Goal: Use online tool/utility: Utilize a website feature to perform a specific function

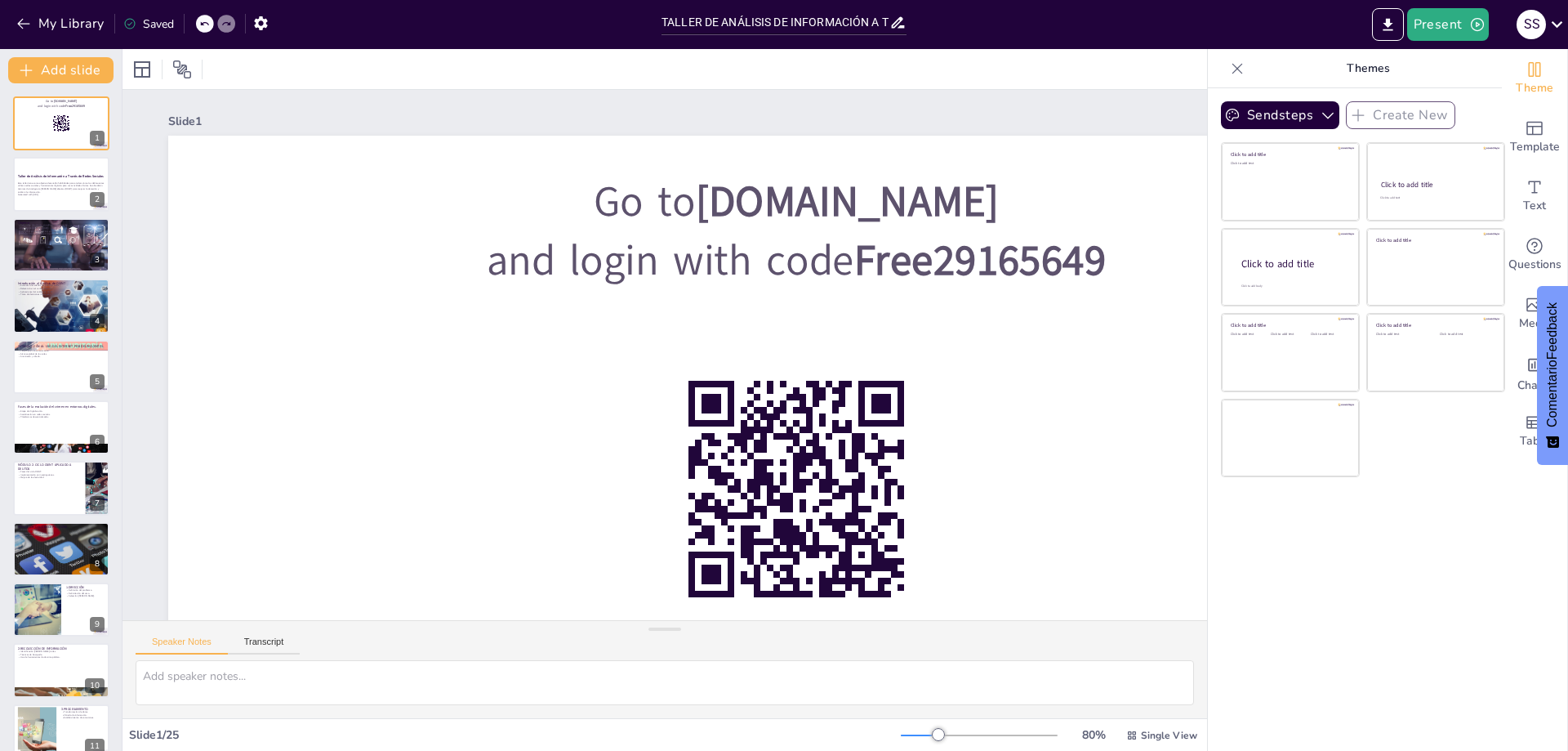
checkbox input "true"
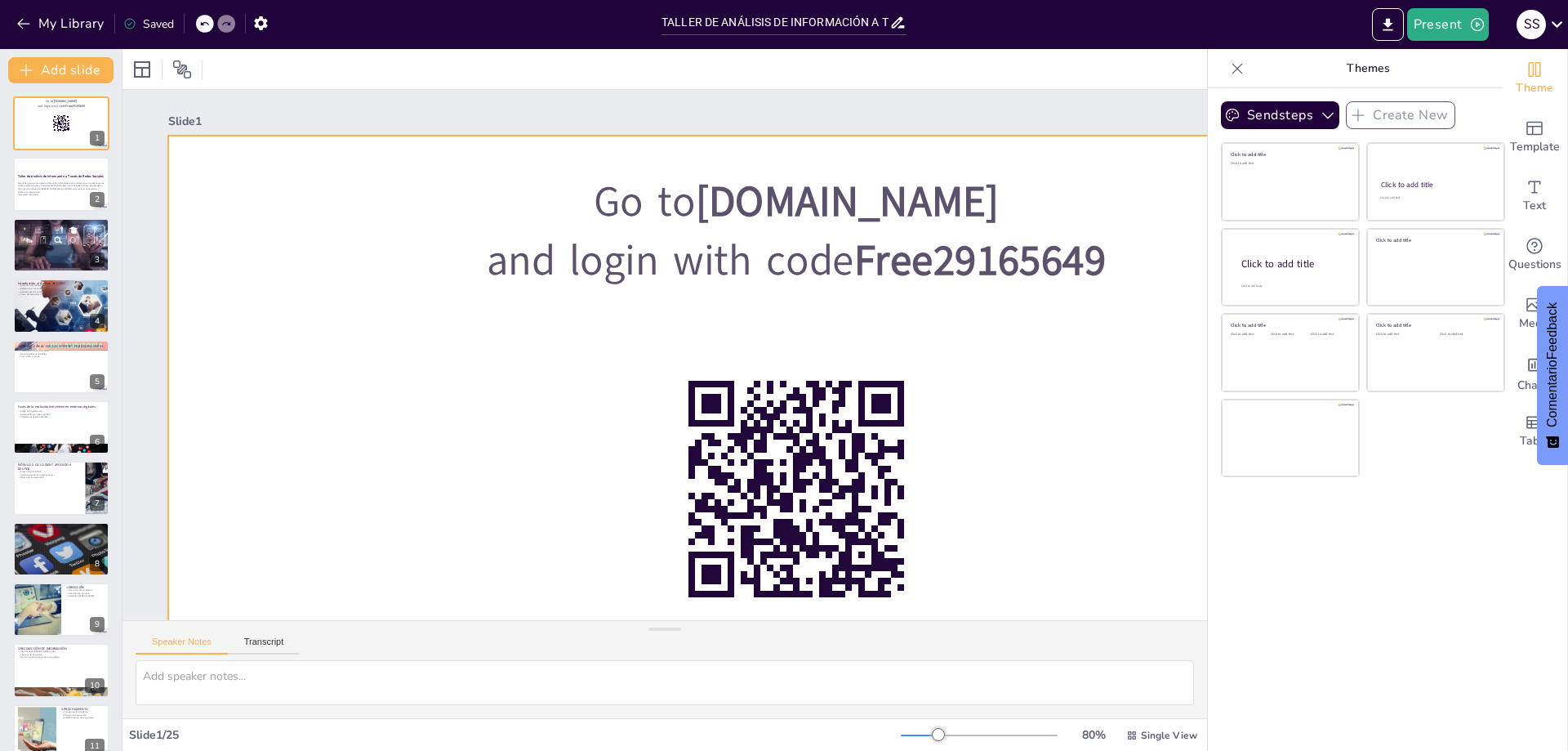
checkbox input "true"
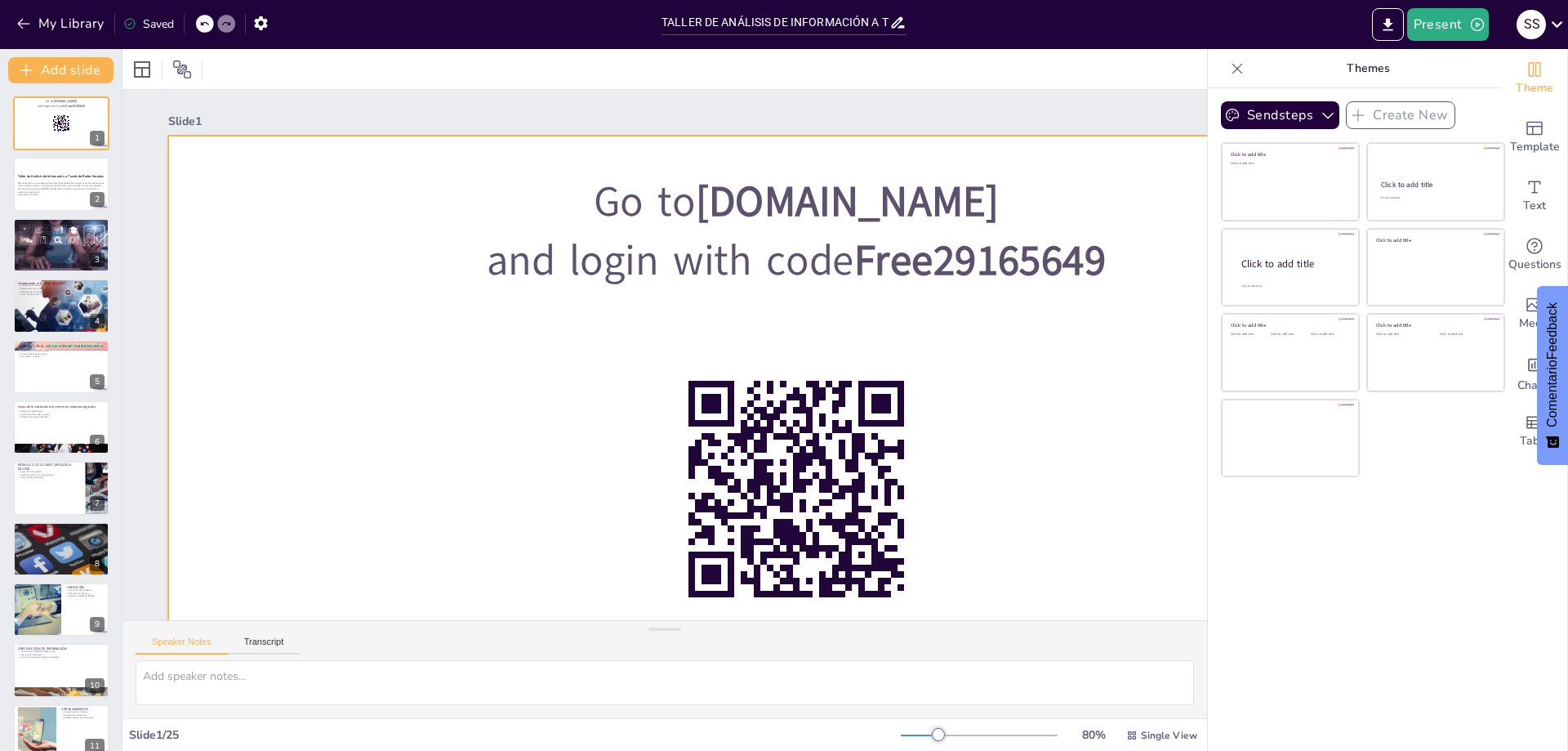
checkbox input "true"
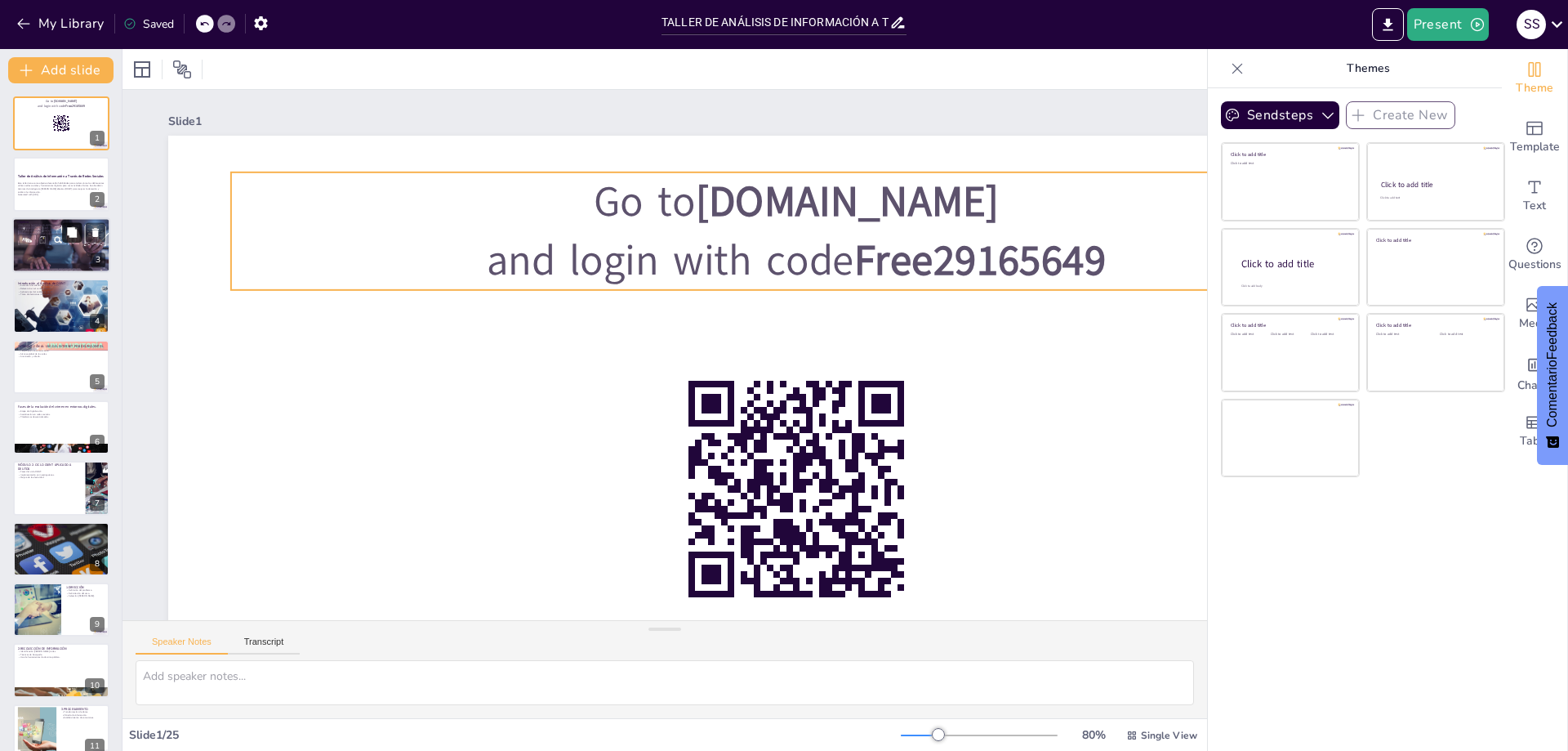
checkbox input "true"
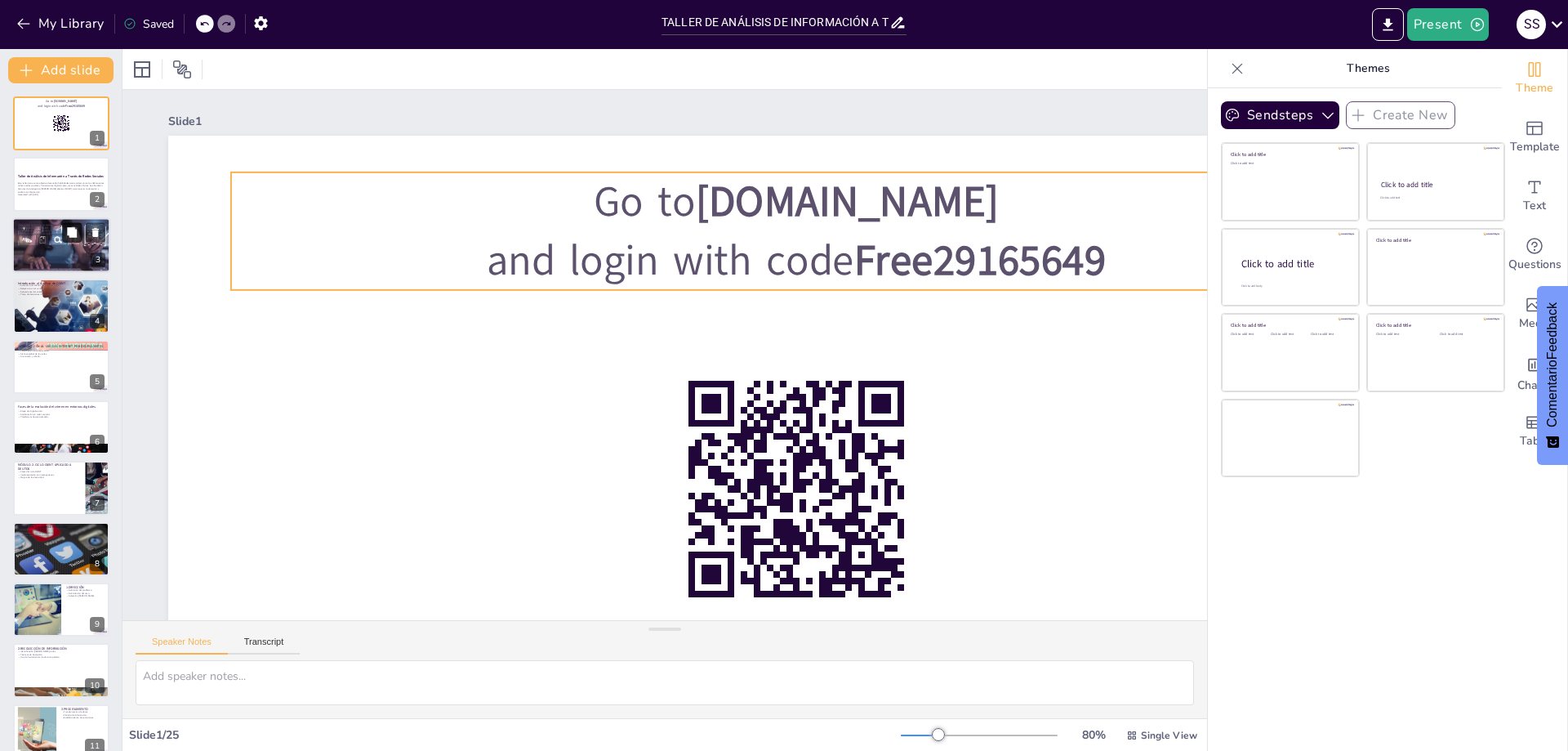
checkbox input "true"
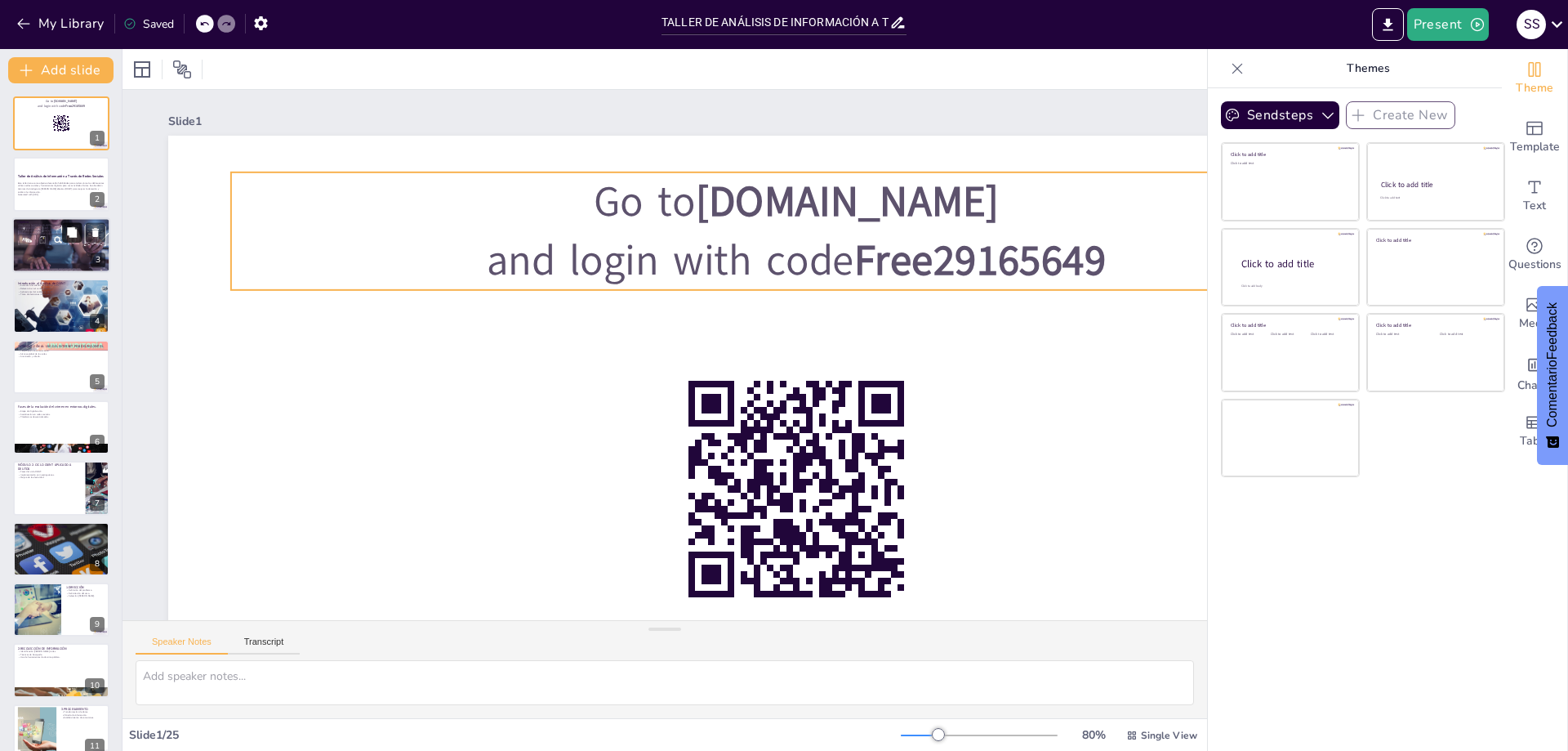
checkbox input "true"
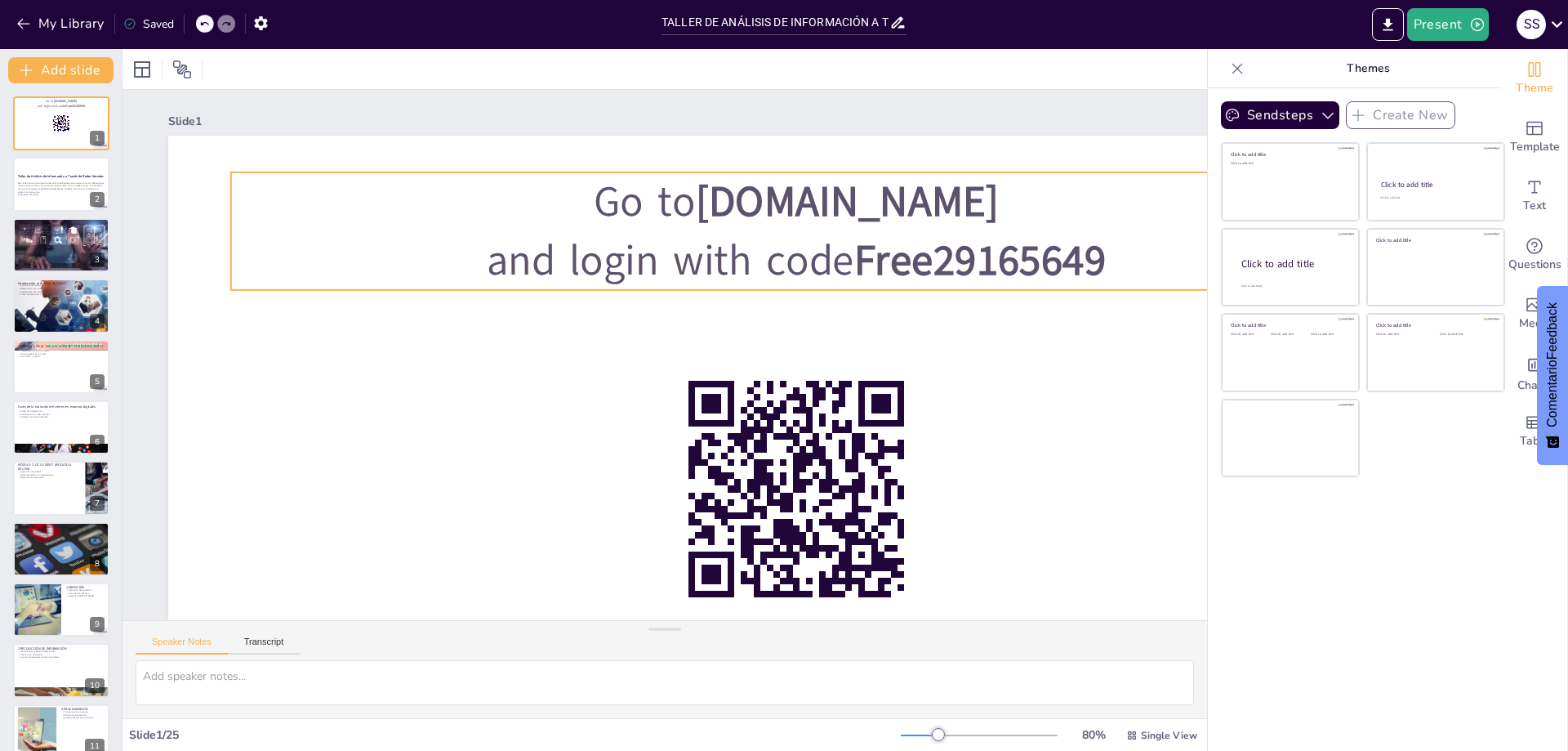
checkbox input "true"
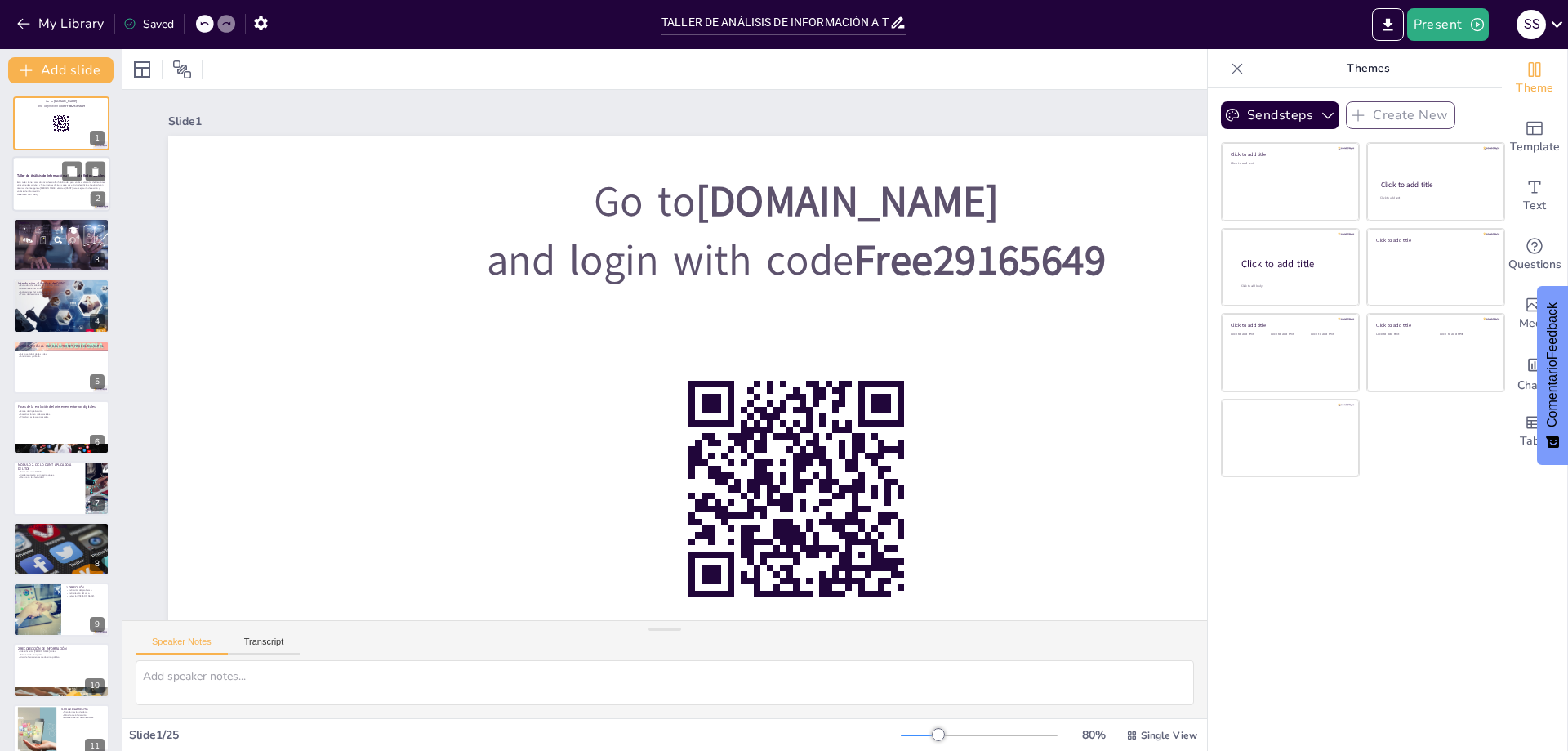
checkbox input "true"
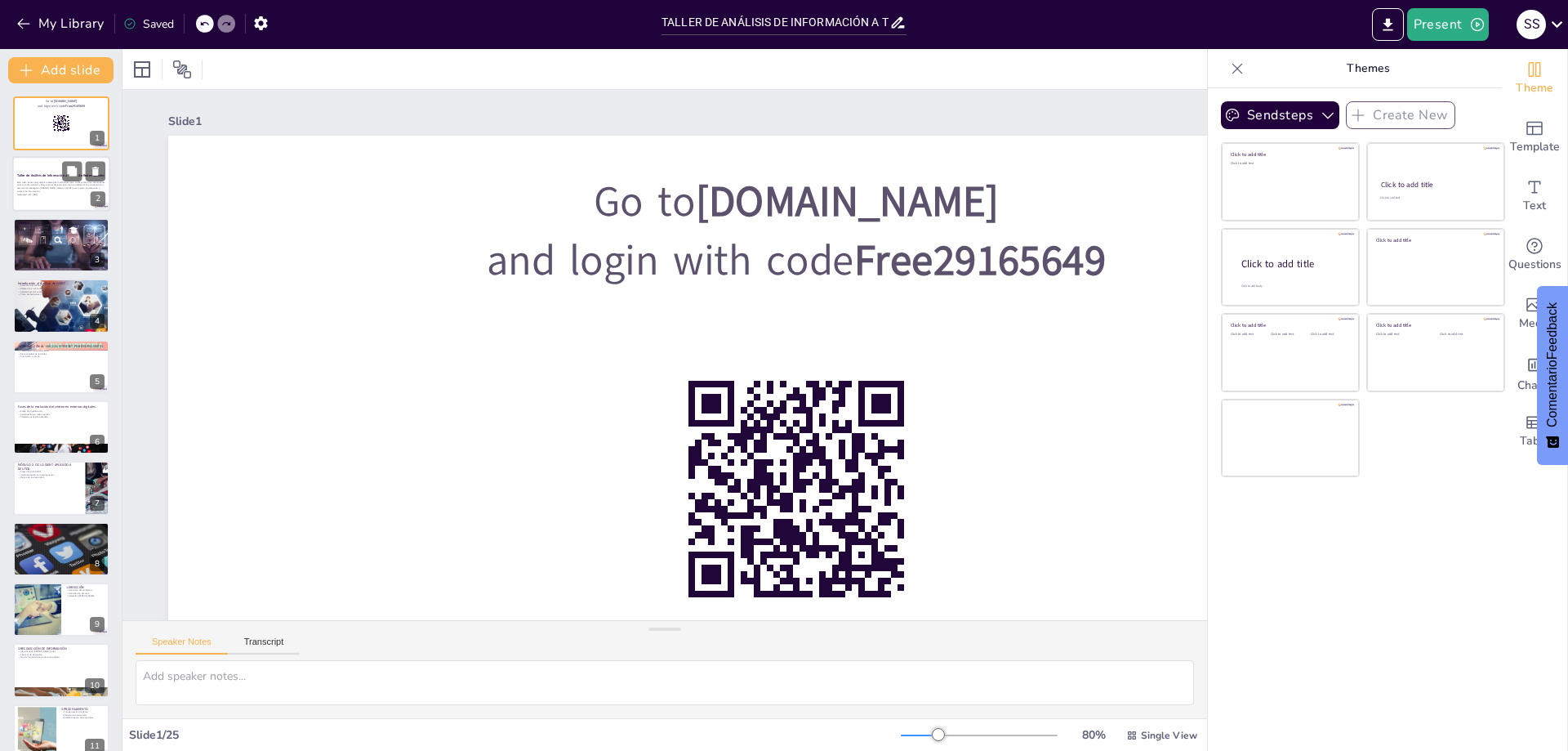
checkbox input "true"
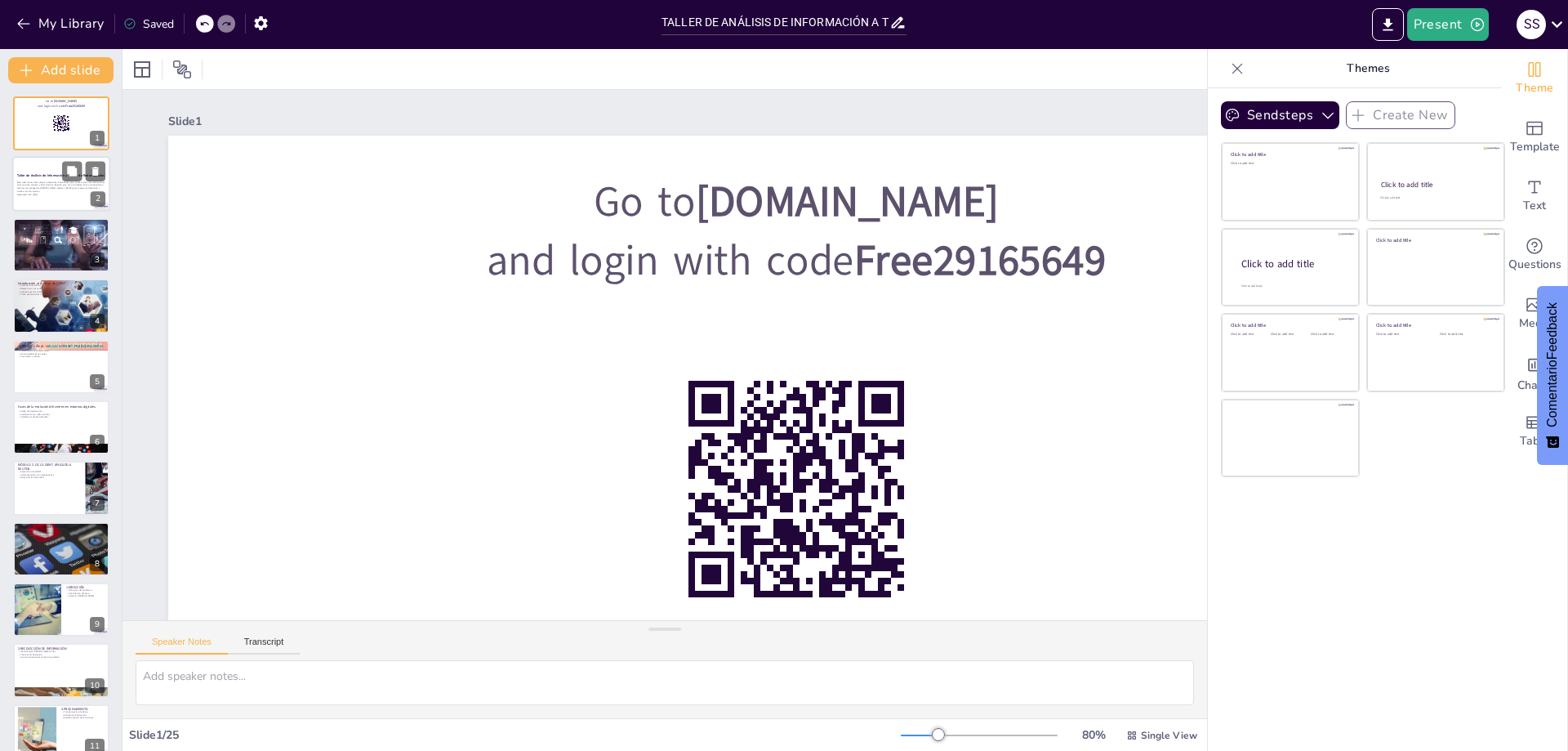
click at [59, 193] on p "Generated with [URL]" at bounding box center [61, 194] width 88 height 3
checkbox input "true"
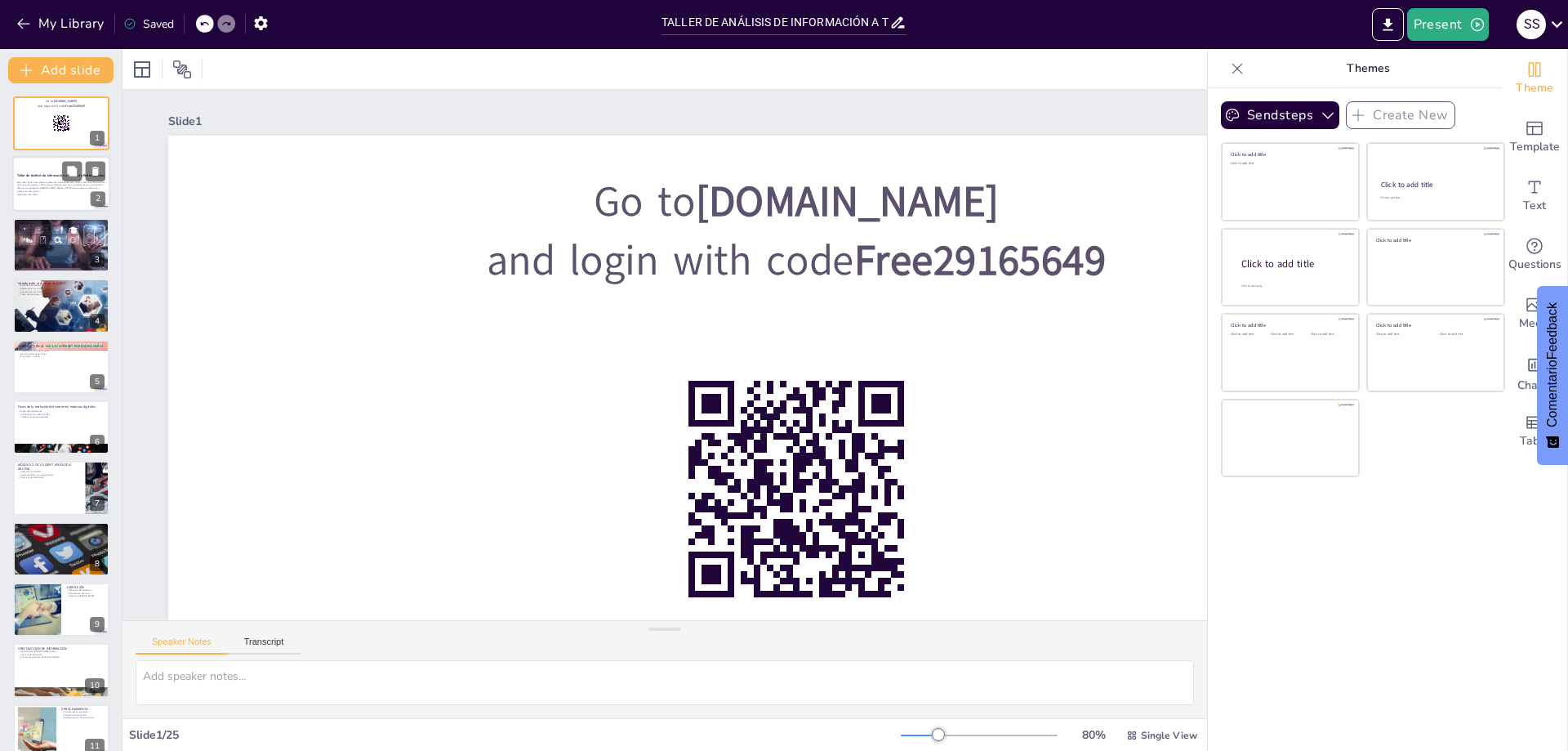
checkbox input "true"
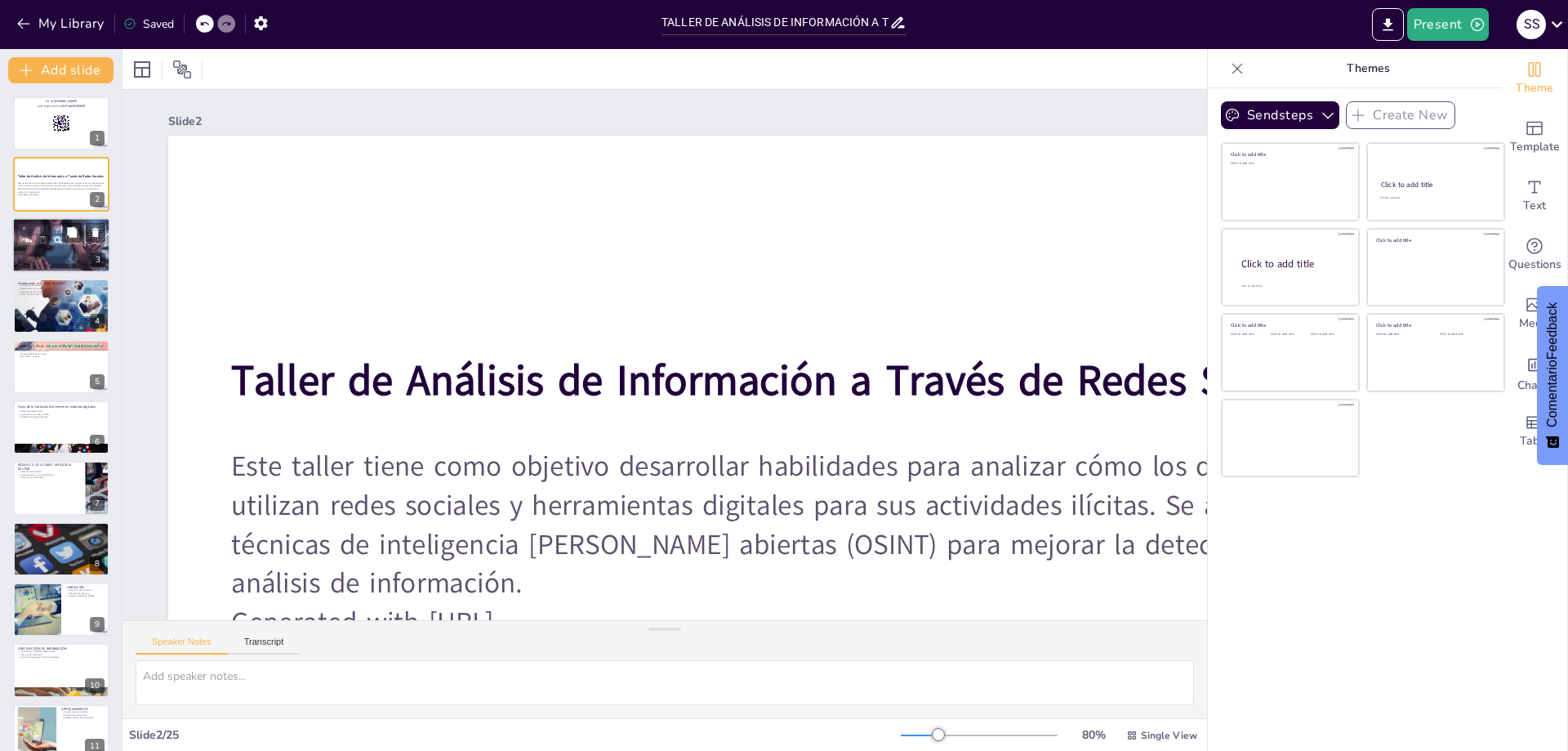
checkbox input "true"
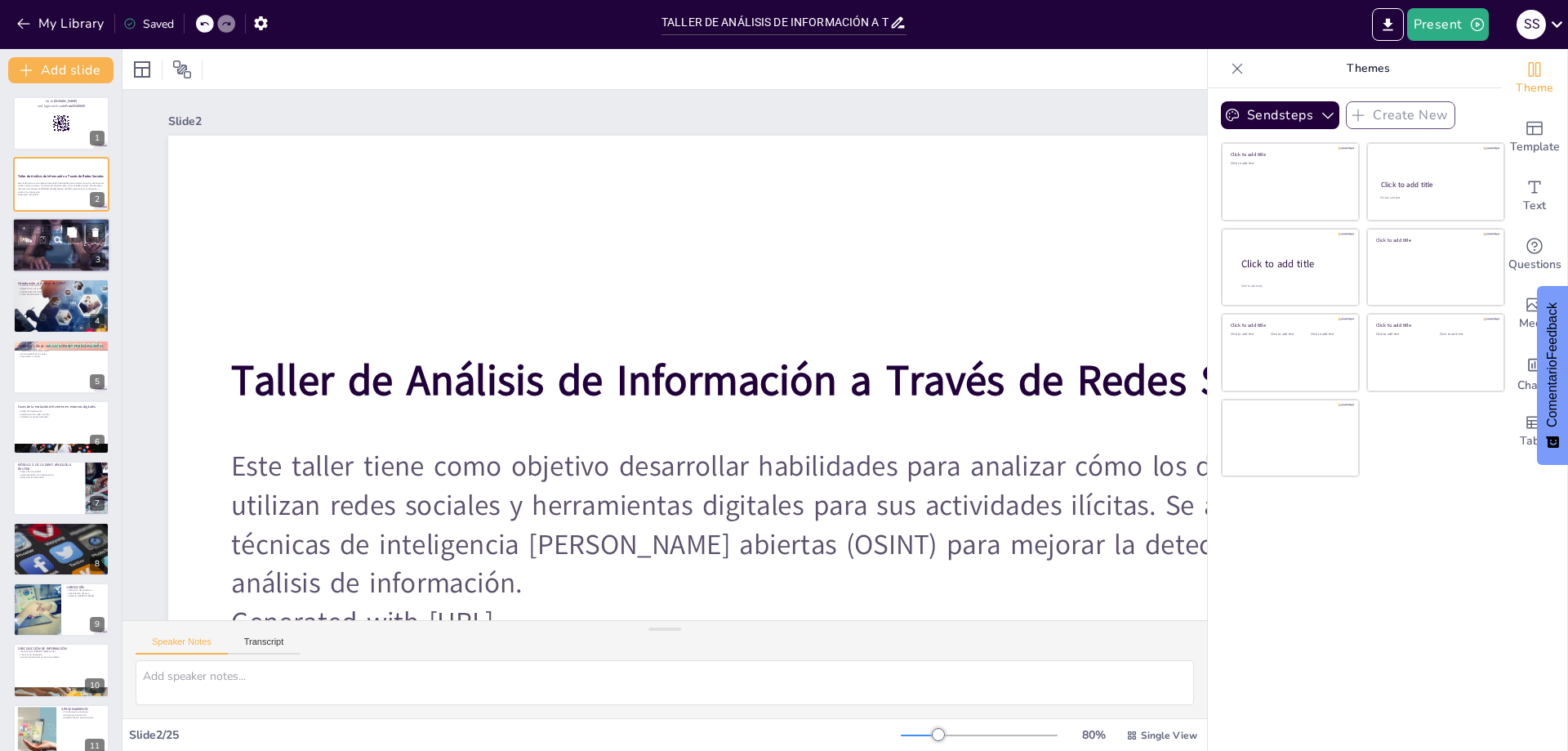
checkbox input "true"
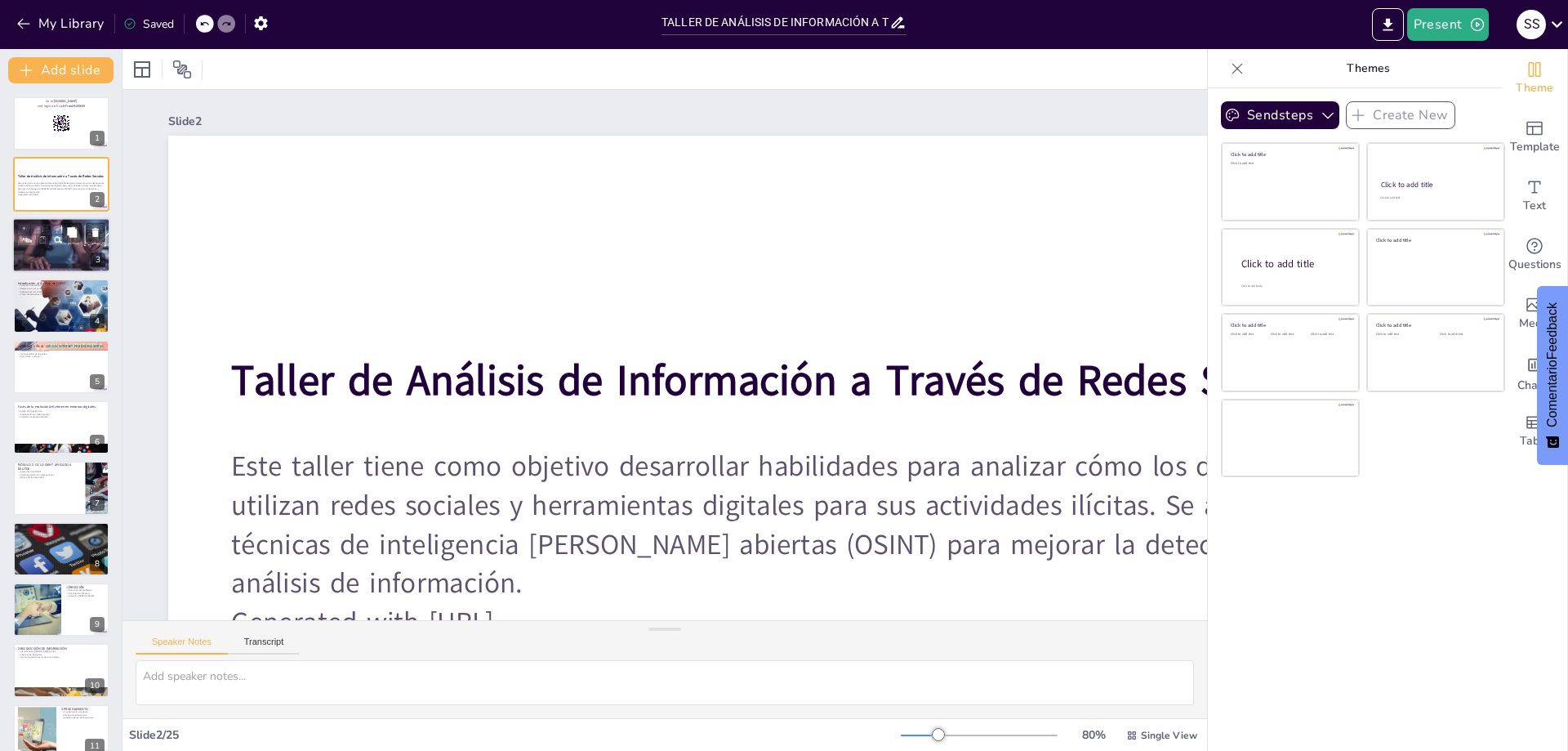
checkbox input "true"
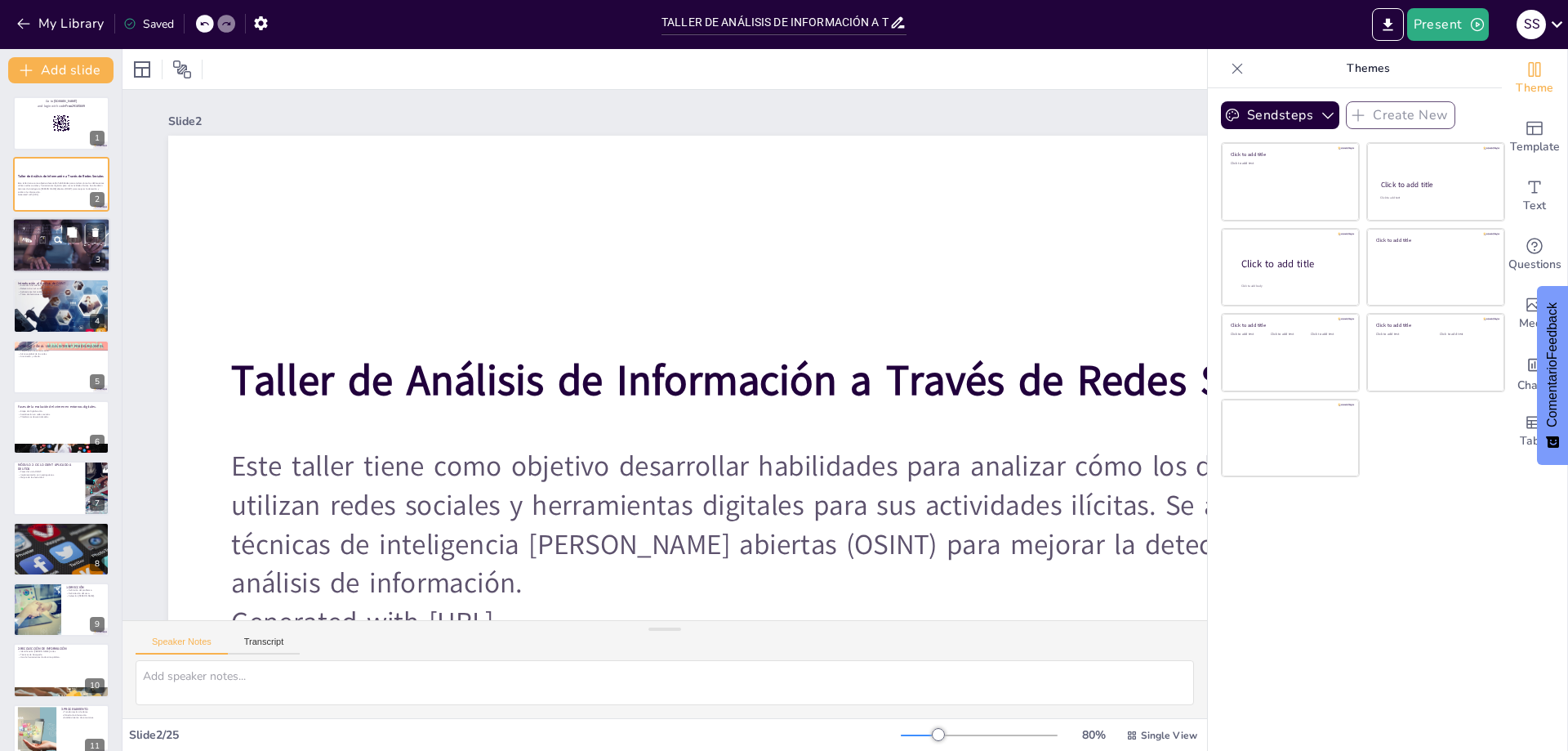
checkbox input "true"
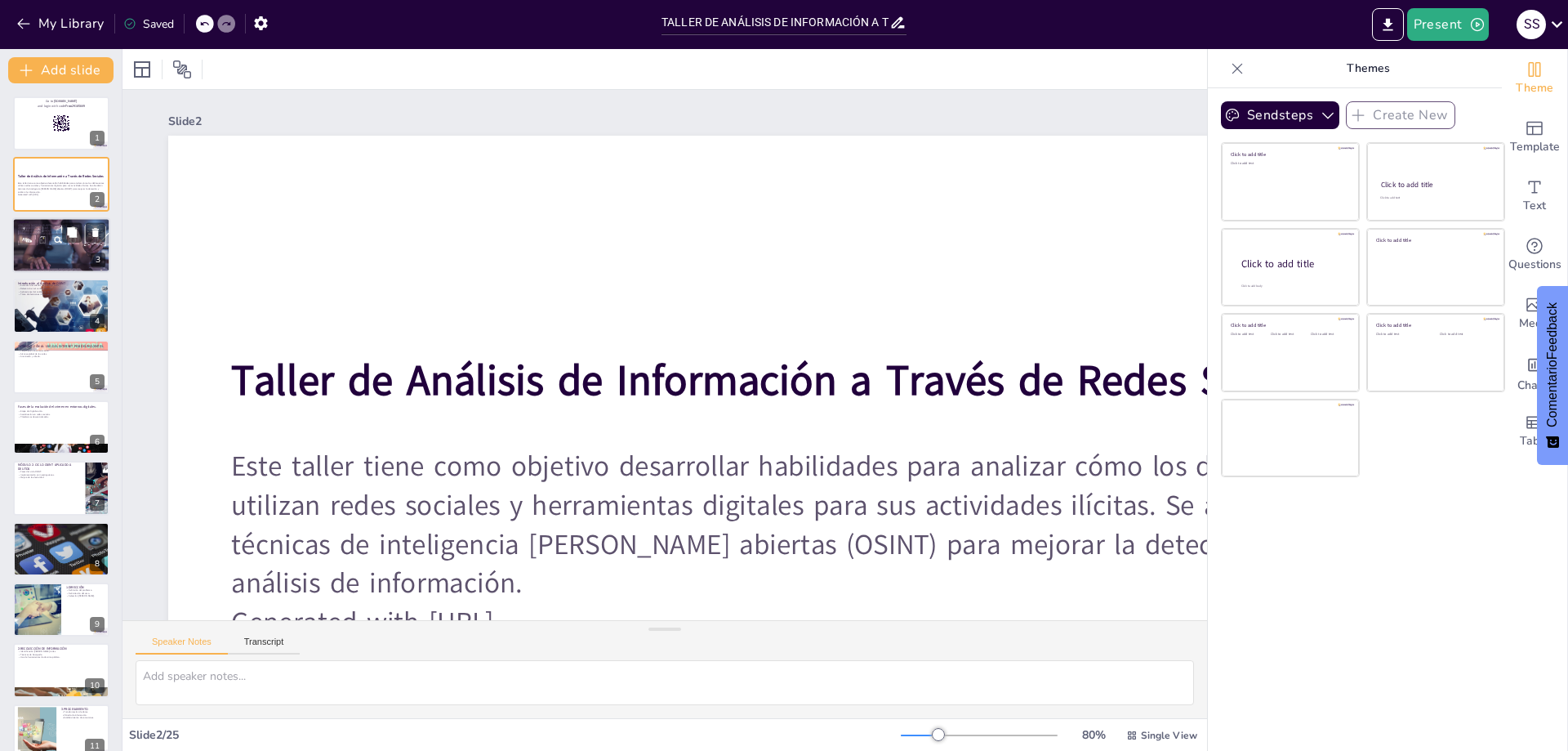
checkbox input "true"
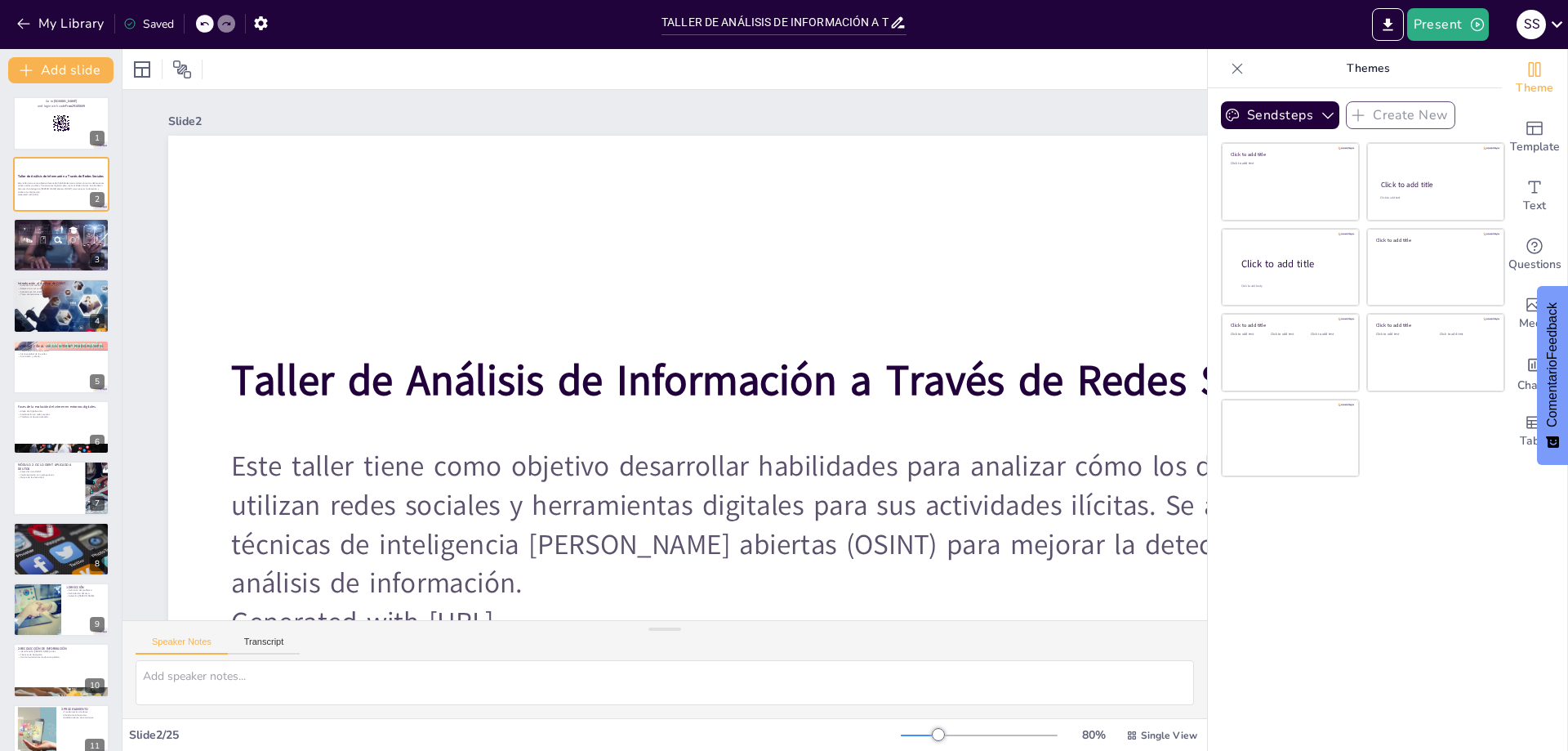
checkbox input "true"
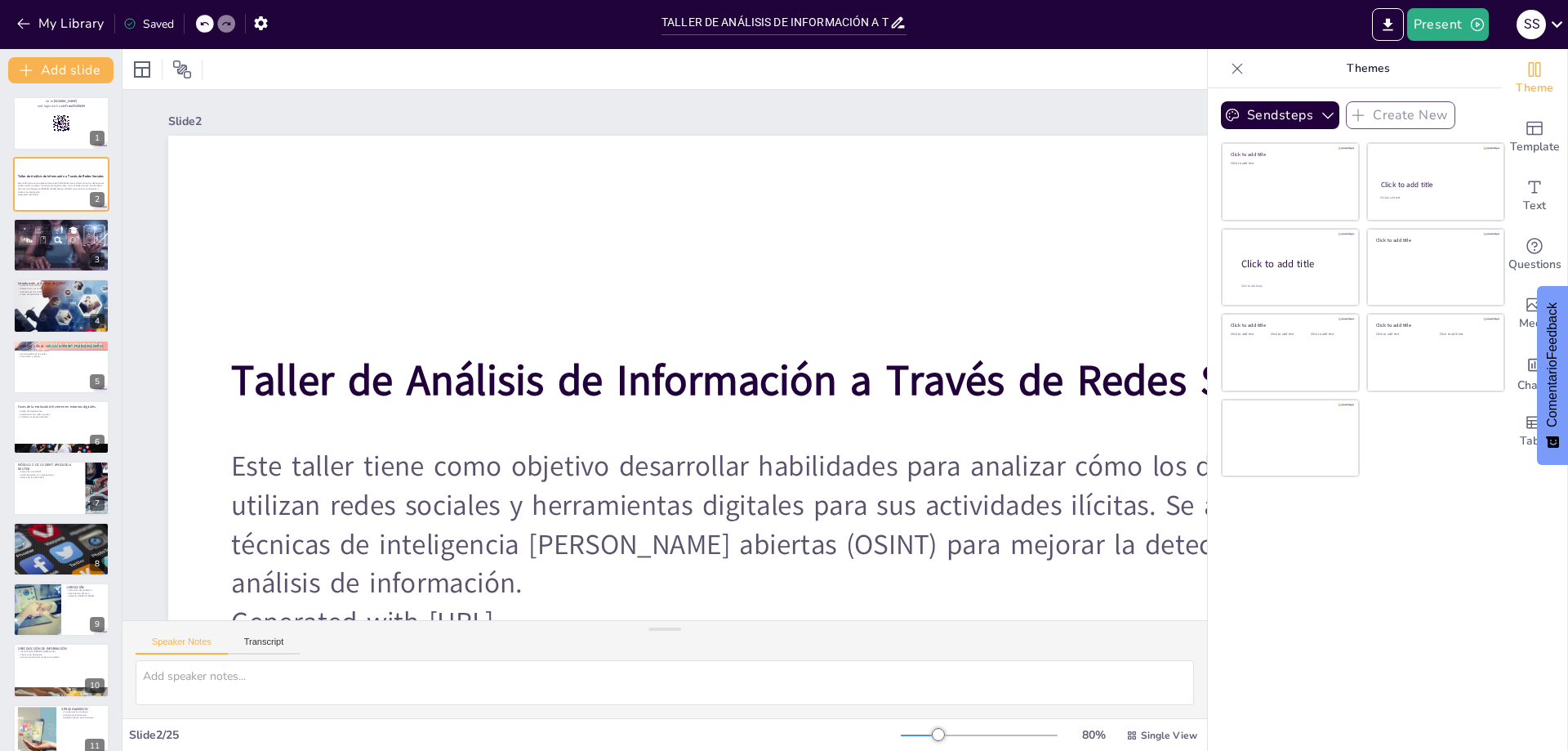
checkbox input "true"
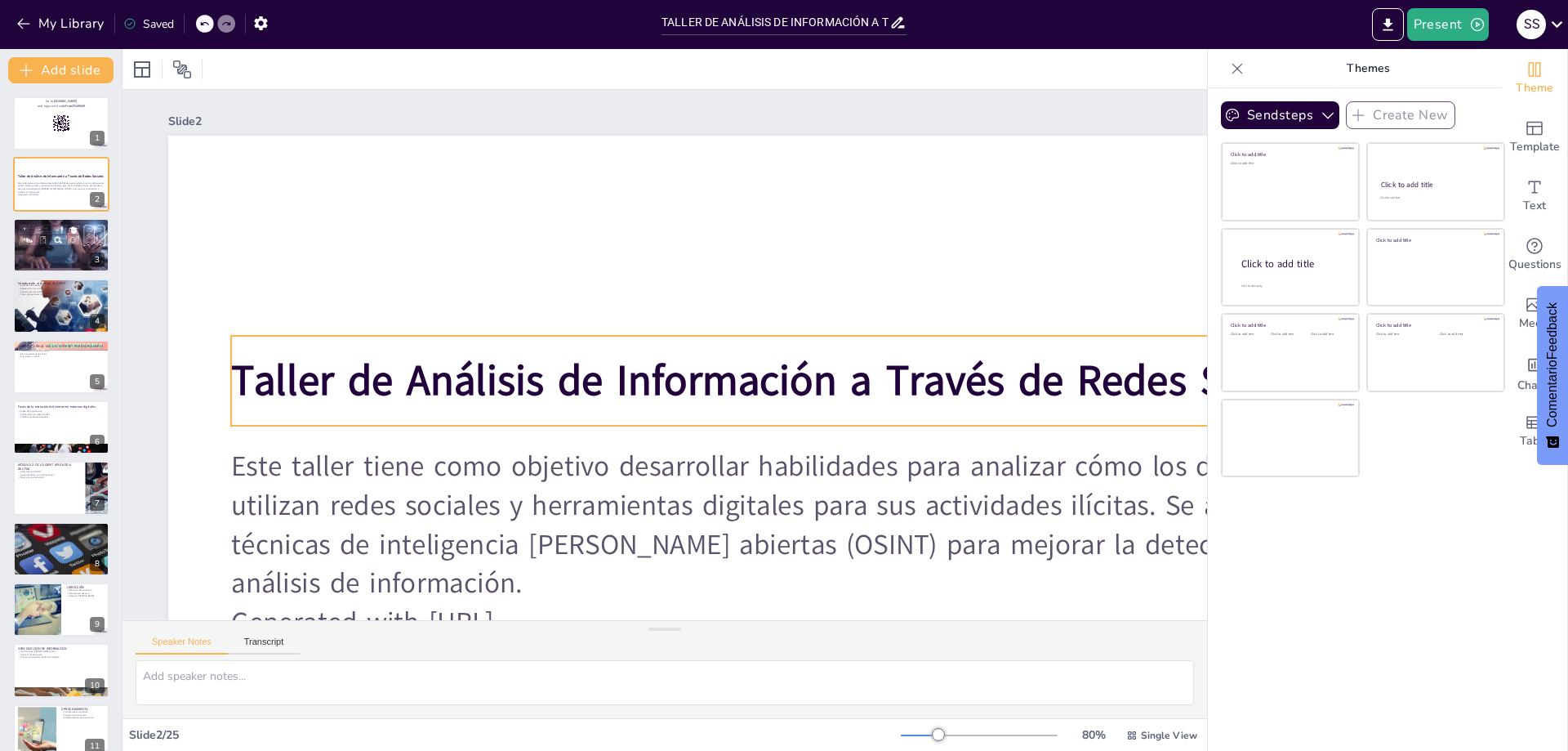
scroll to position [235, 0]
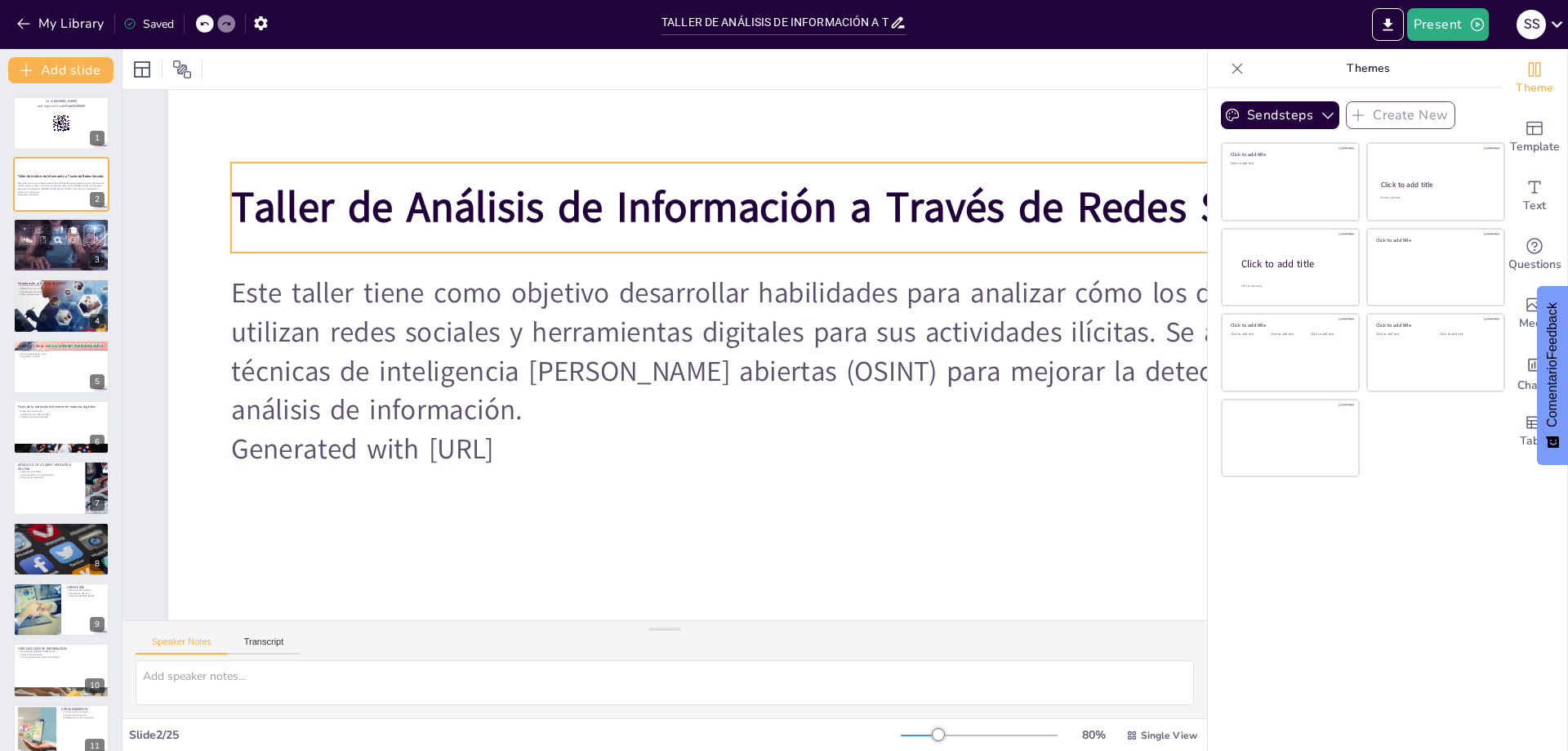
checkbox input "true"
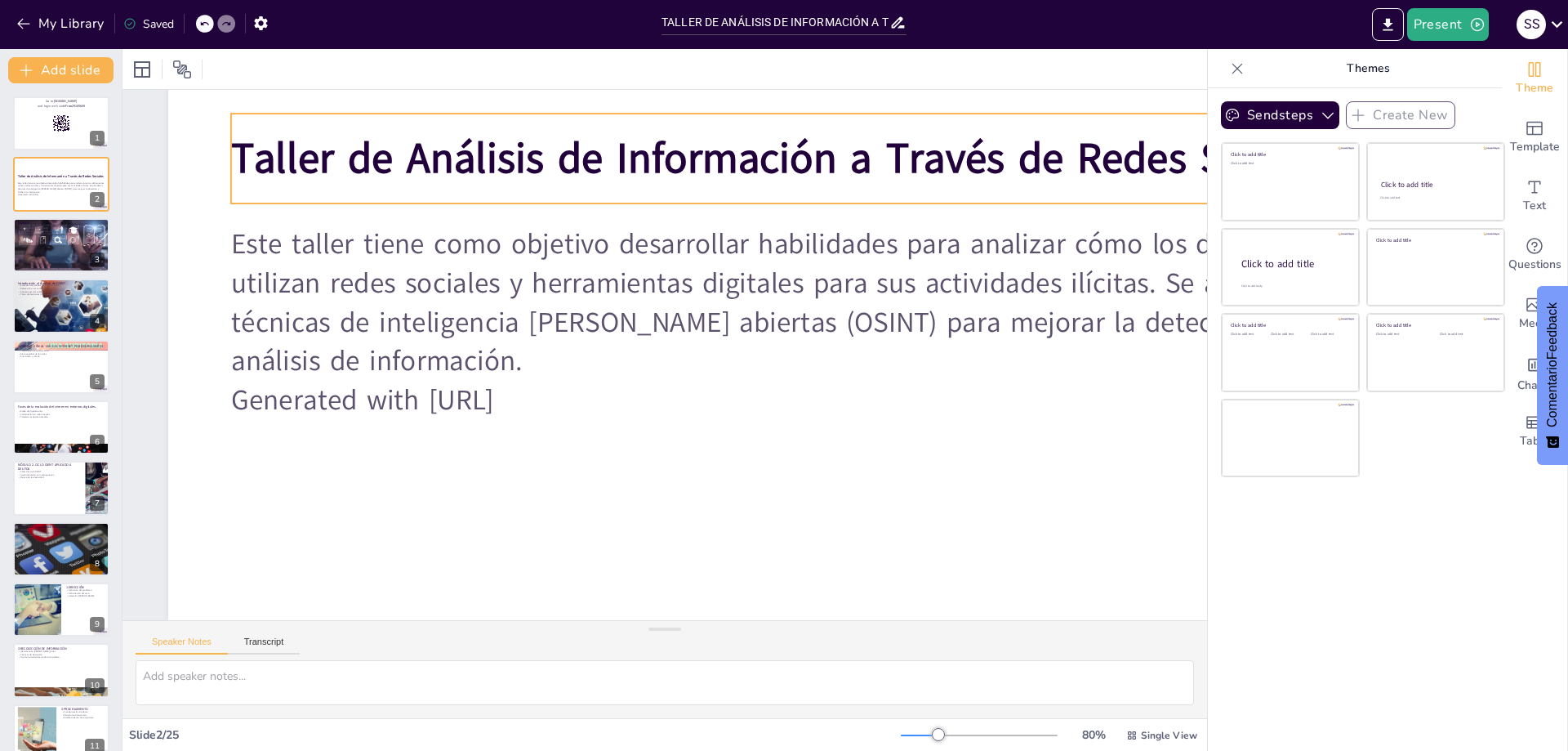
checkbox input "true"
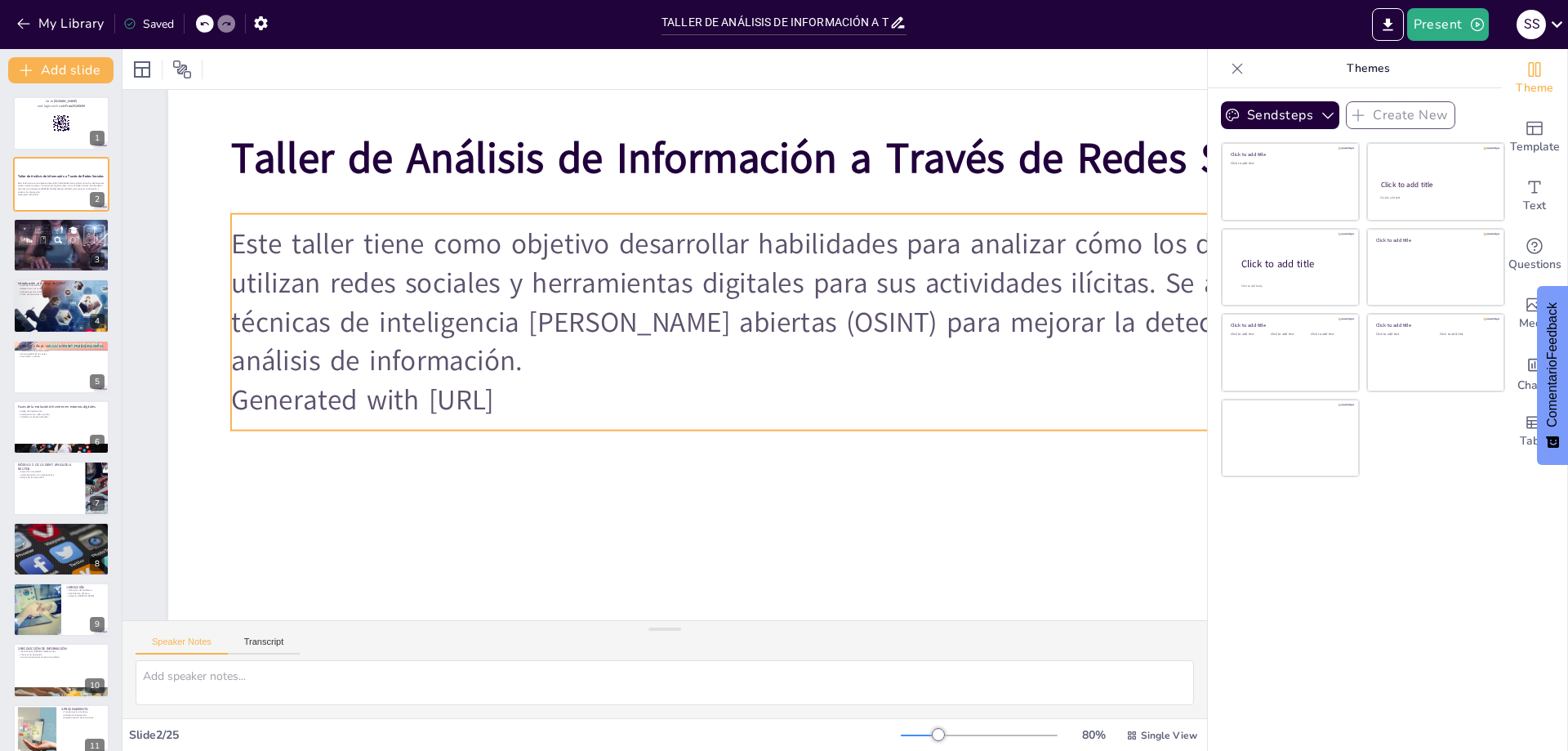
checkbox input "true"
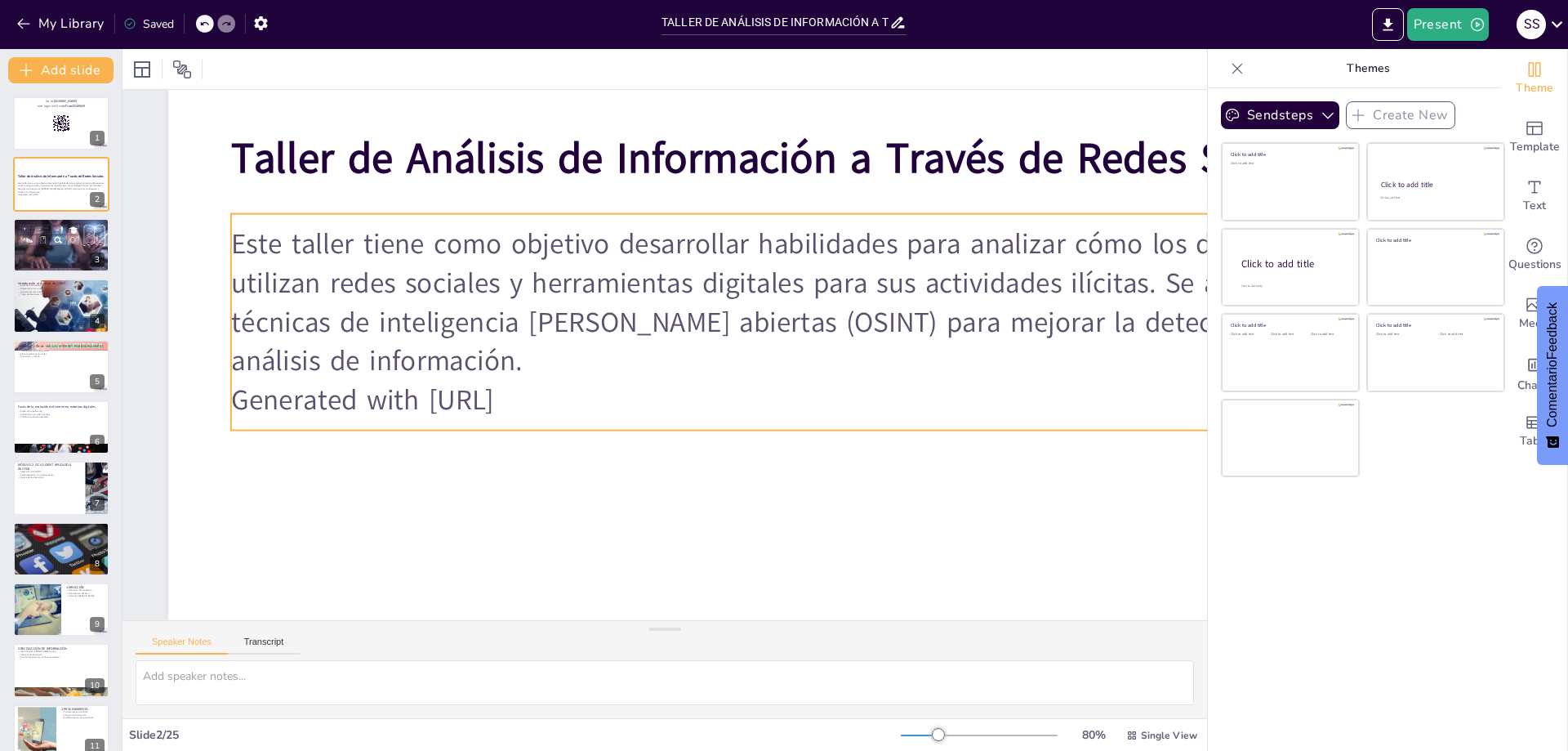
checkbox input "true"
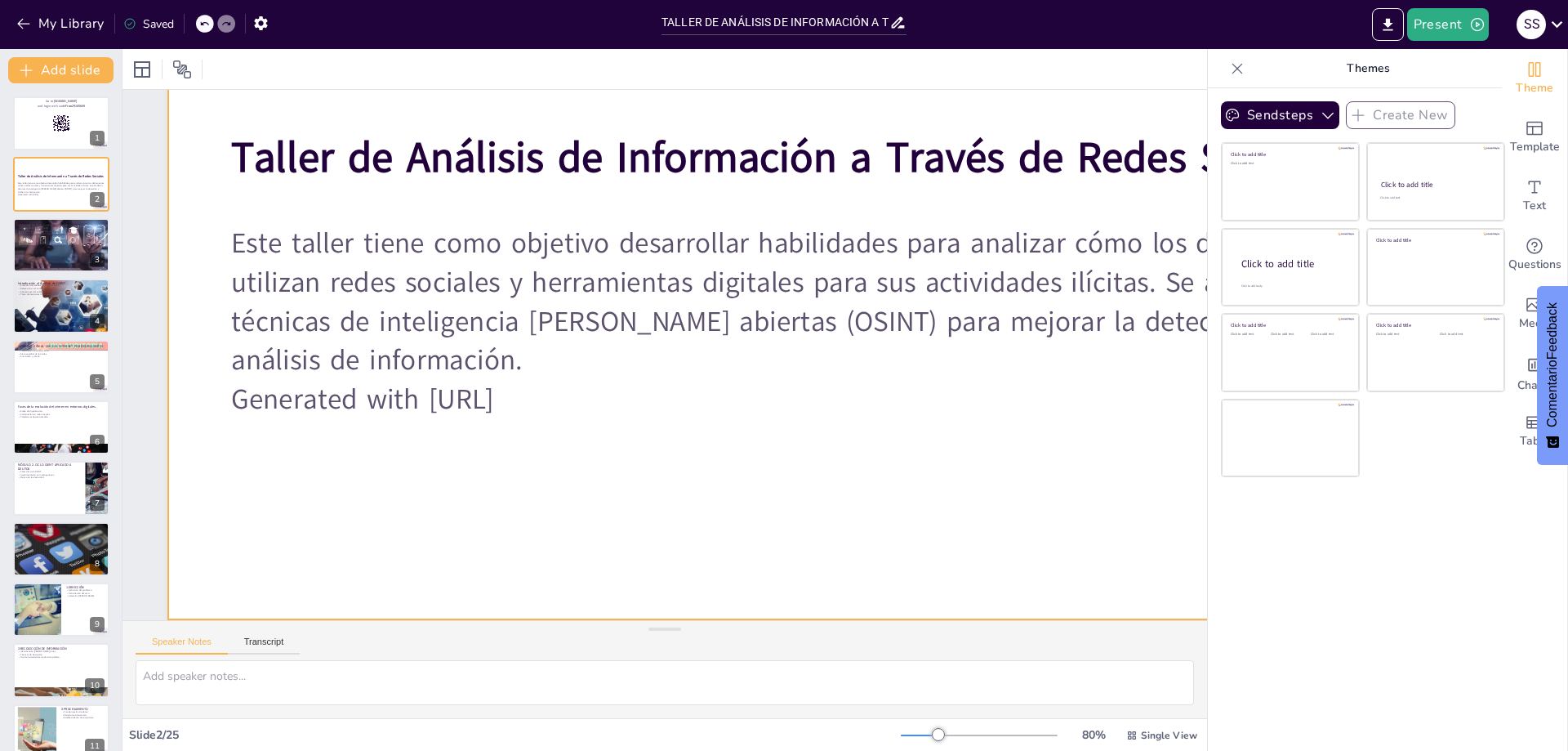
checkbox input "true"
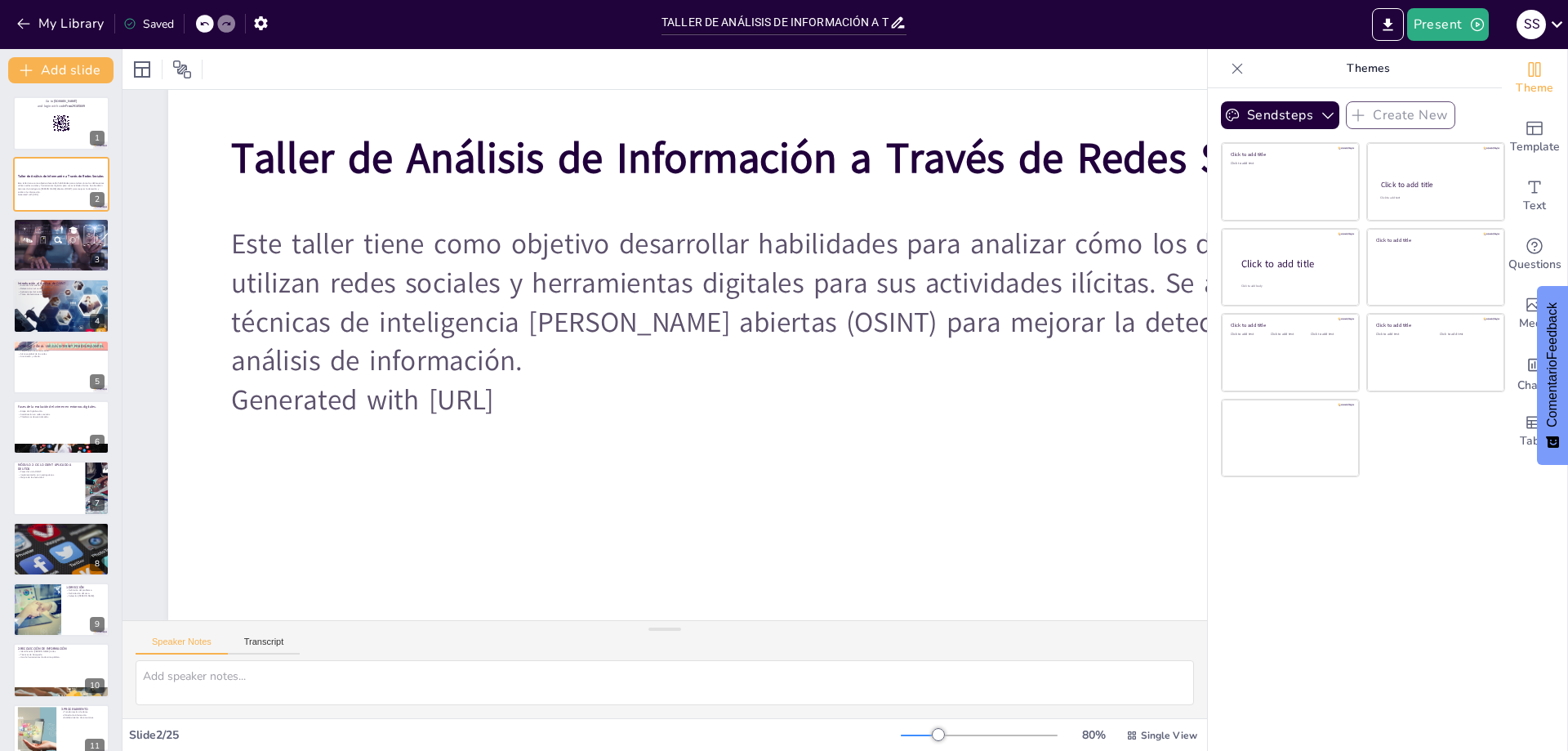
checkbox input "true"
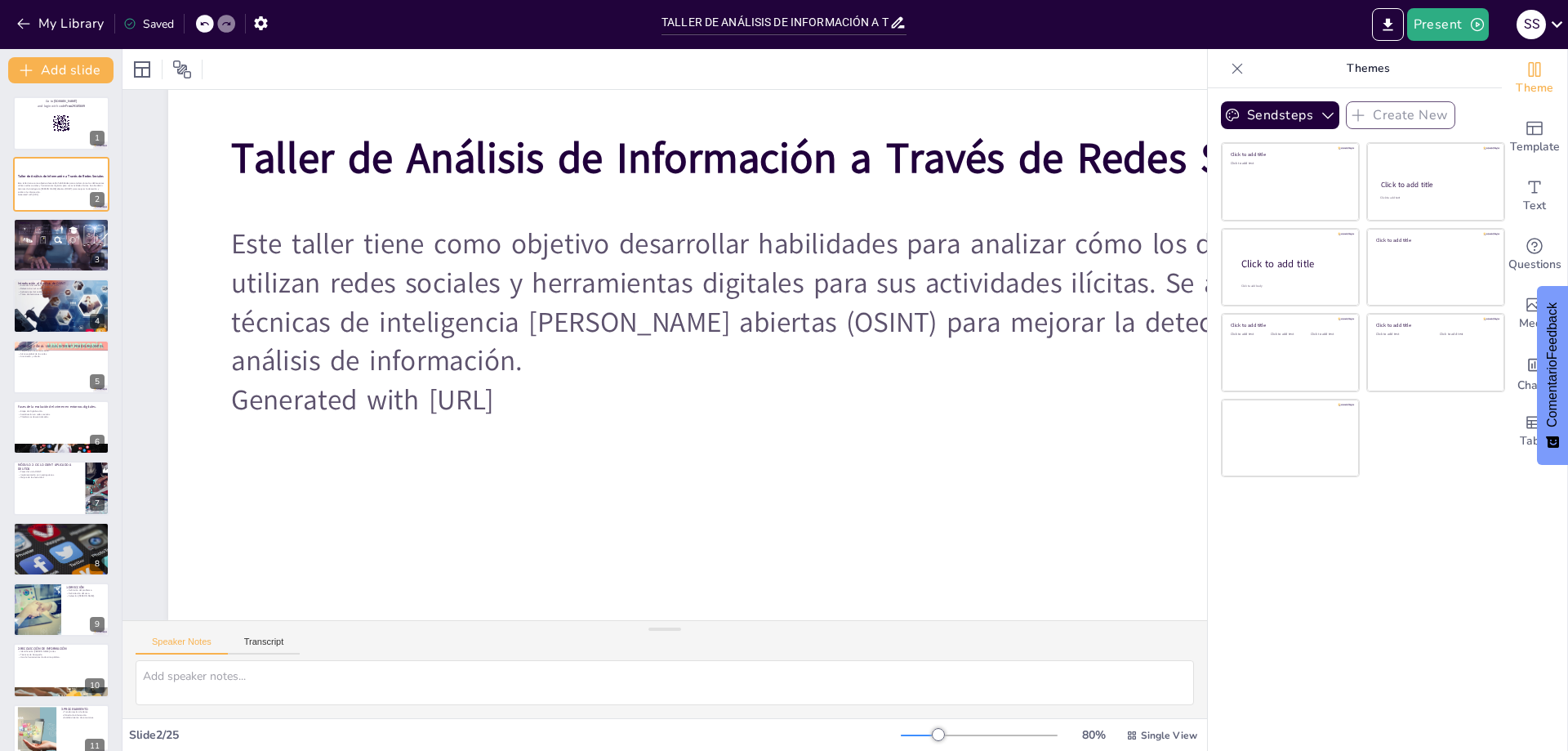
checkbox input "true"
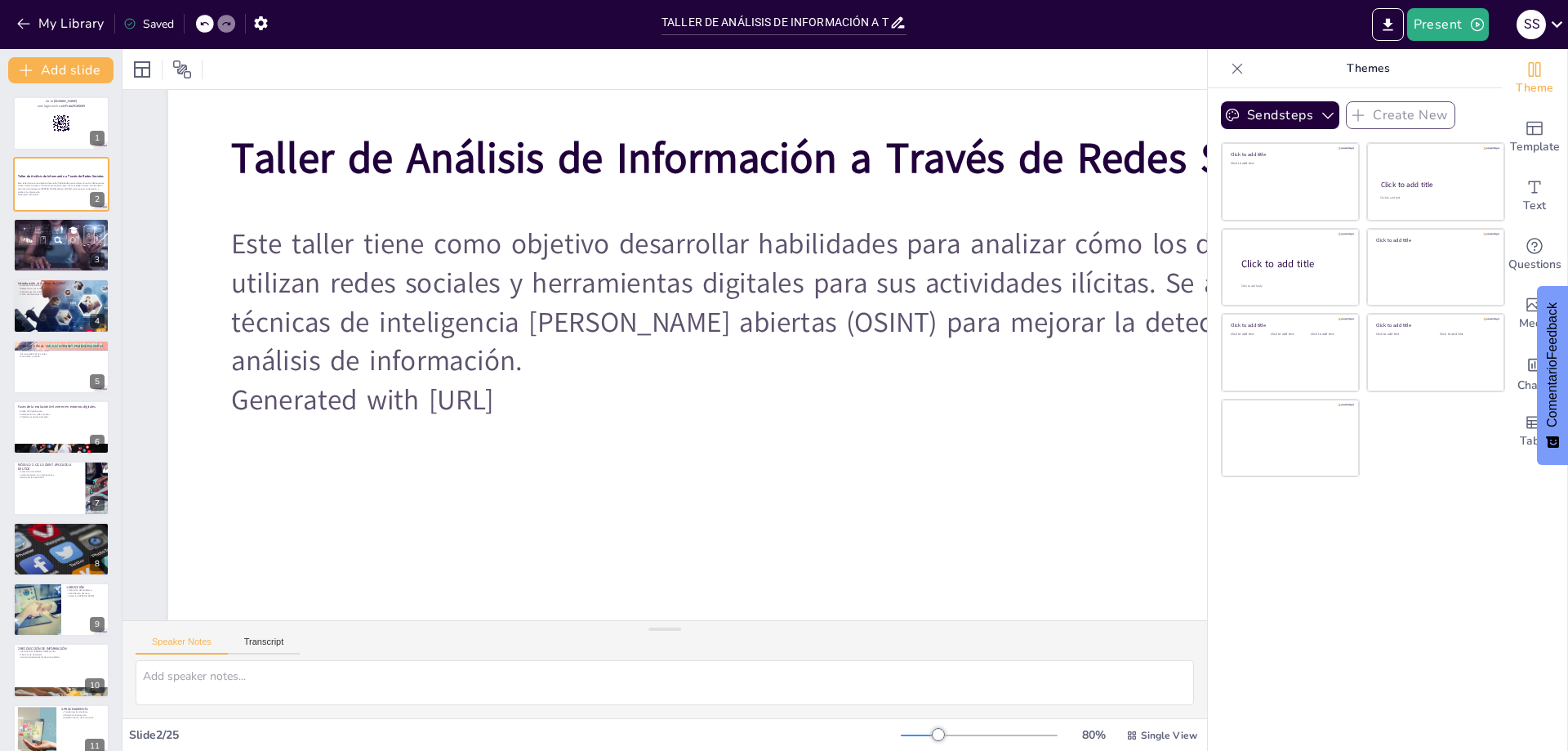
checkbox input "true"
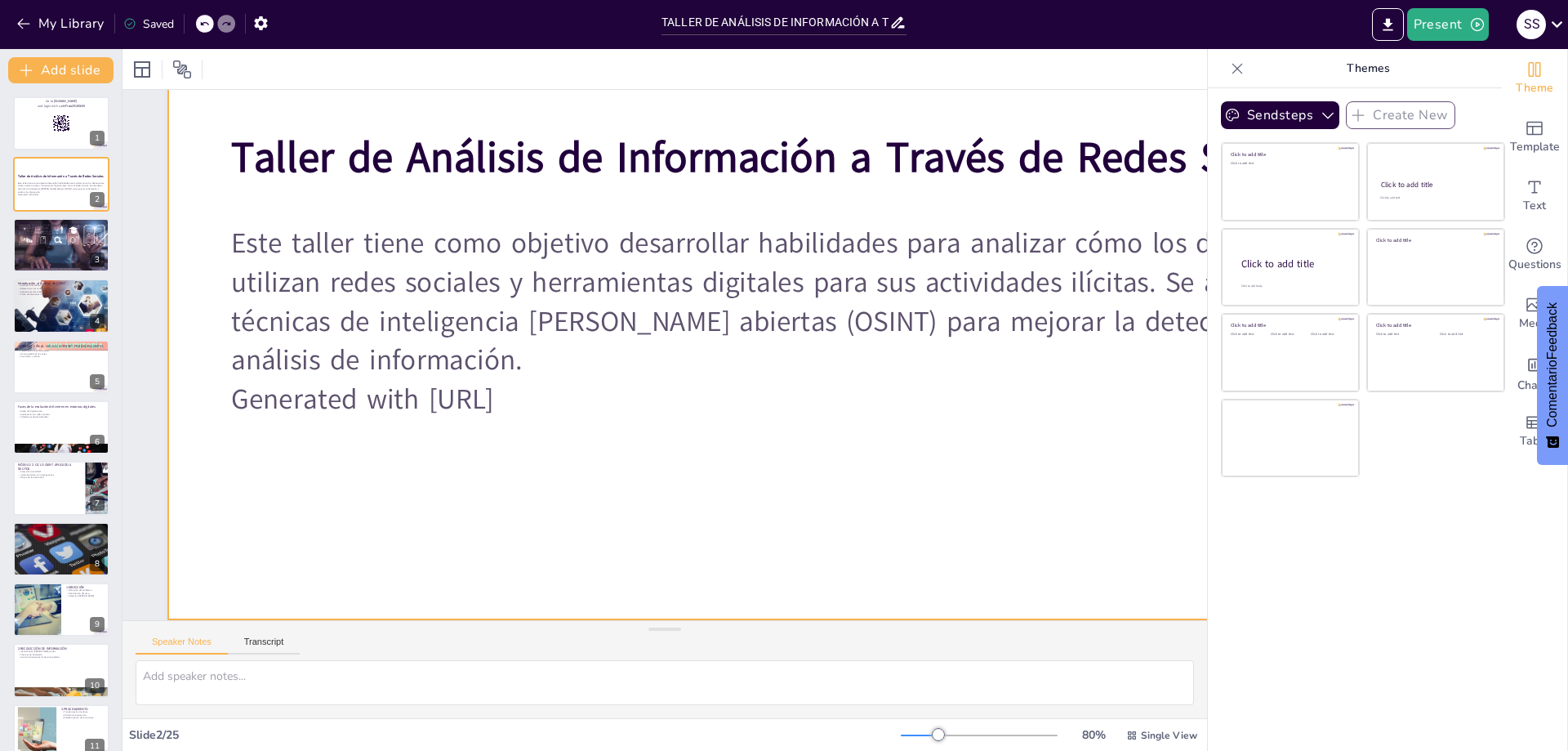
checkbox input "true"
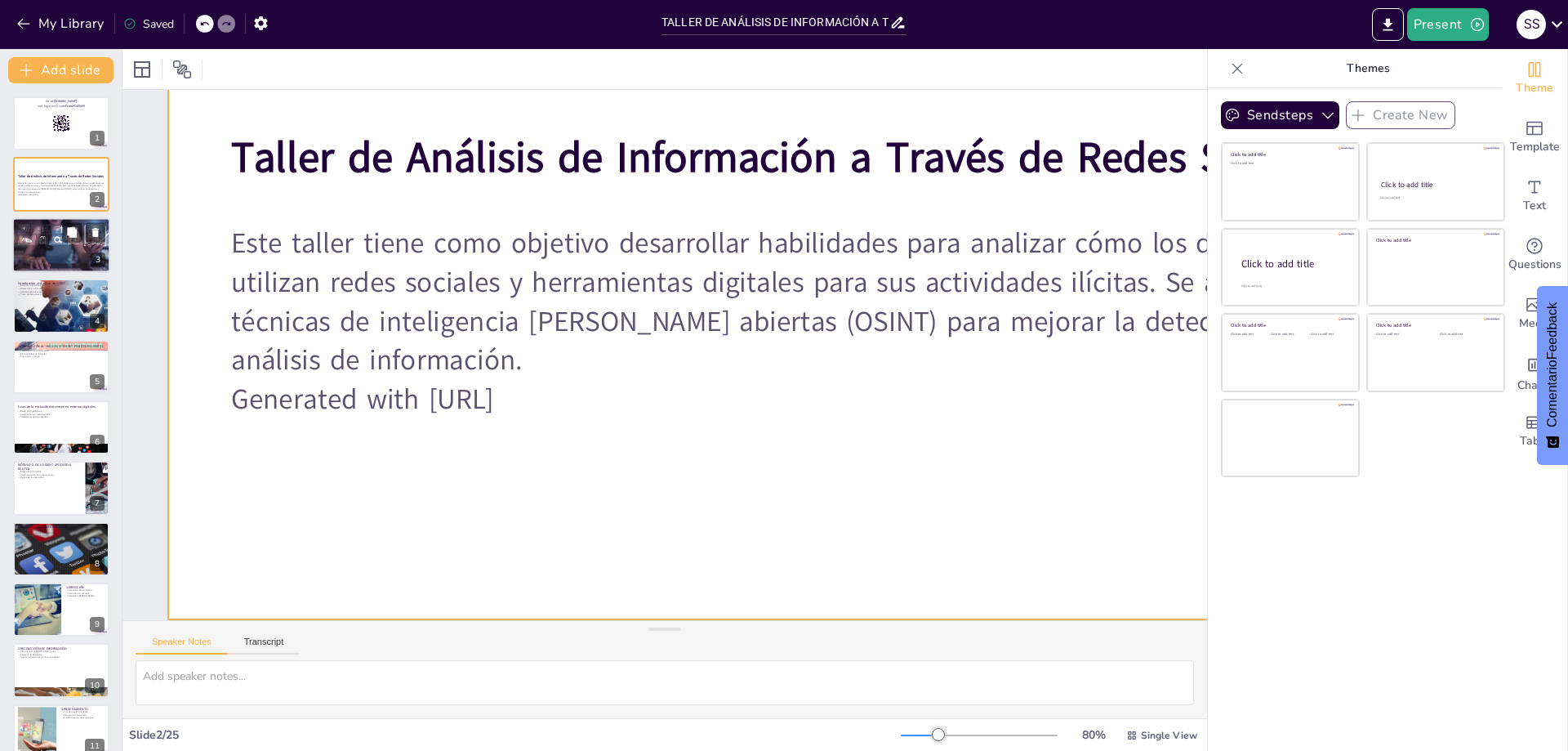
checkbox input "true"
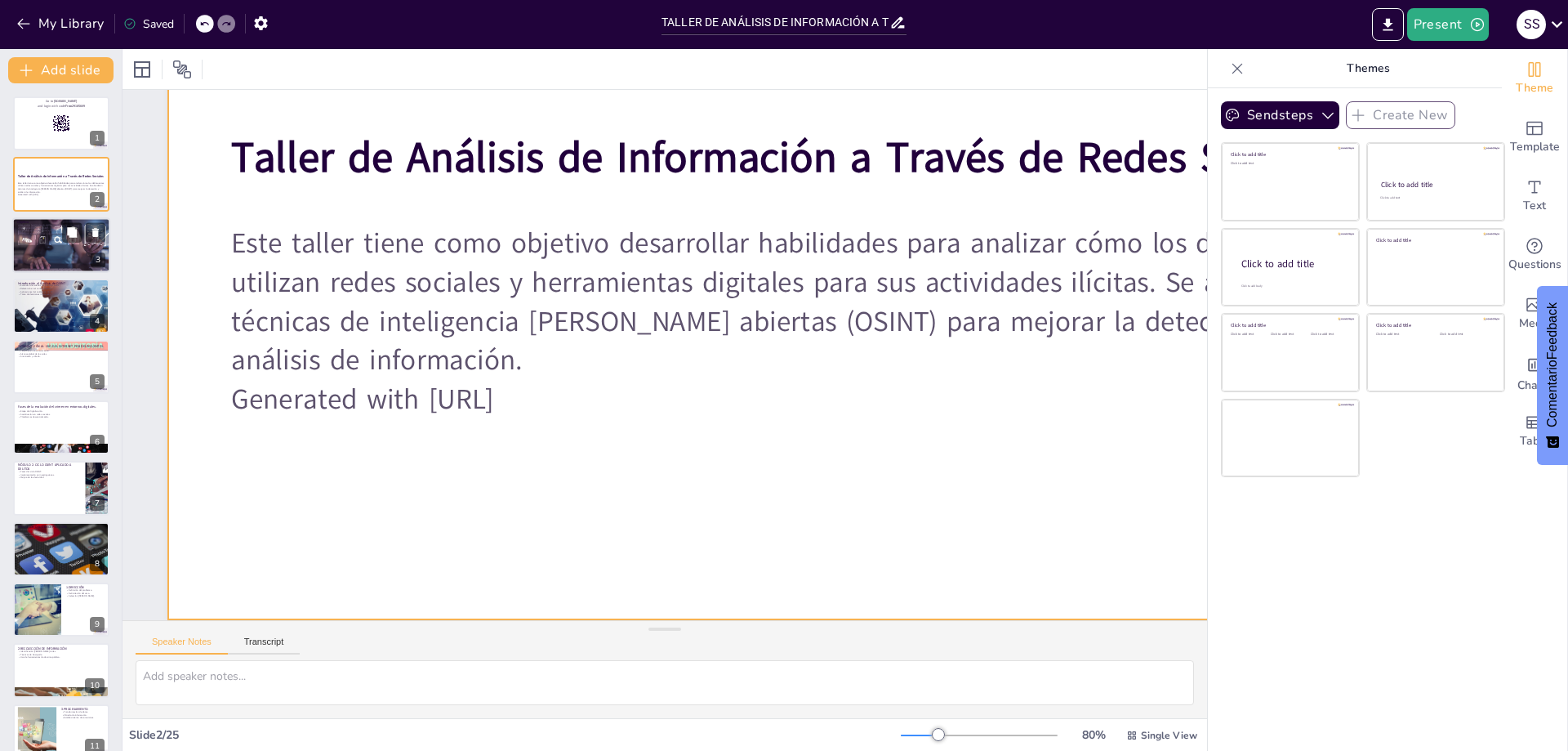
checkbox input "true"
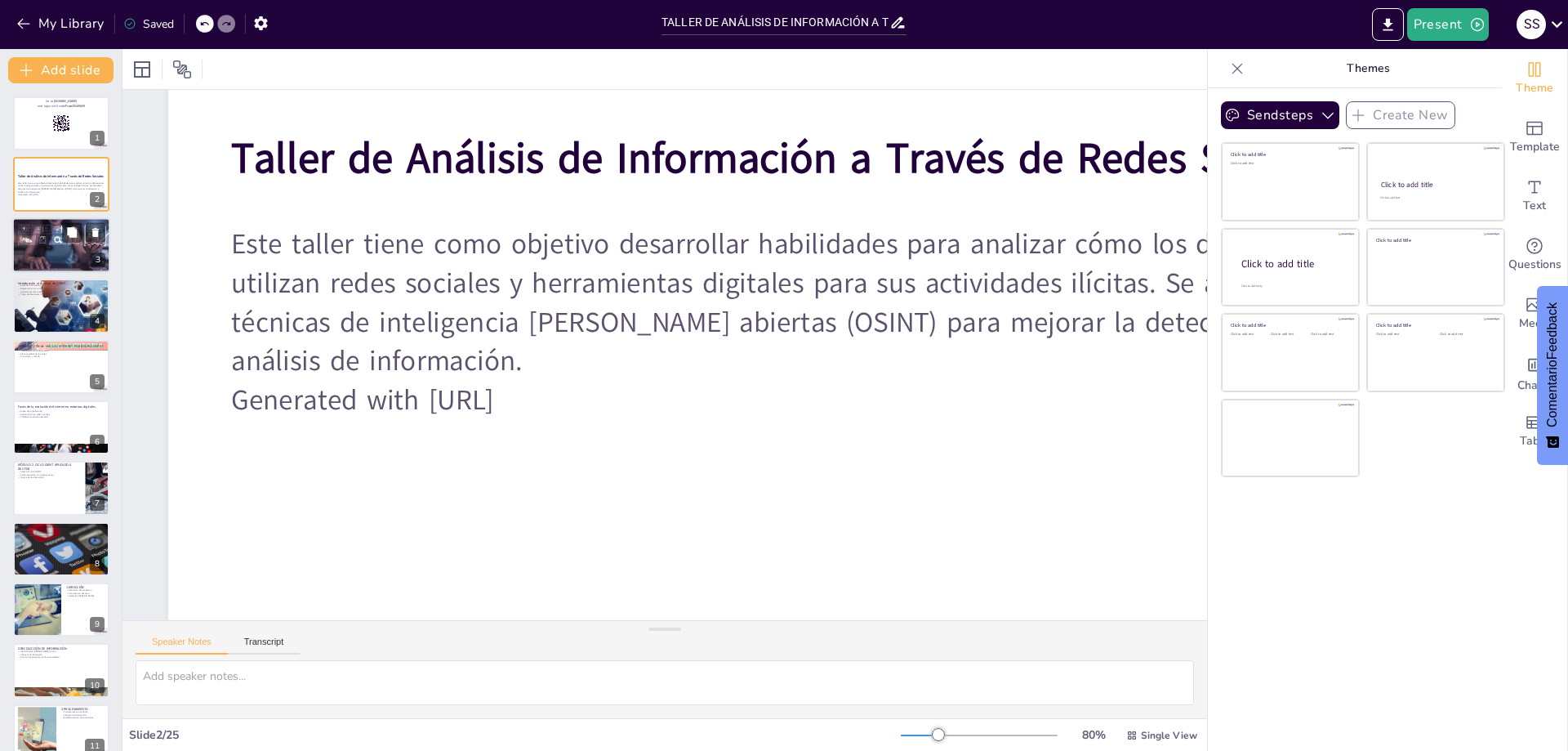
checkbox input "true"
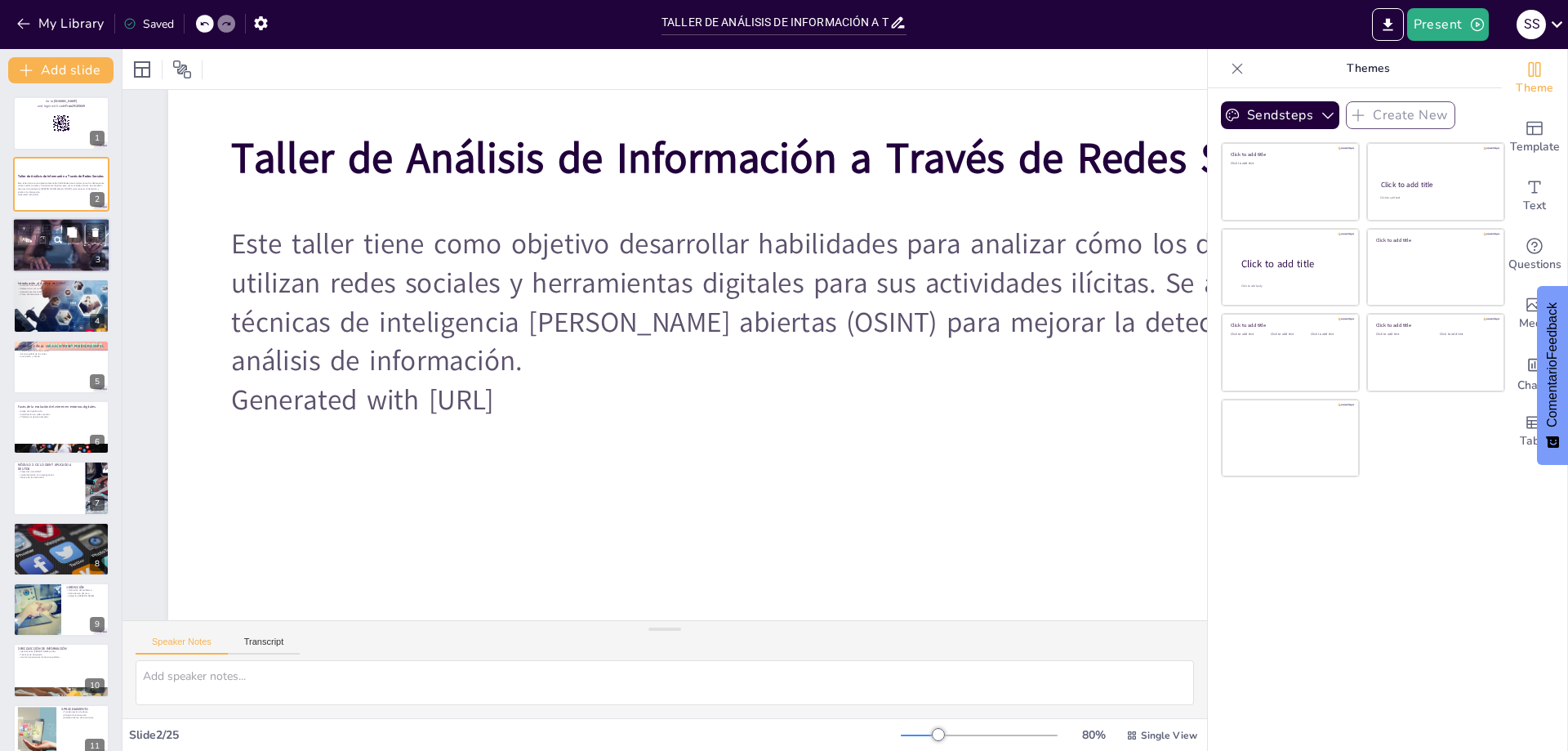
click at [85, 244] on div at bounding box center [61, 245] width 105 height 56
checkbox input "true"
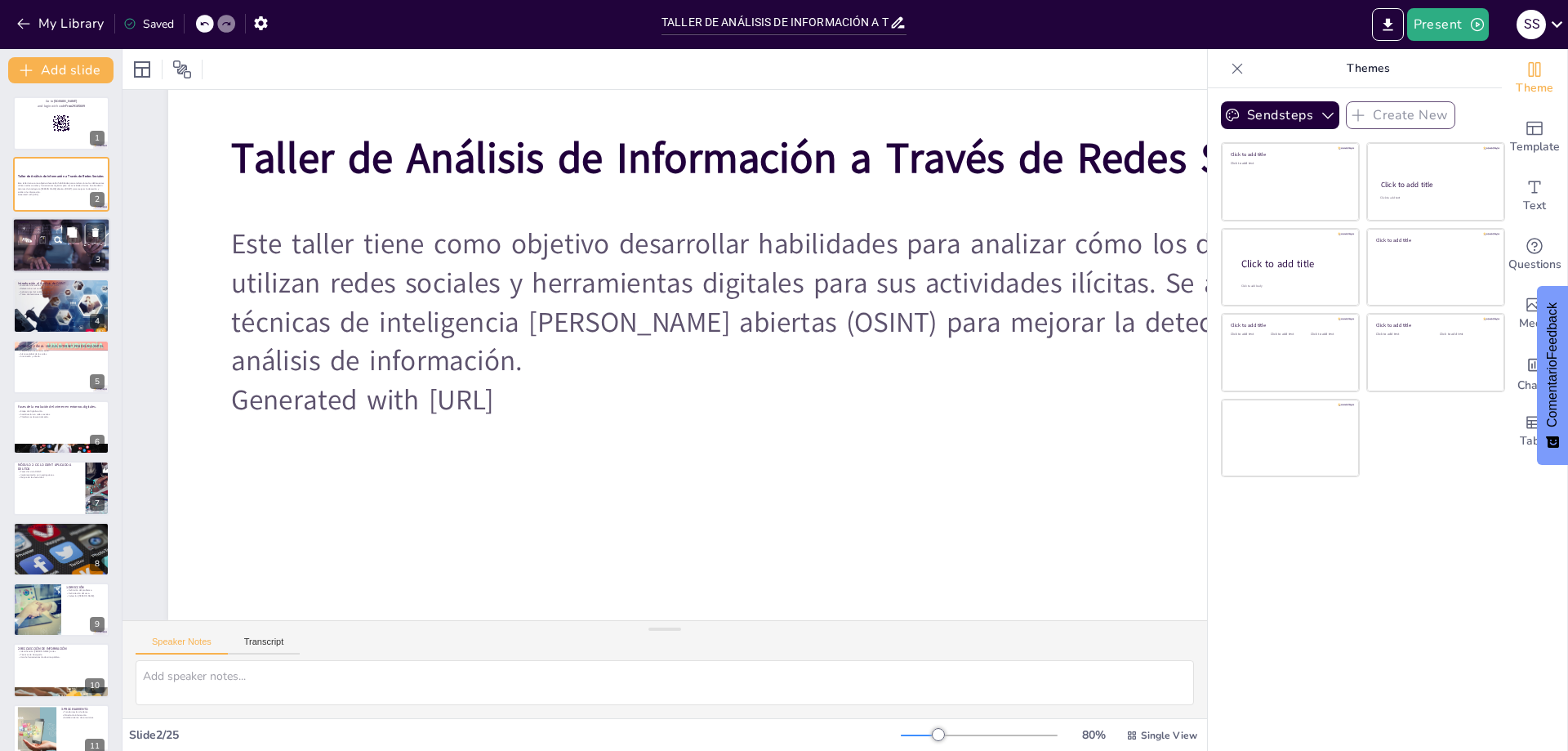
checkbox input "true"
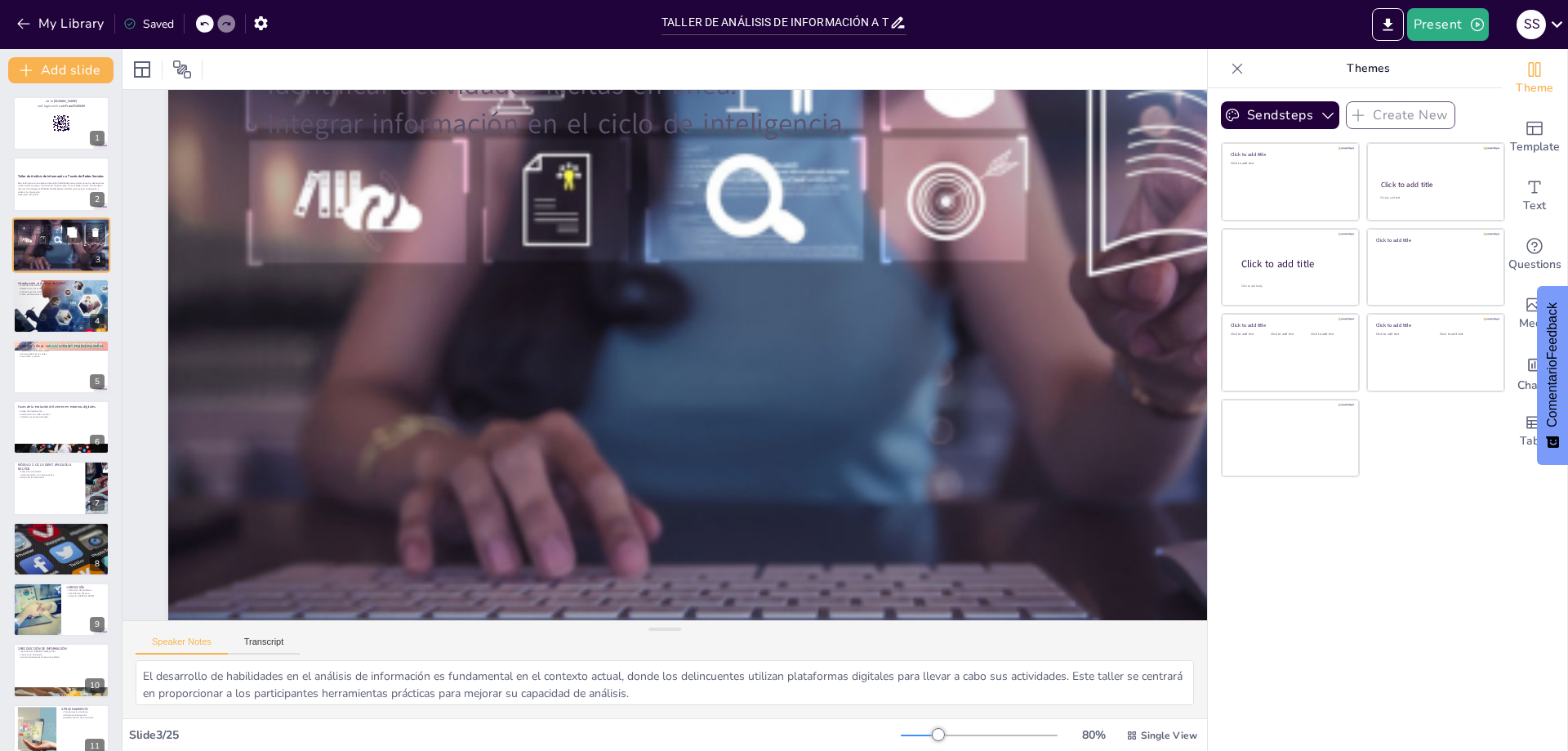
scroll to position [0, 0]
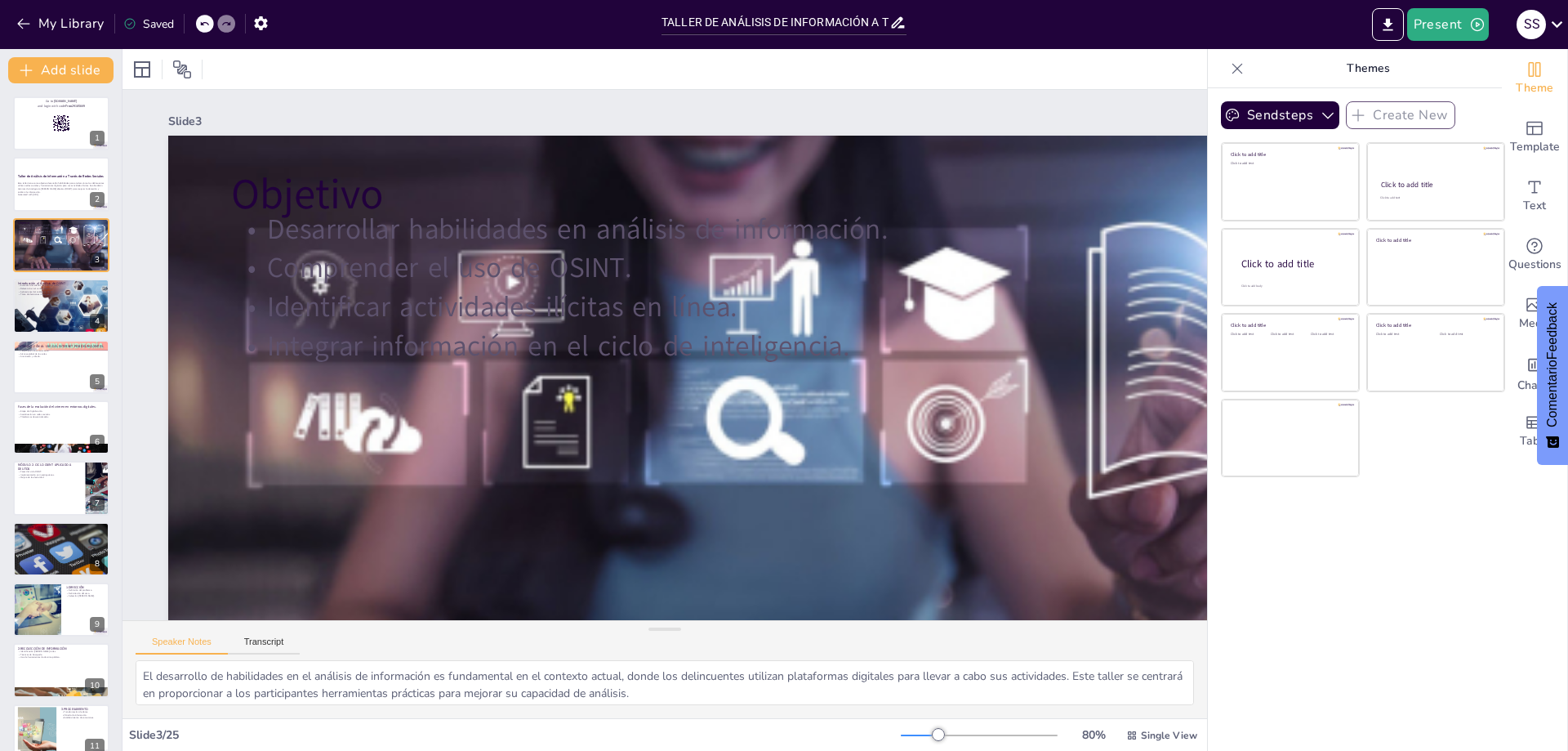
checkbox input "true"
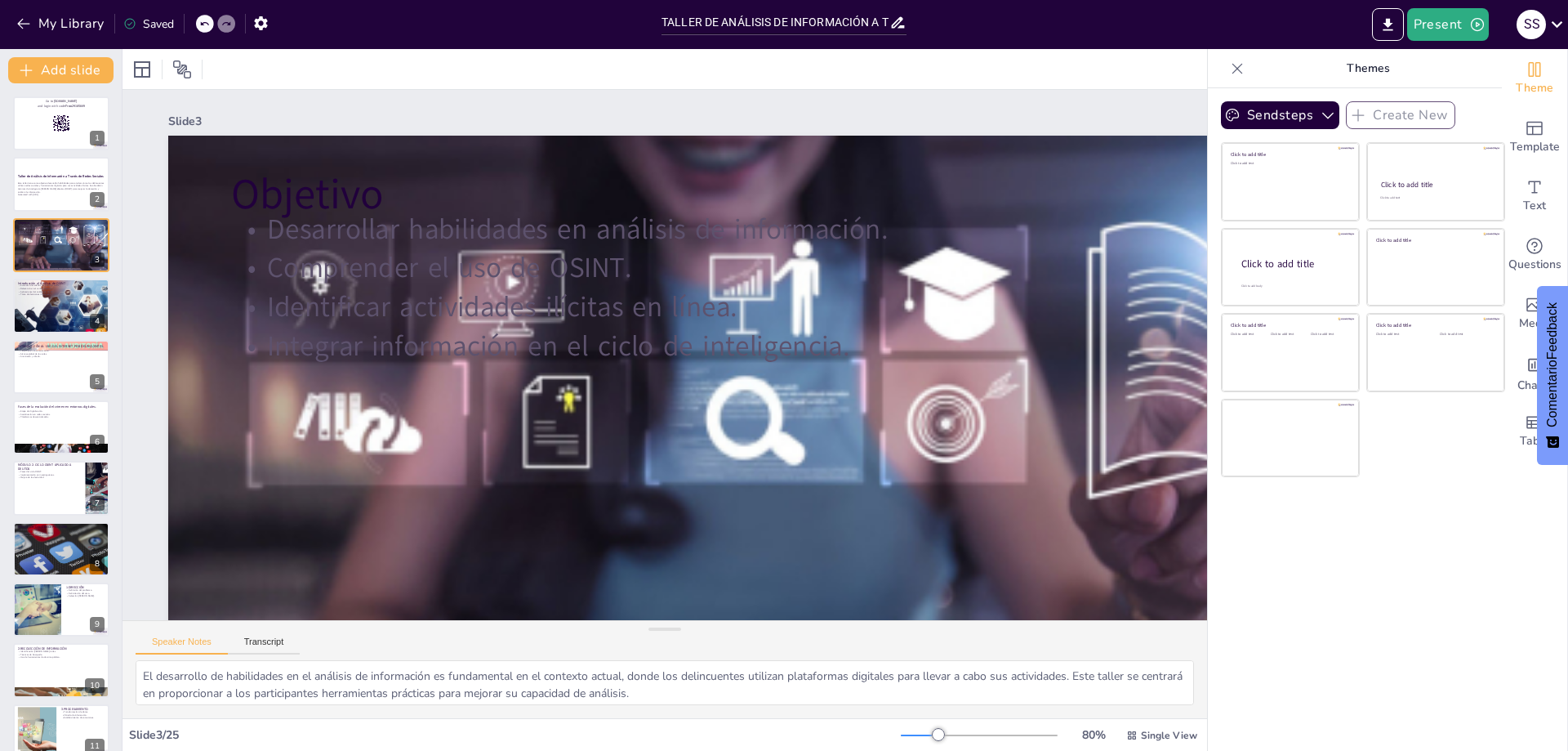
checkbox input "true"
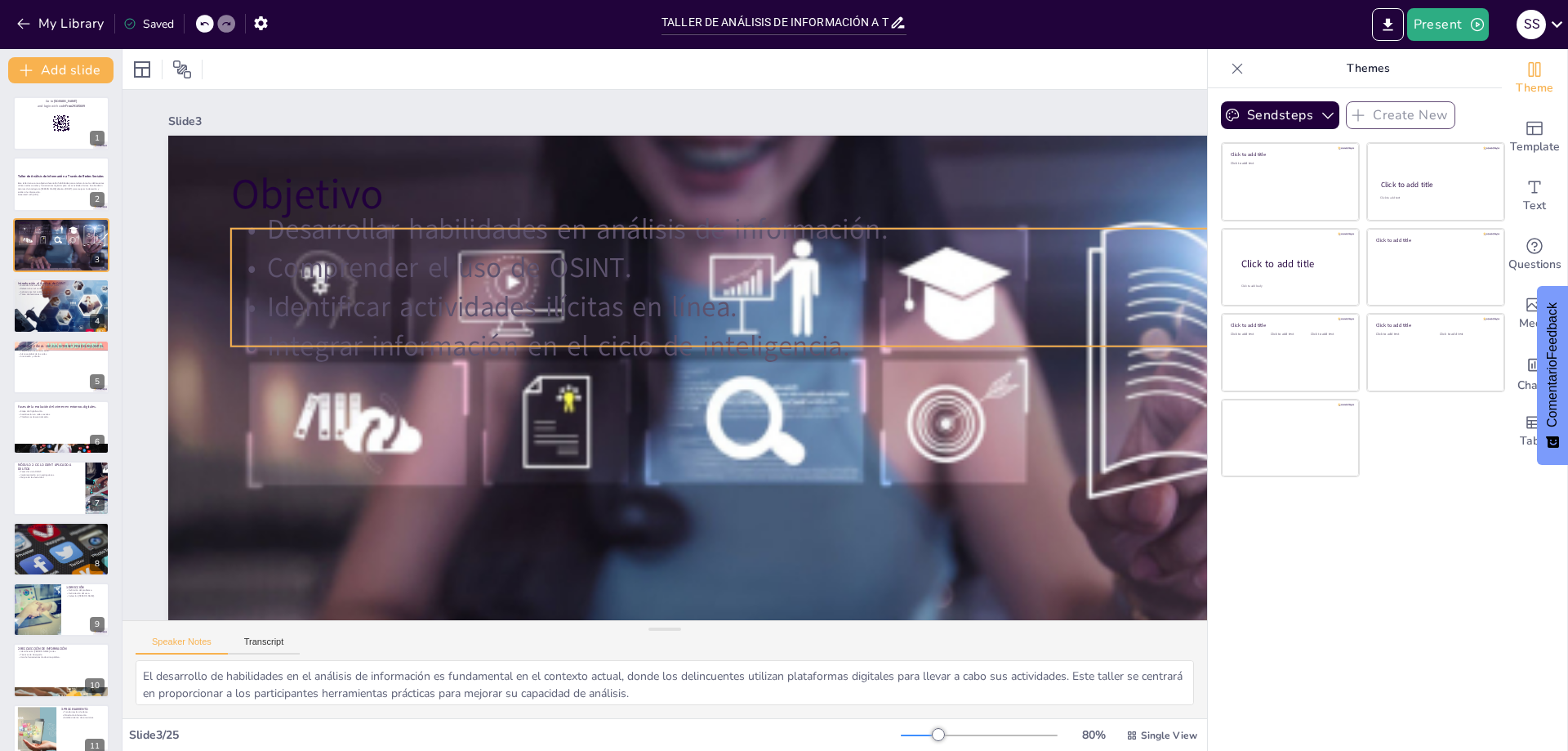
checkbox input "true"
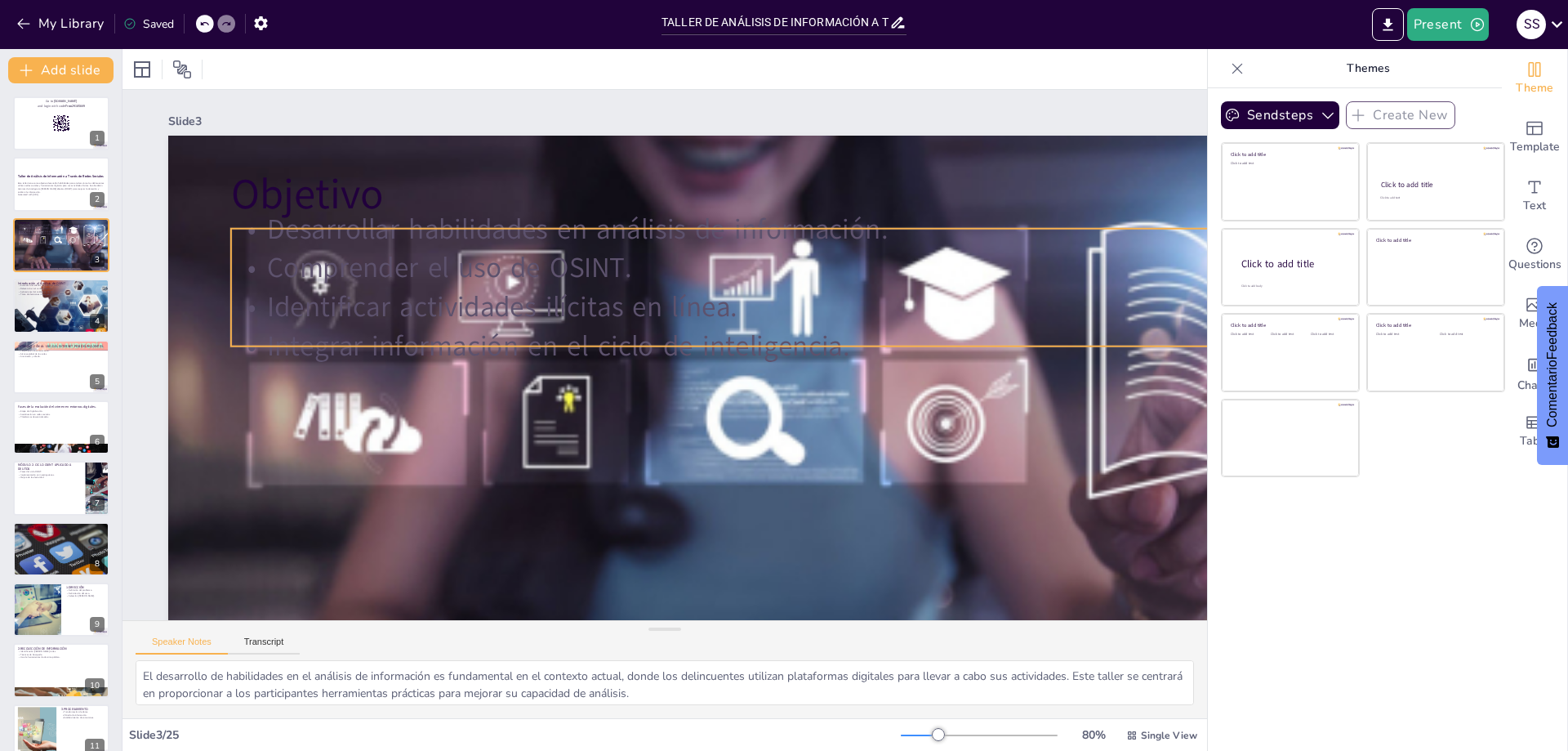
checkbox input "true"
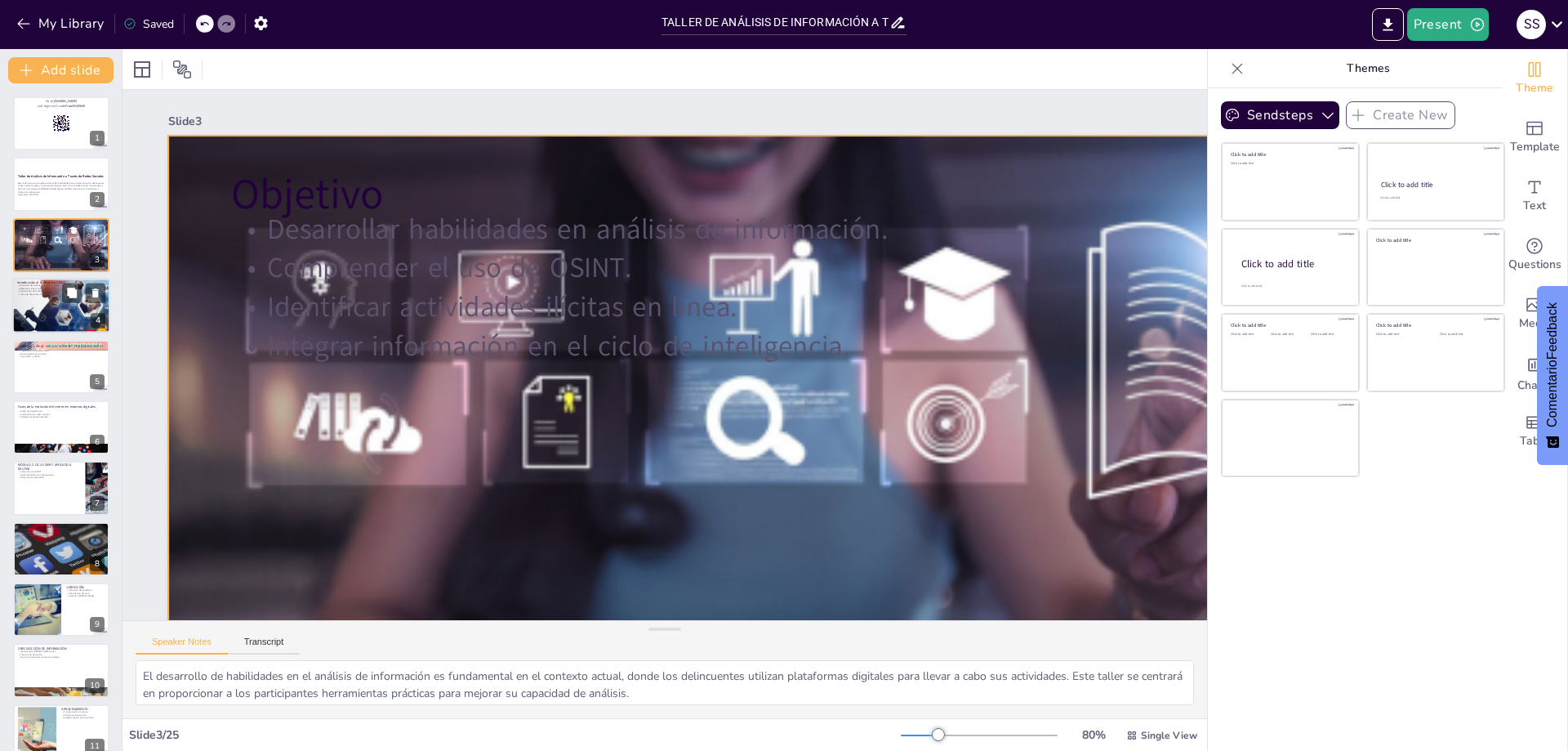
checkbox input "true"
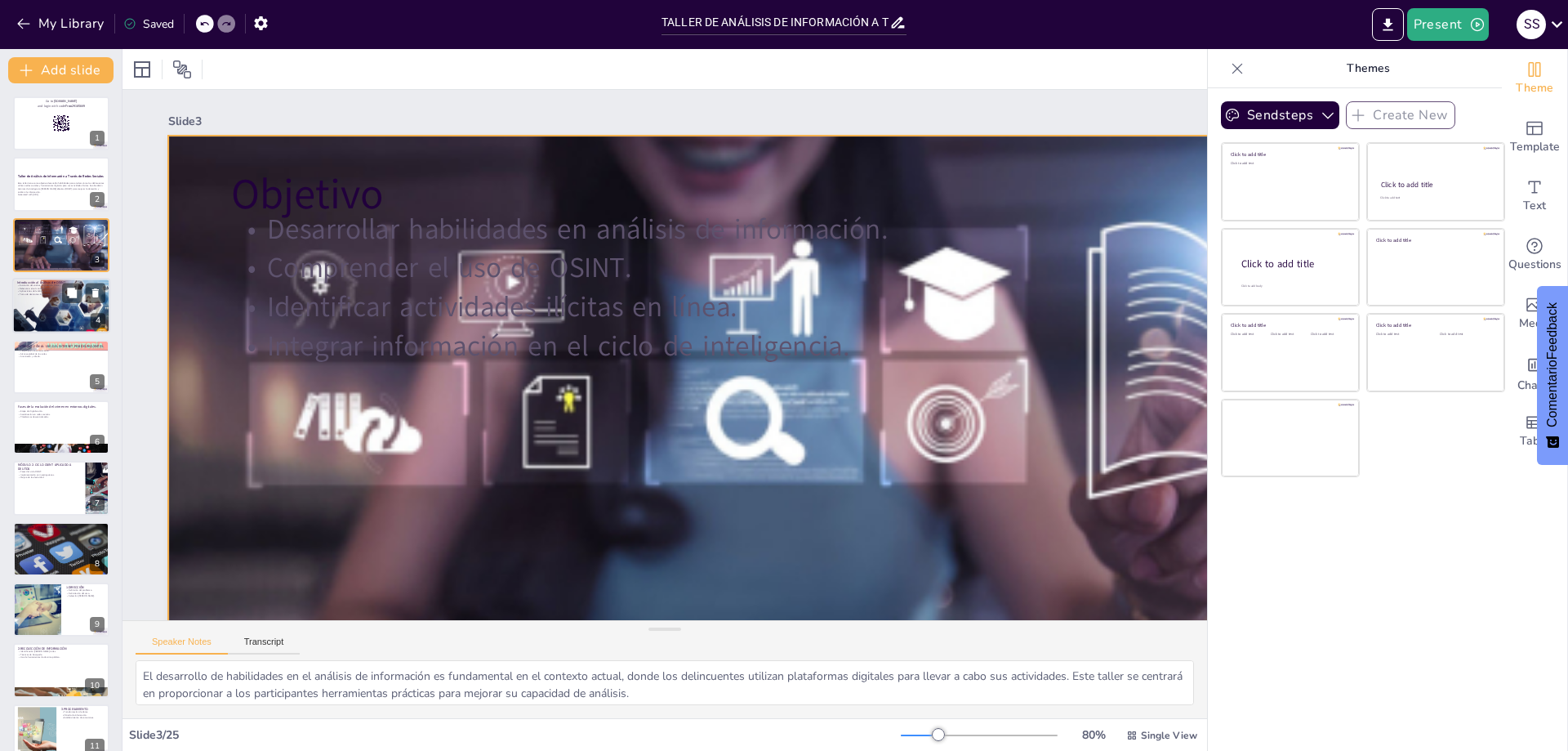
checkbox input "true"
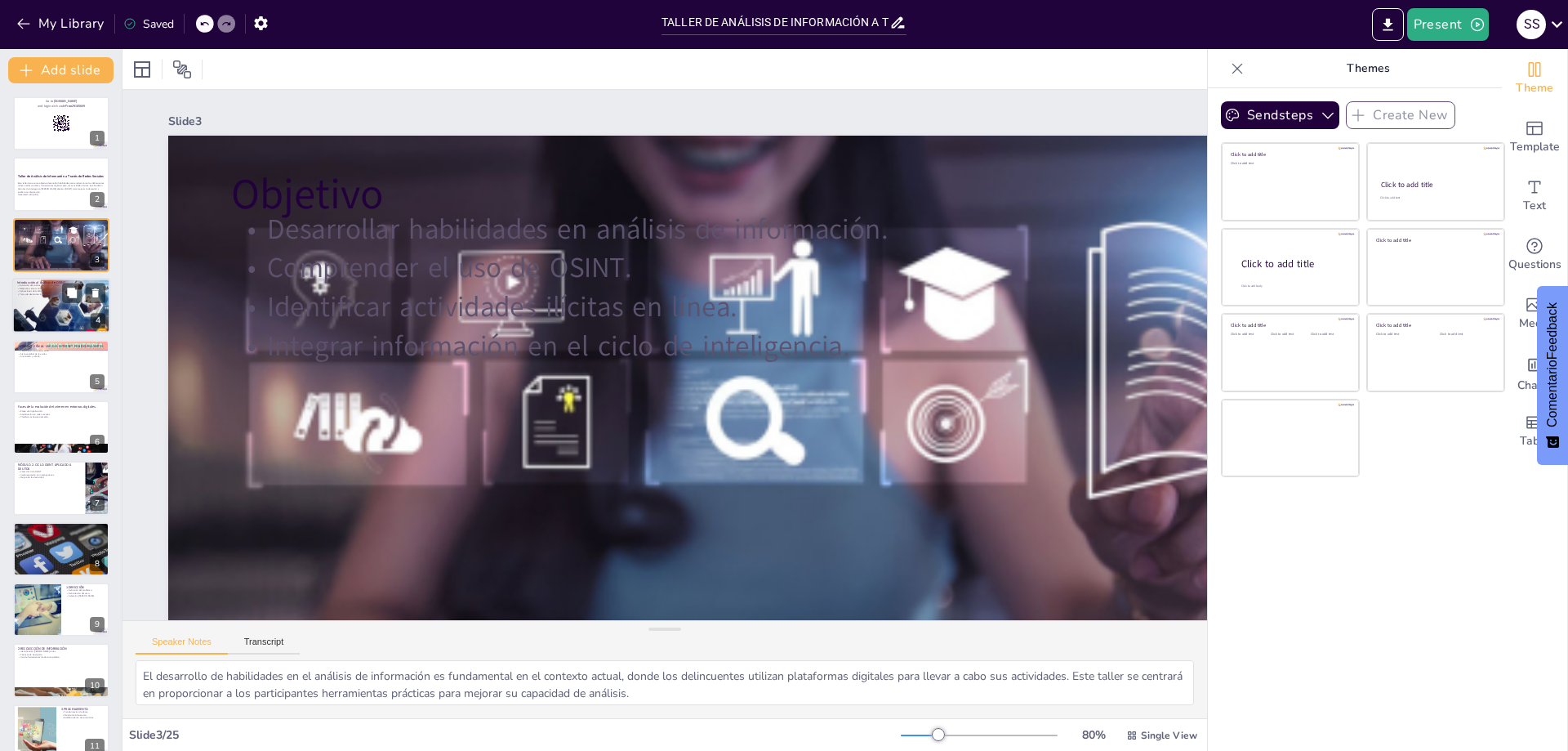
checkbox input "true"
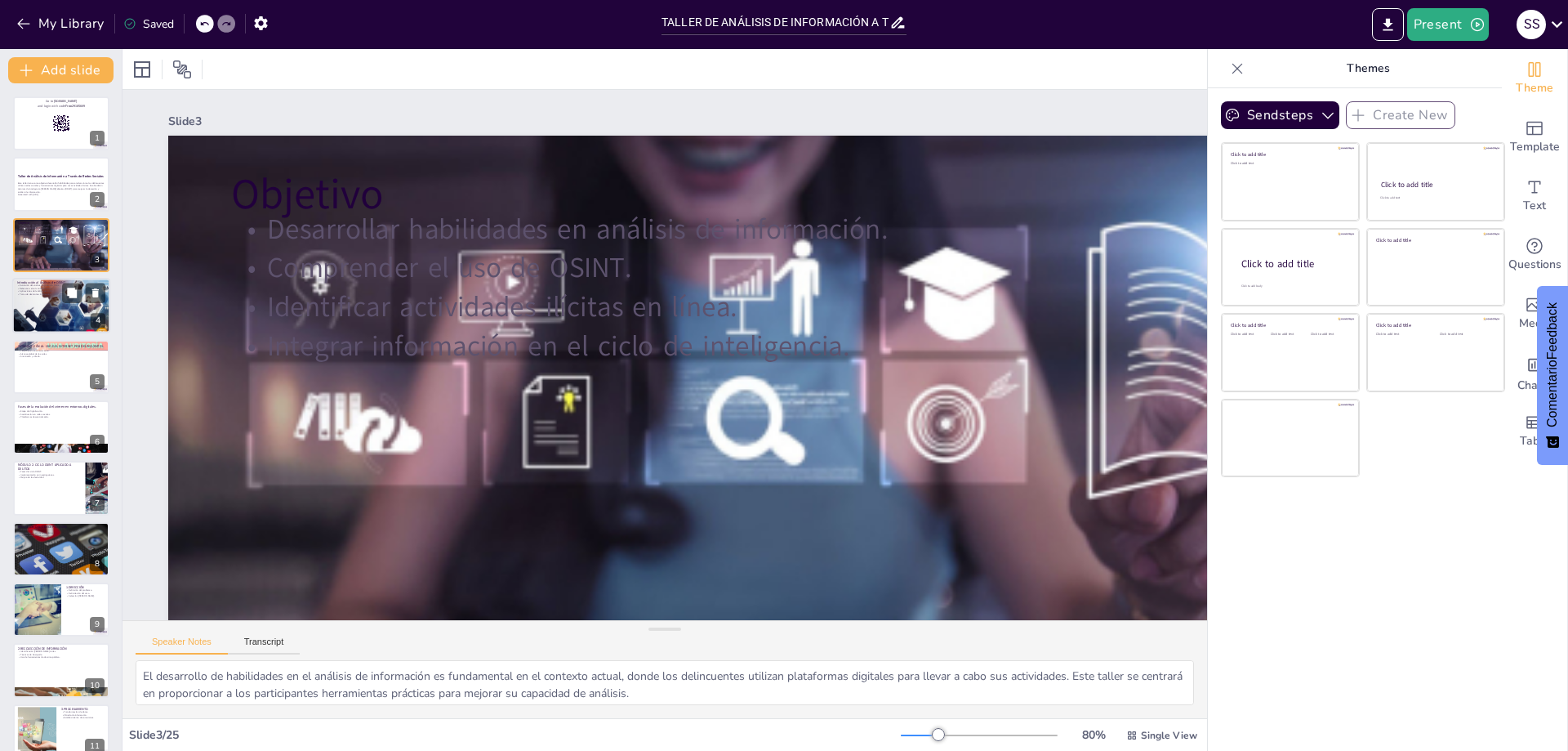
checkbox input "true"
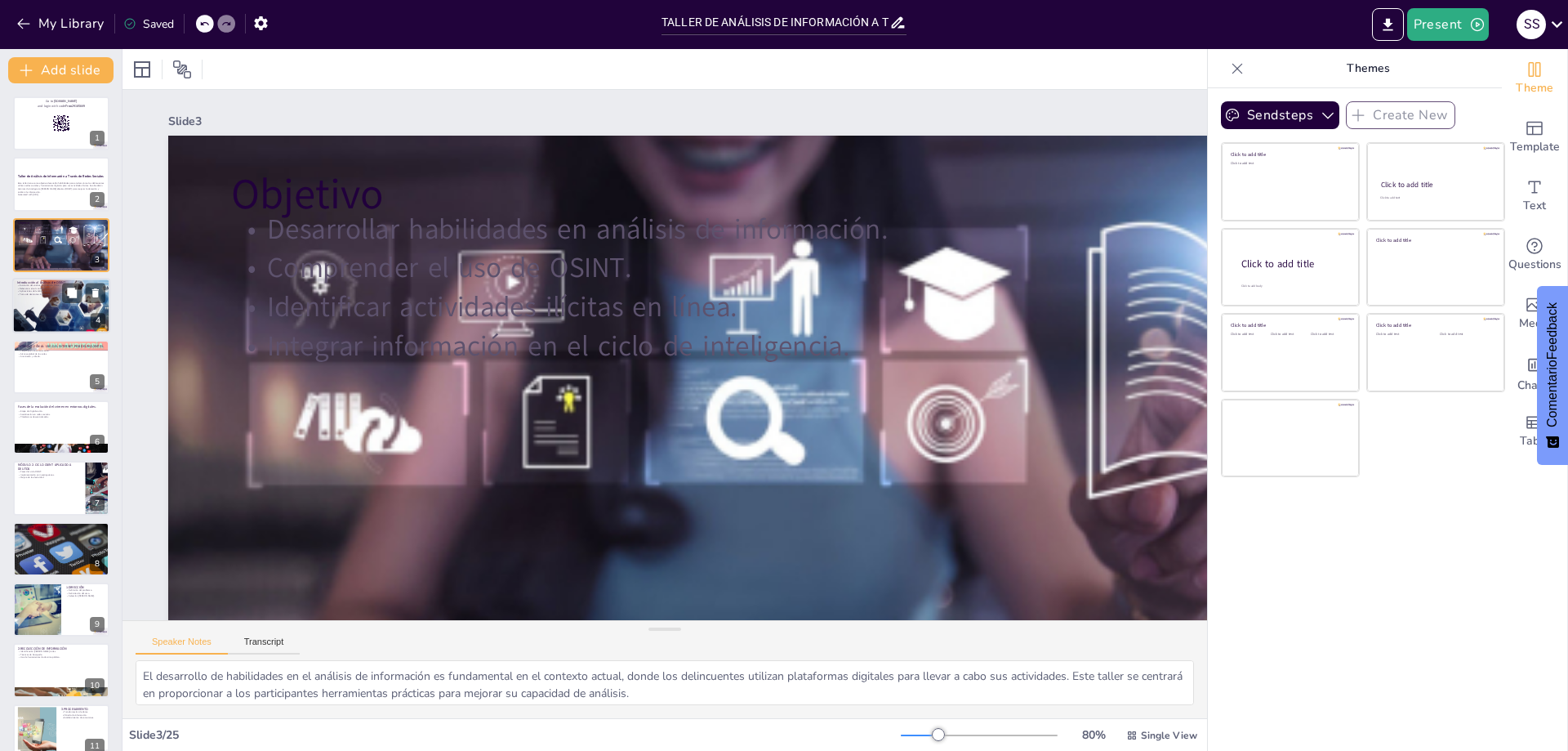
checkbox input "true"
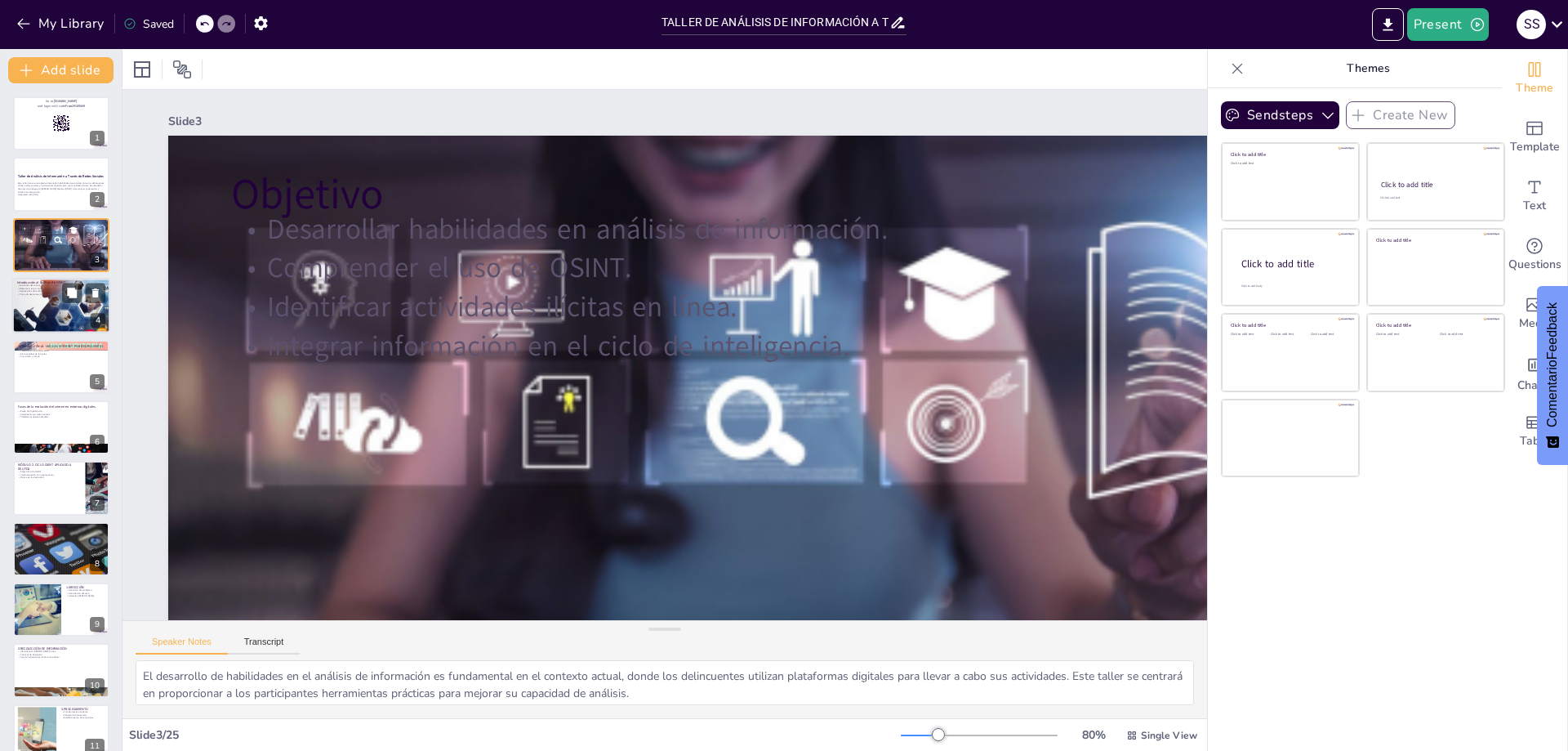
checkbox input "true"
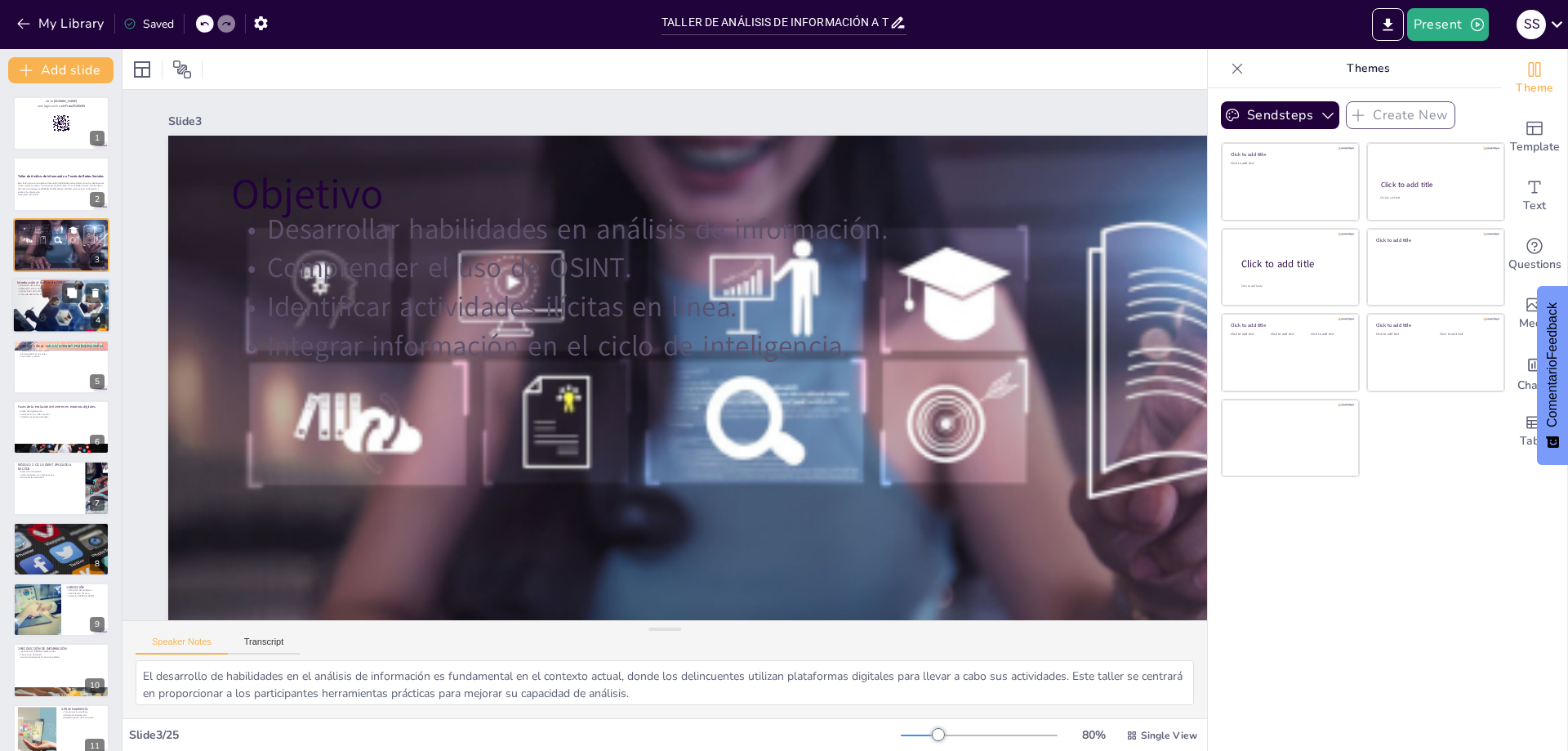
click at [40, 312] on div at bounding box center [61, 306] width 98 height 70
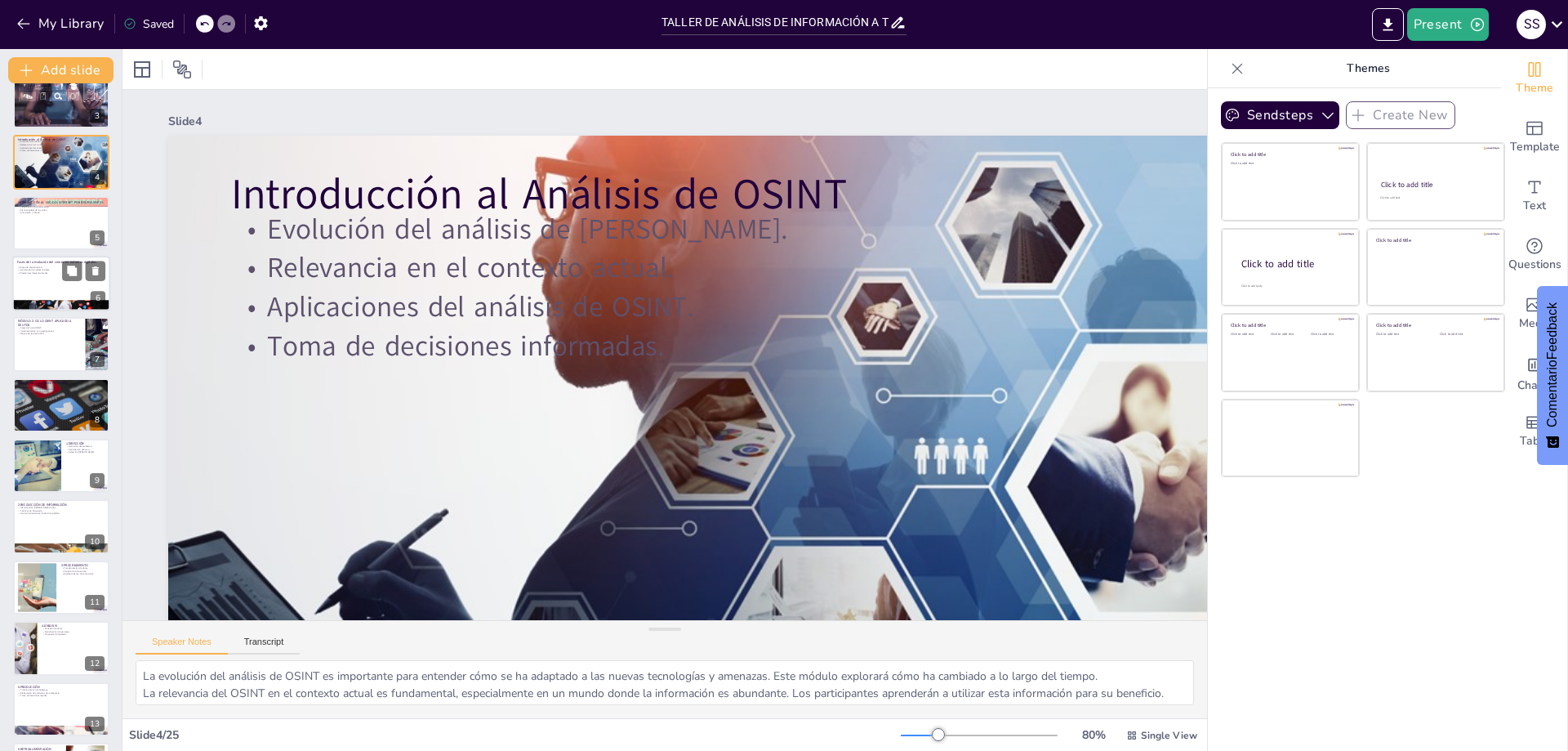
scroll to position [408, 0]
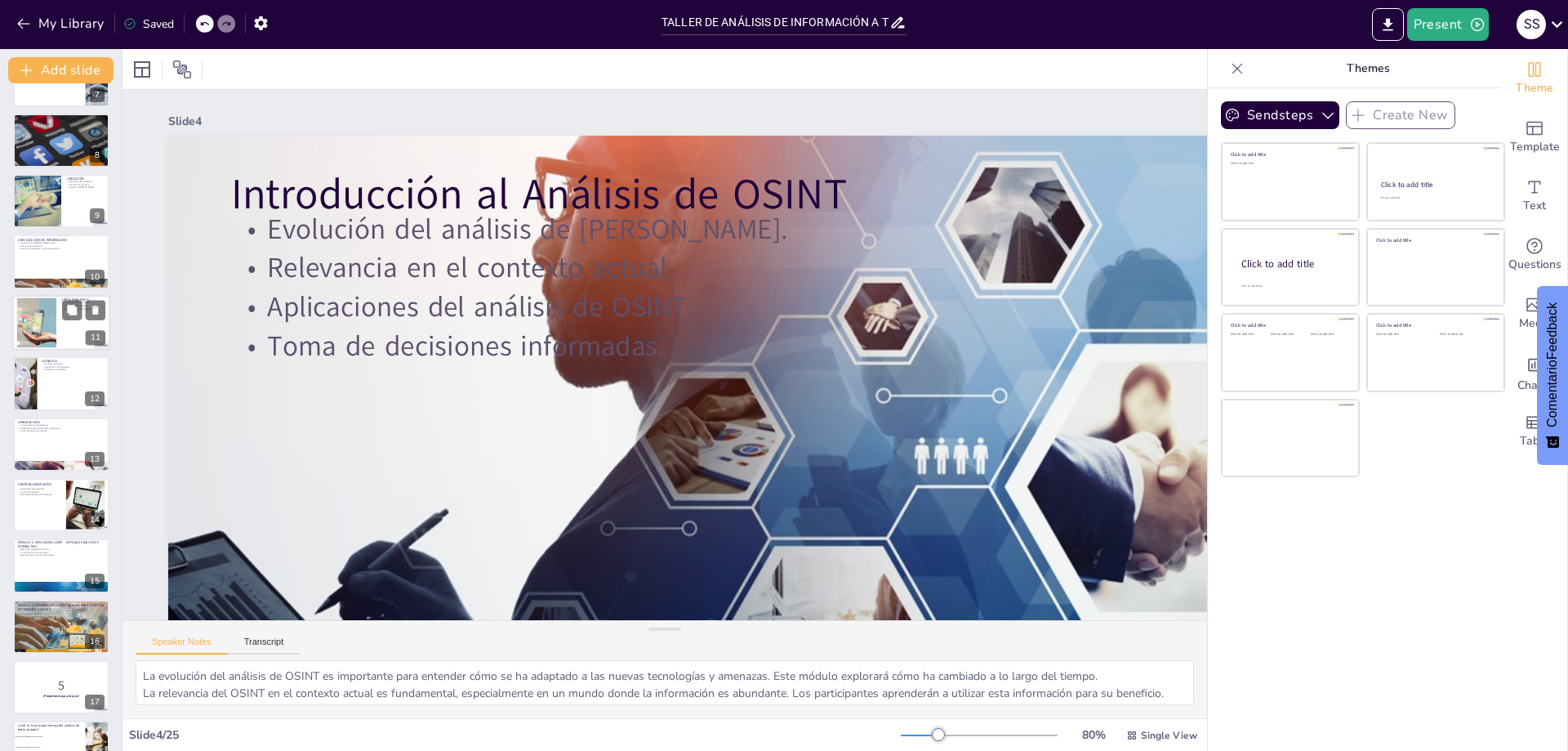
click at [30, 308] on div at bounding box center [36, 322] width 88 height 50
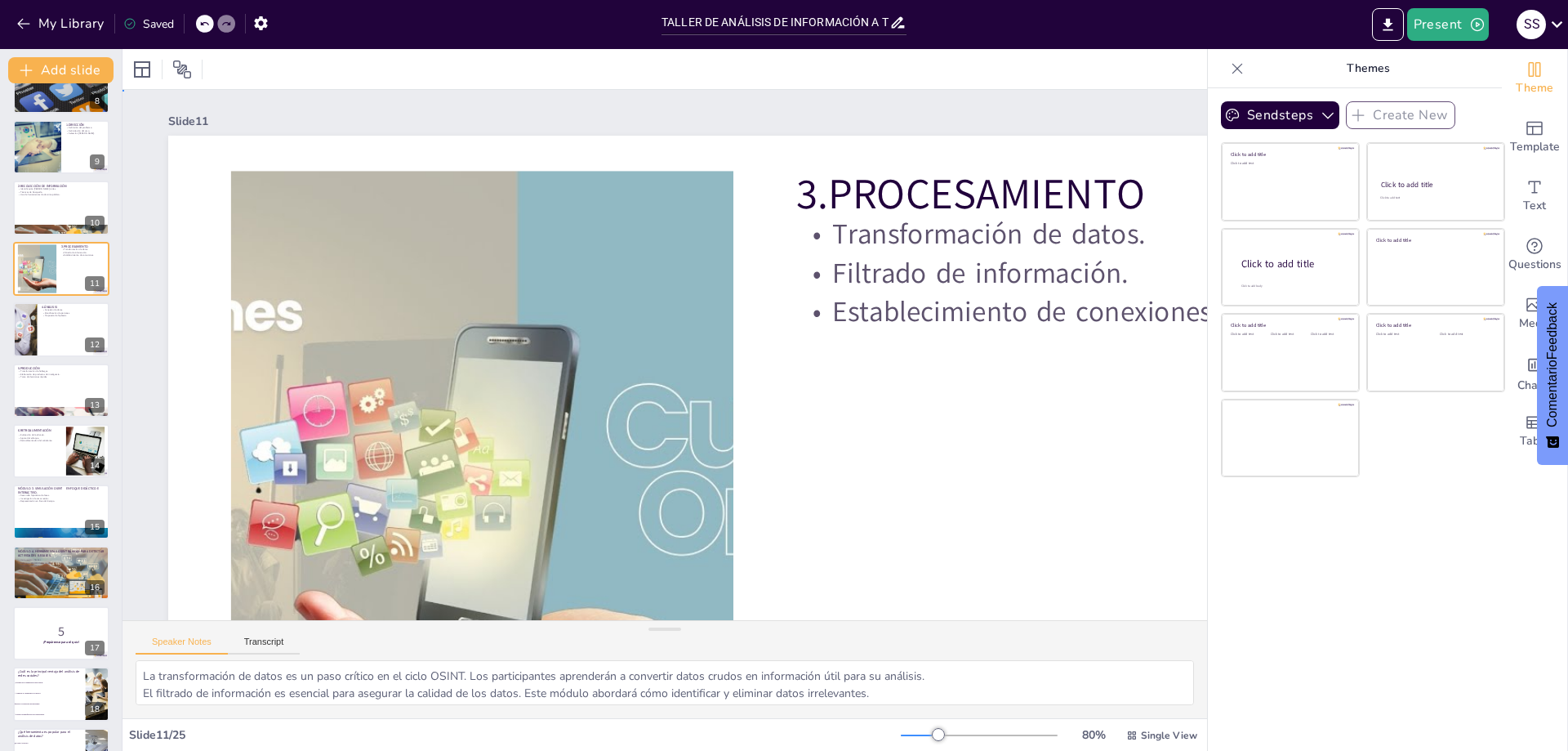
scroll to position [640, 0]
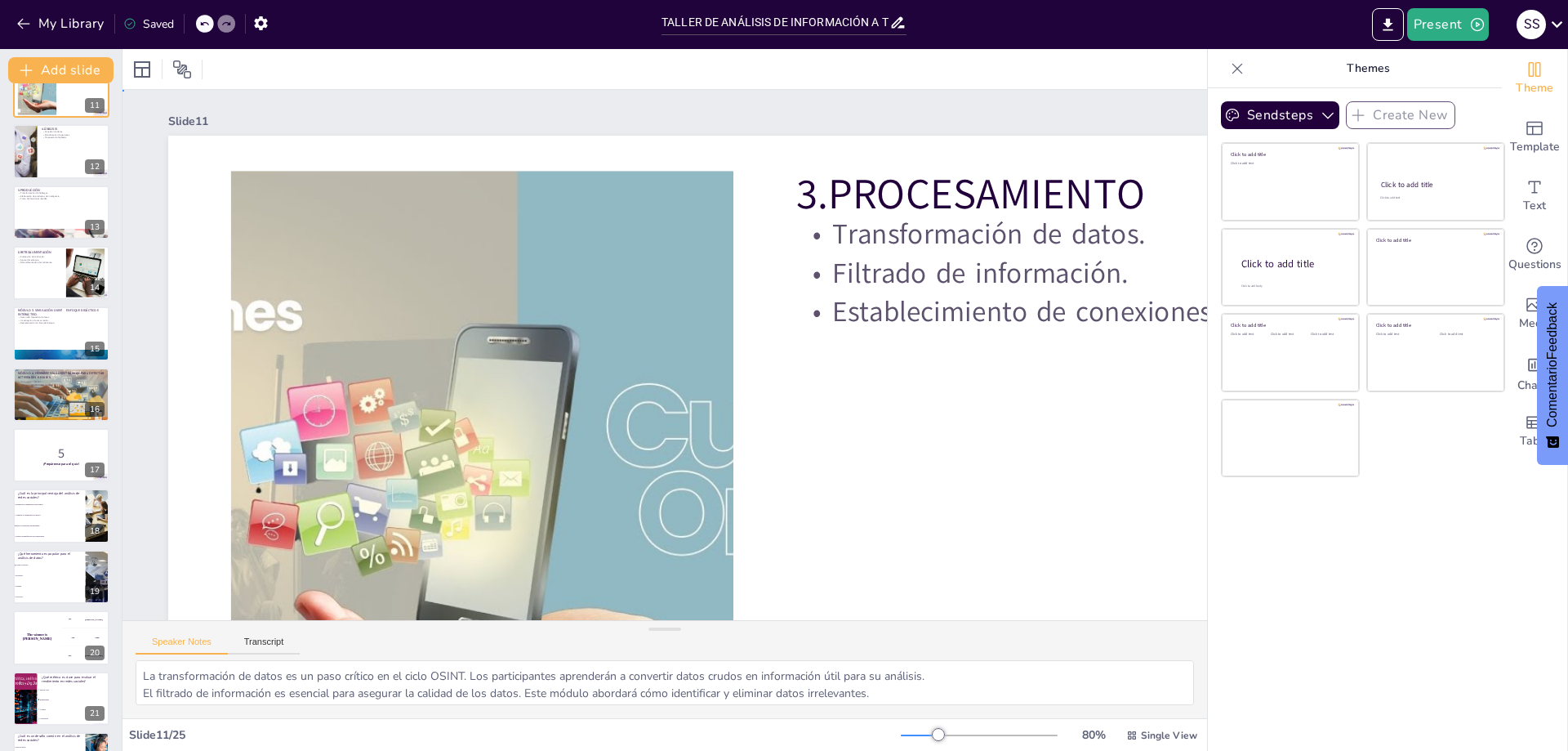
click at [524, 381] on div at bounding box center [482, 489] width 1131 height 637
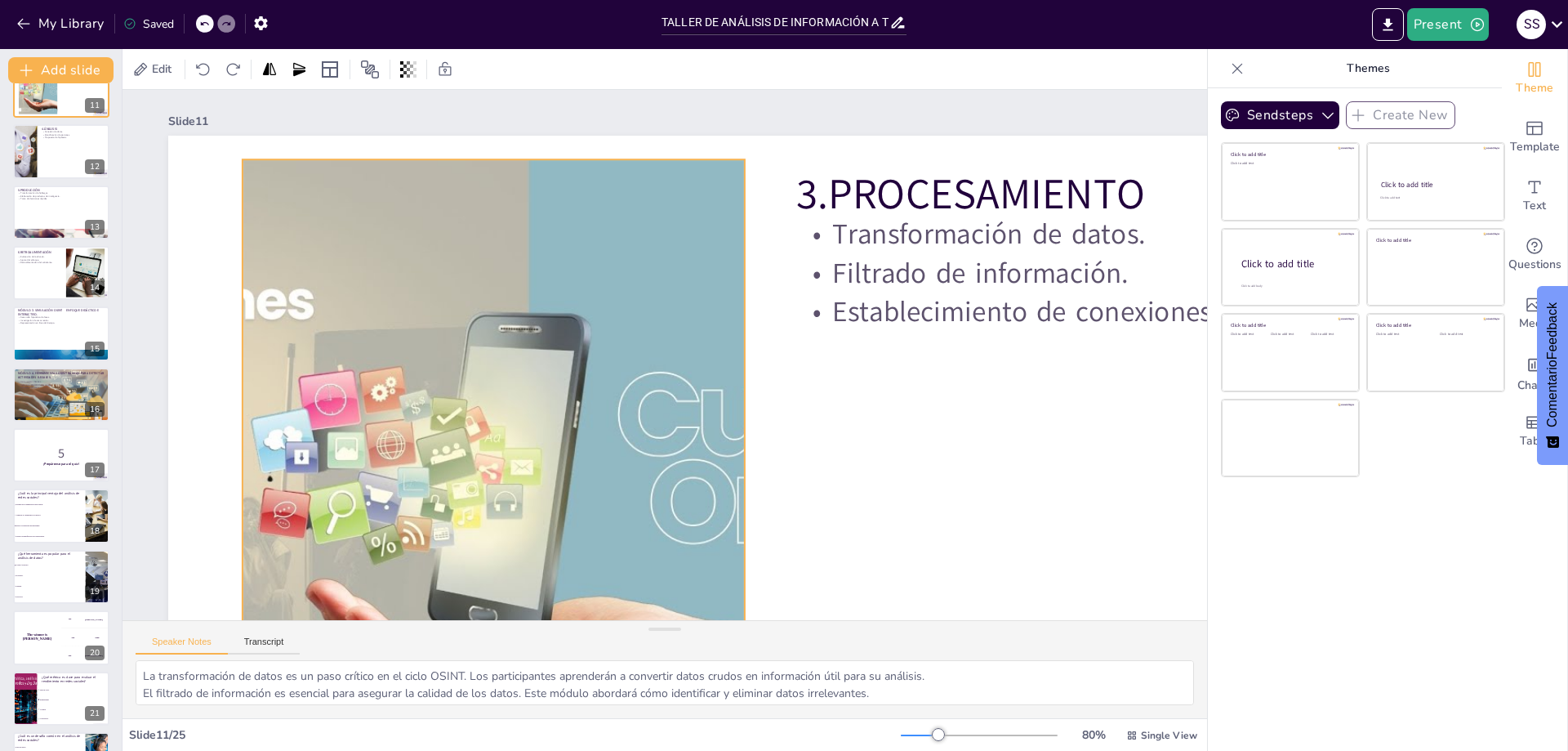
drag, startPoint x: 507, startPoint y: 375, endPoint x: 519, endPoint y: 363, distance: 17.0
click at [519, 363] on div at bounding box center [493, 477] width 1131 height 637
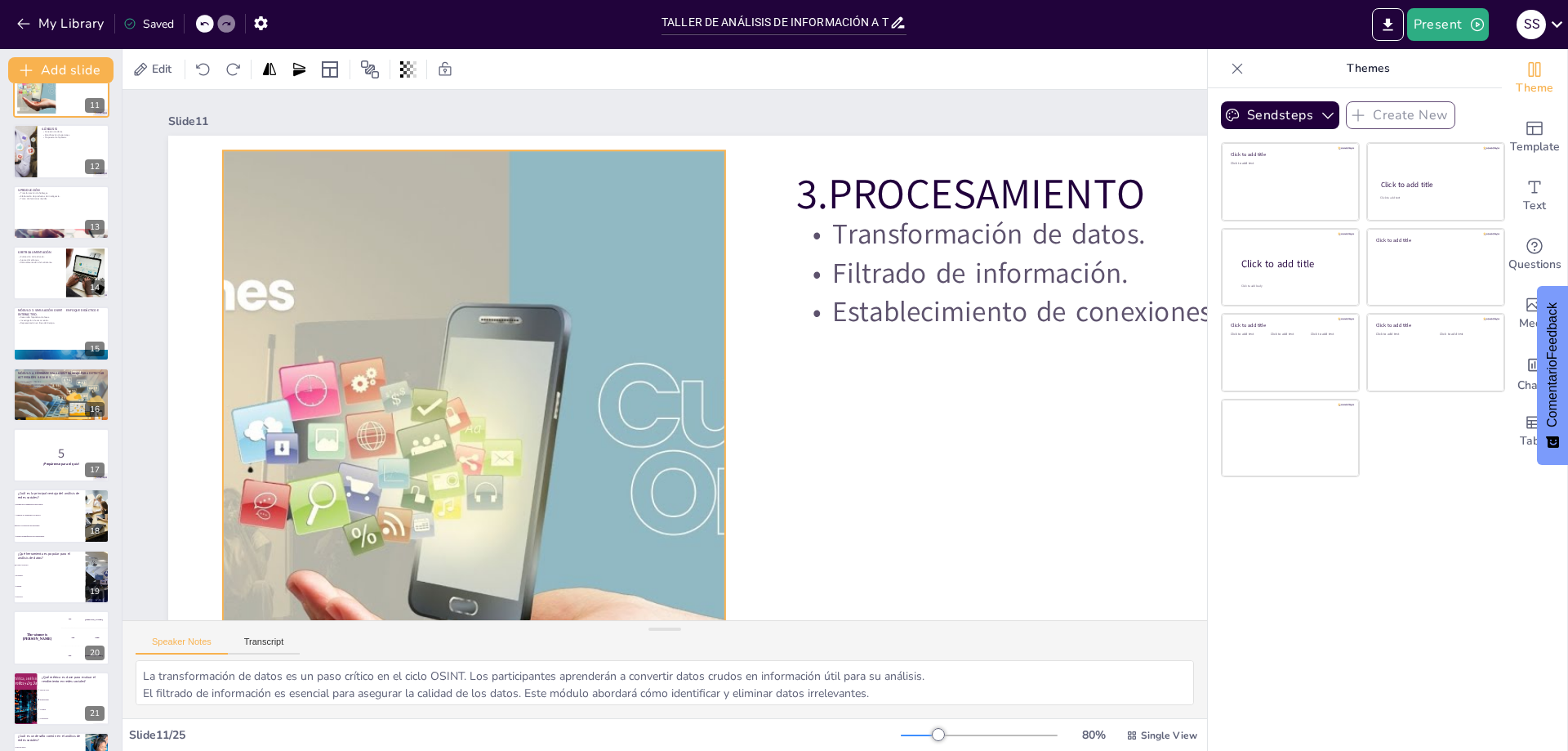
drag, startPoint x: 519, startPoint y: 377, endPoint x: 499, endPoint y: 369, distance: 21.5
click at [499, 369] on div at bounding box center [474, 468] width 1131 height 637
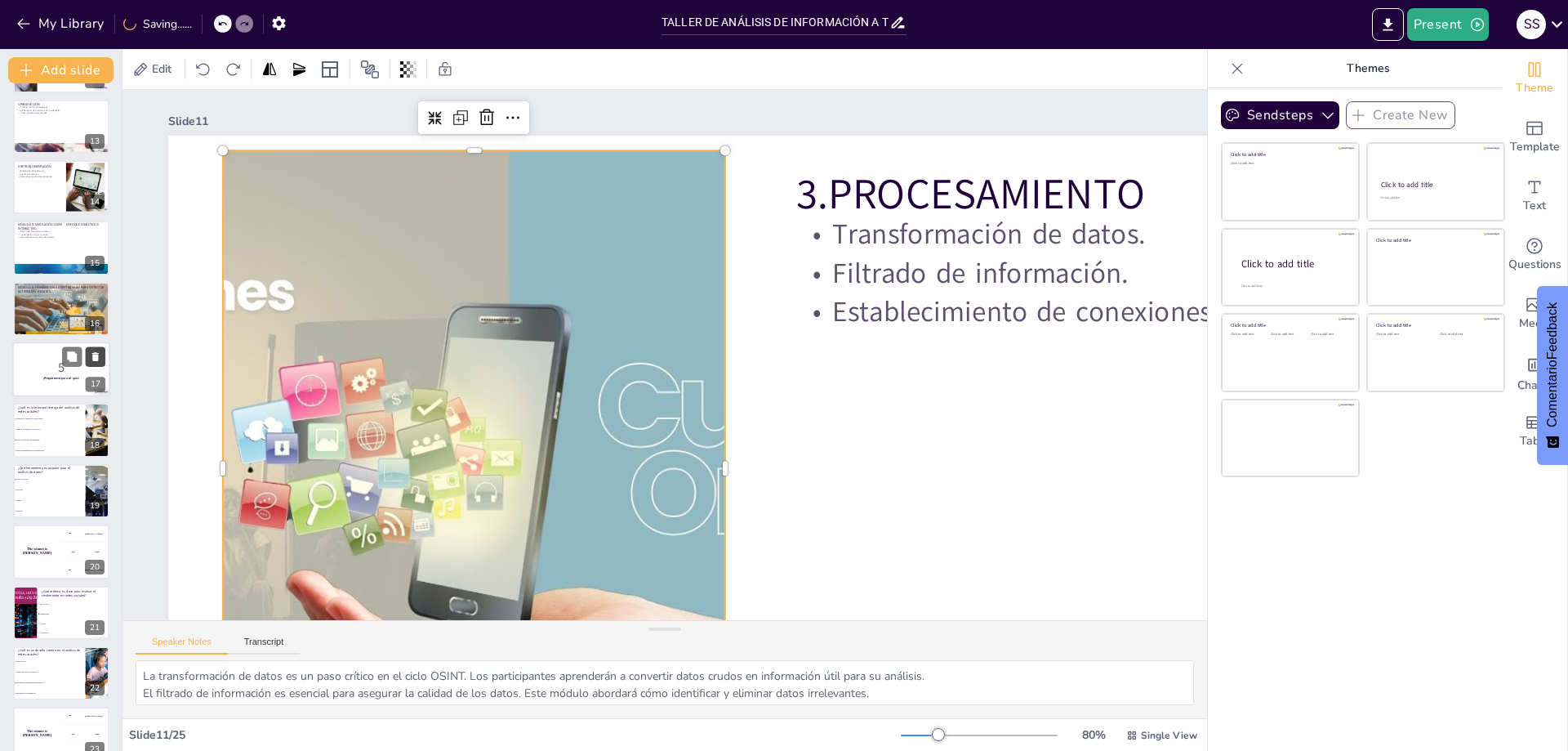
scroll to position [870, 0]
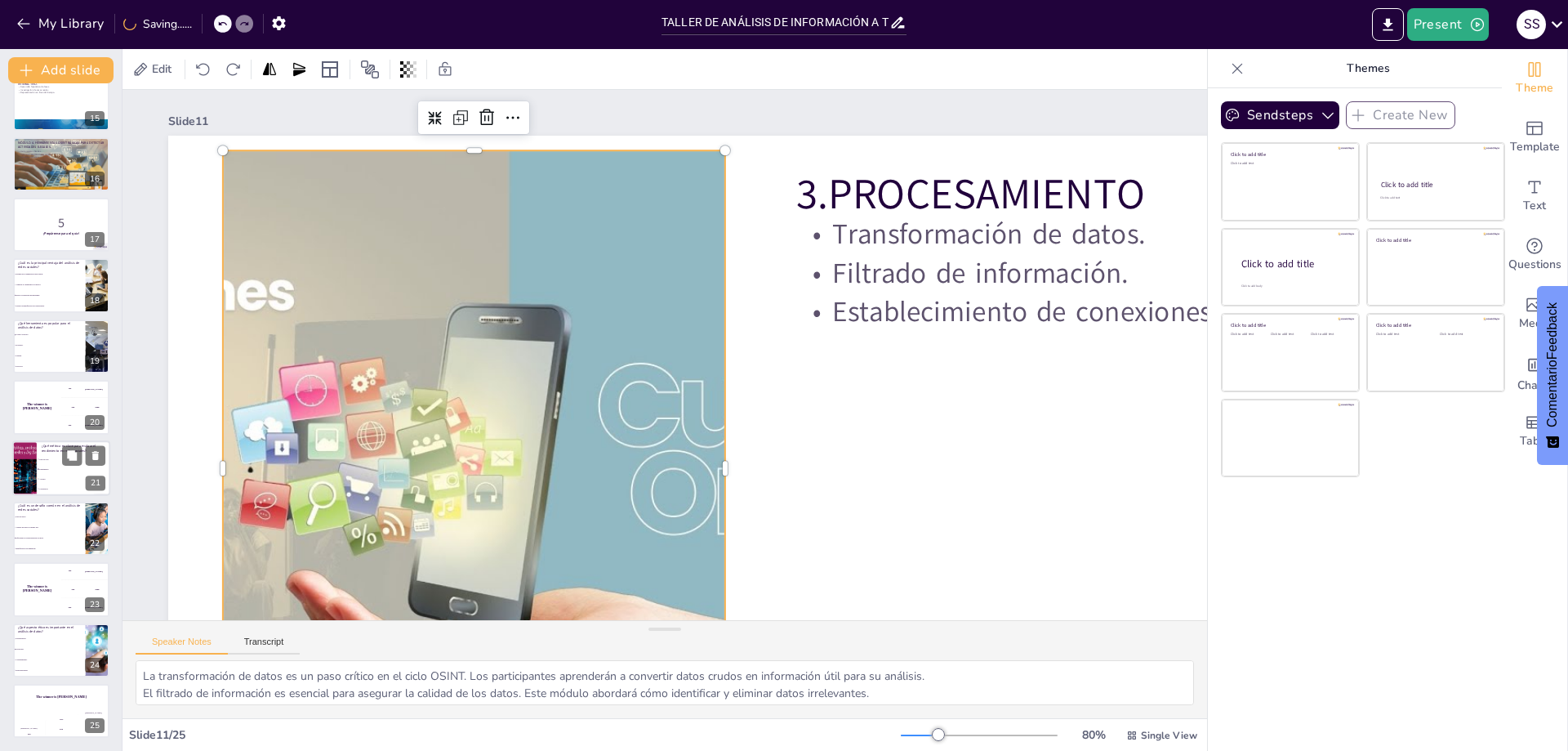
click at [40, 473] on li "Alcance." at bounding box center [74, 478] width 74 height 9
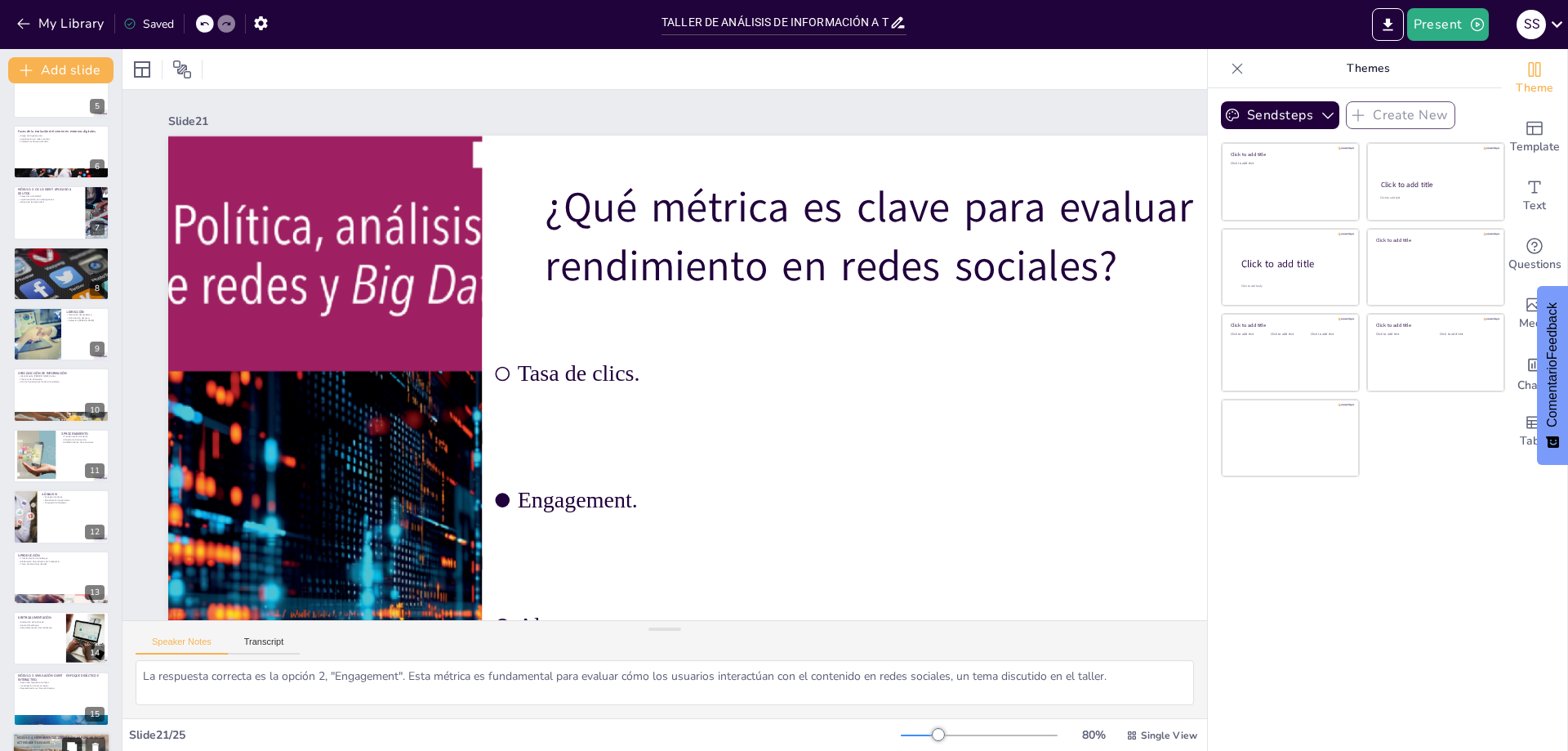
scroll to position [0, 0]
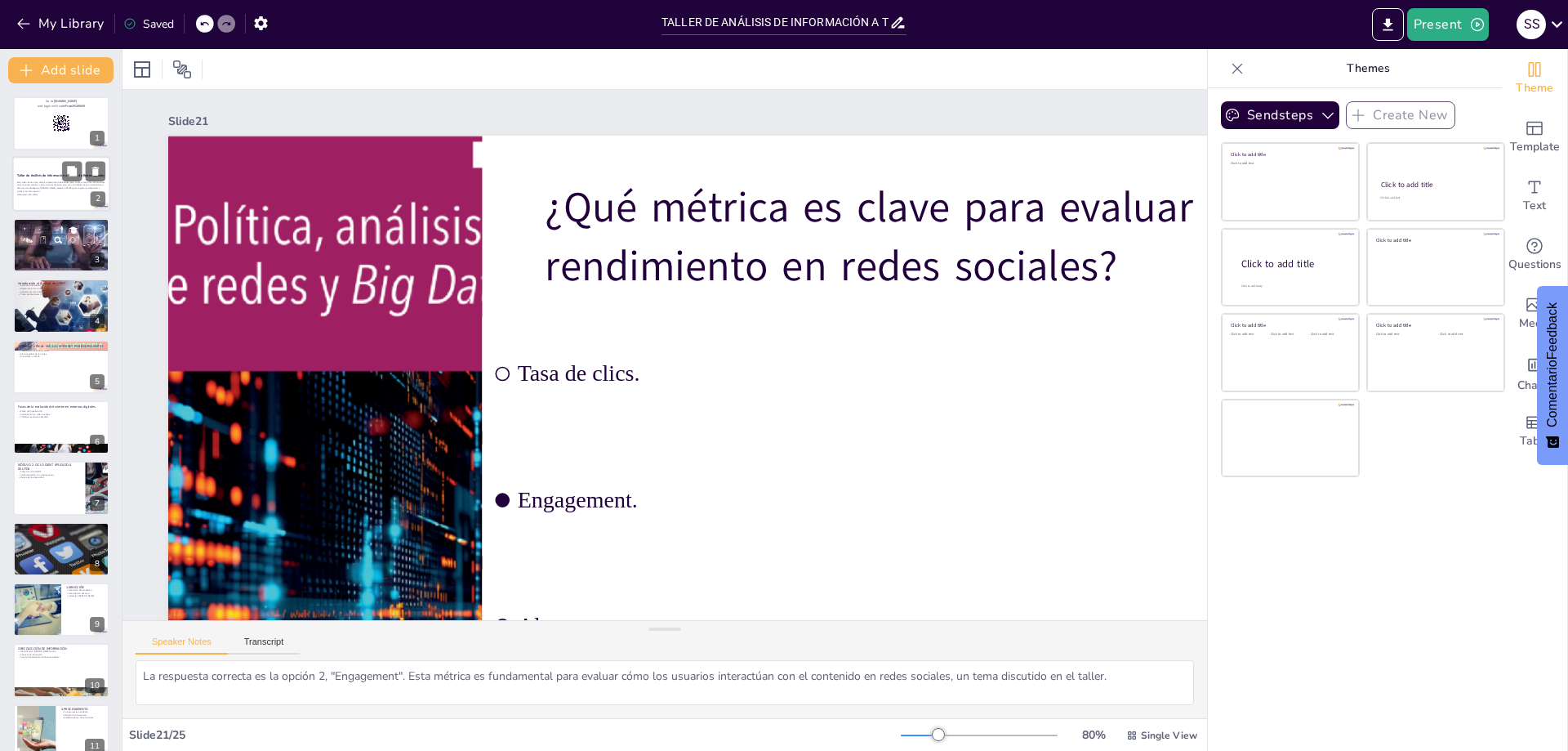
click at [56, 182] on p "Este taller tiene como objetivo desarrollar habilidades para analizar cómo los …" at bounding box center [61, 186] width 88 height 12
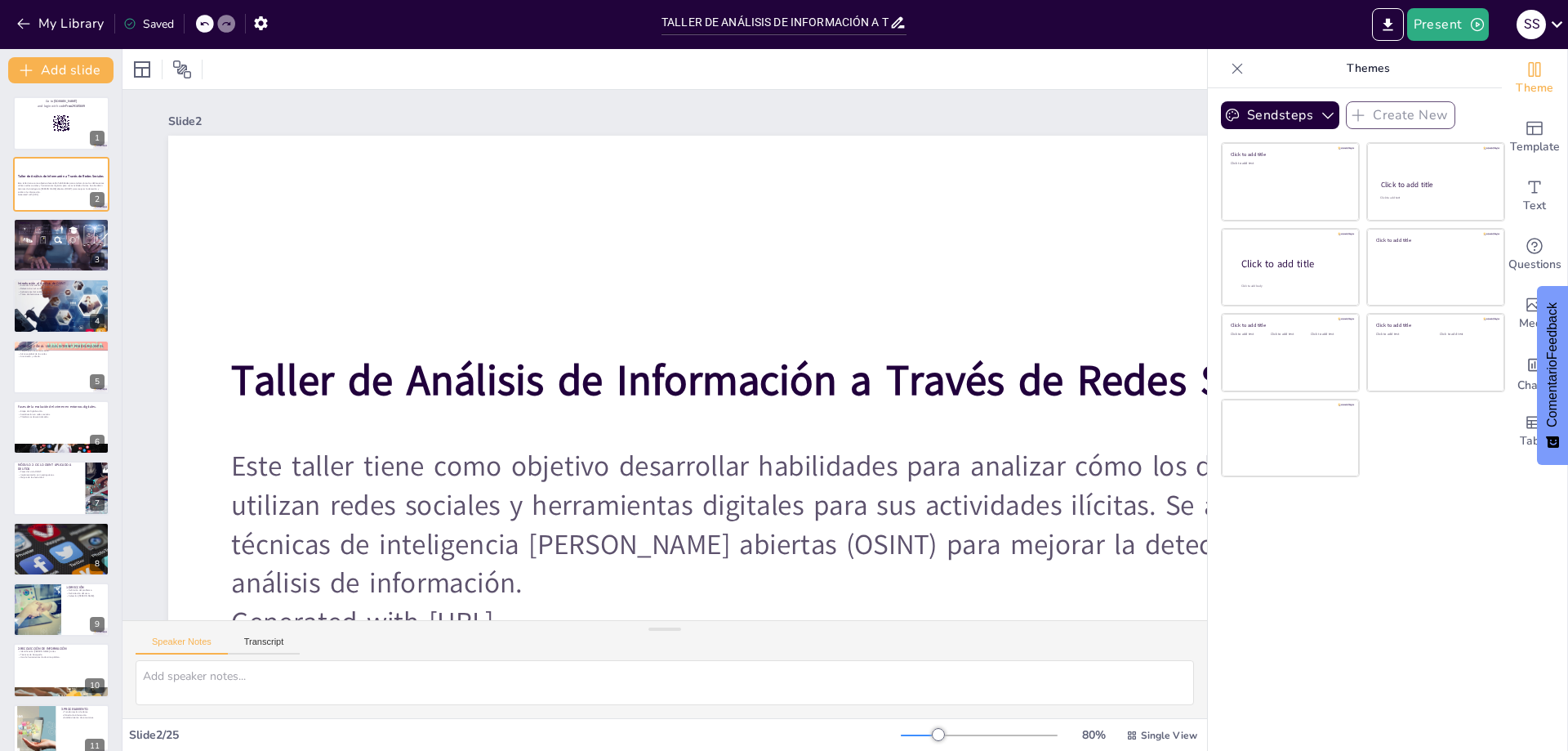
drag, startPoint x: 757, startPoint y: 614, endPoint x: 581, endPoint y: 605, distance: 176.2
click at [581, 605] on p "Generated with [URL]" at bounding box center [796, 623] width 1131 height 40
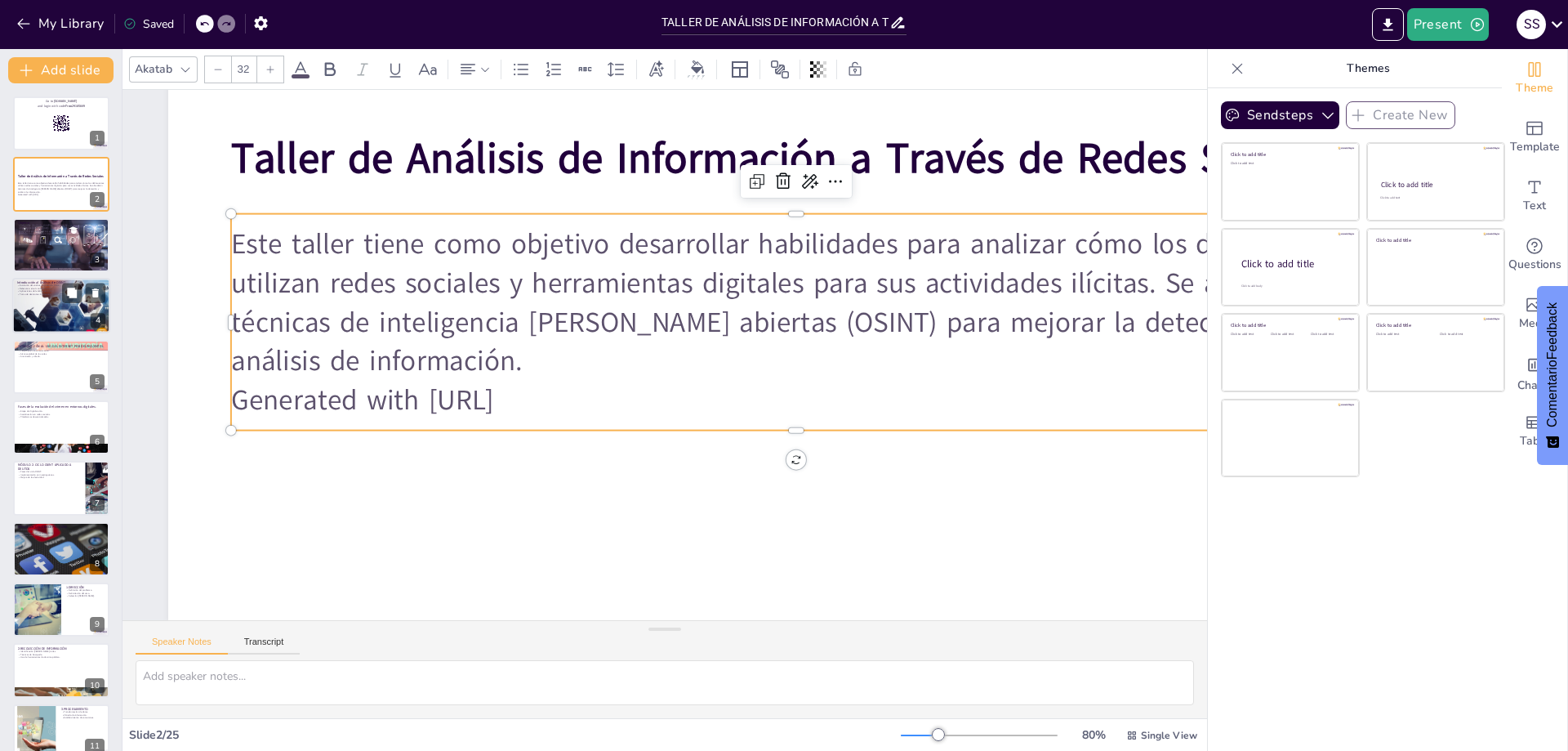
scroll to position [235, 0]
click at [31, 254] on div at bounding box center [61, 245] width 105 height 56
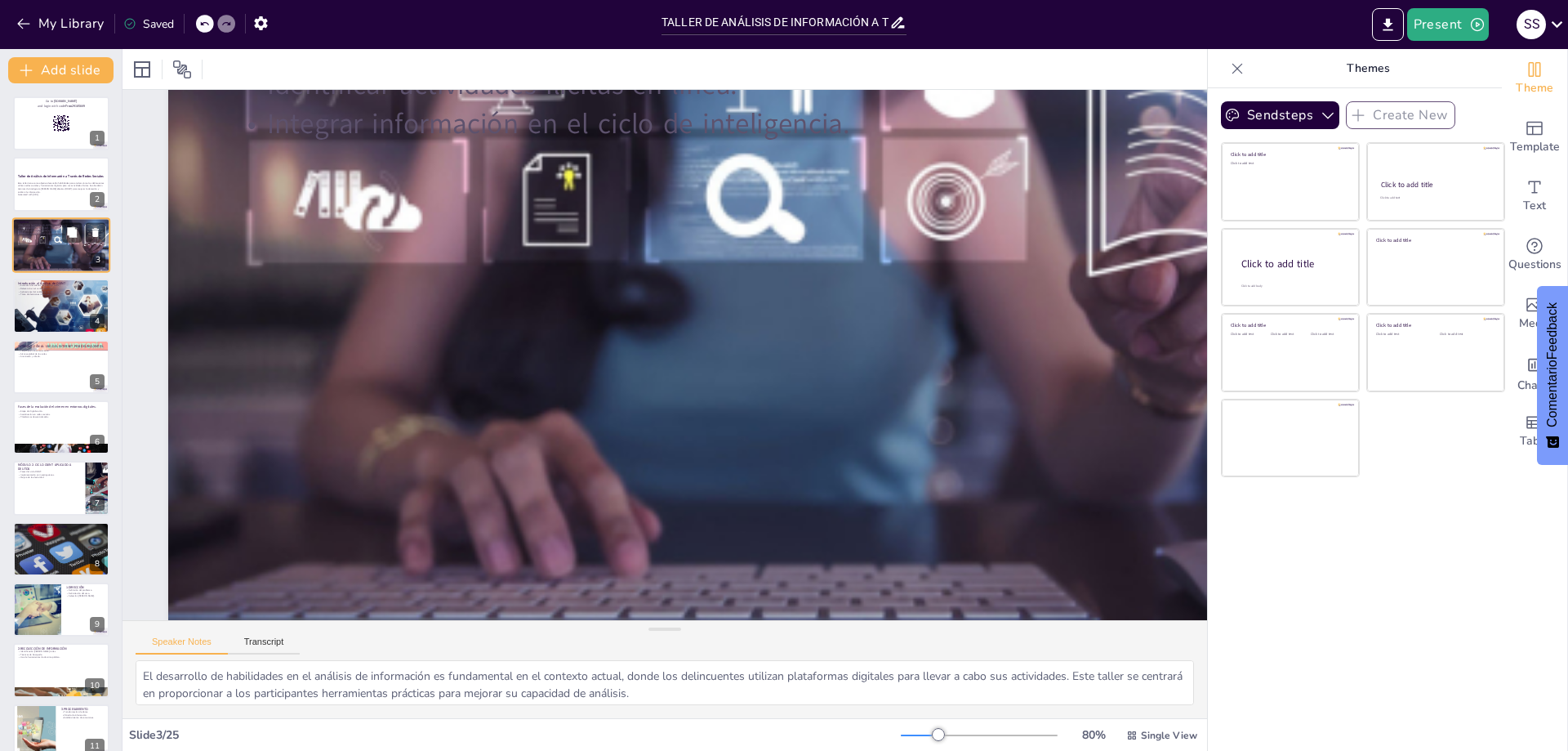
scroll to position [0, 0]
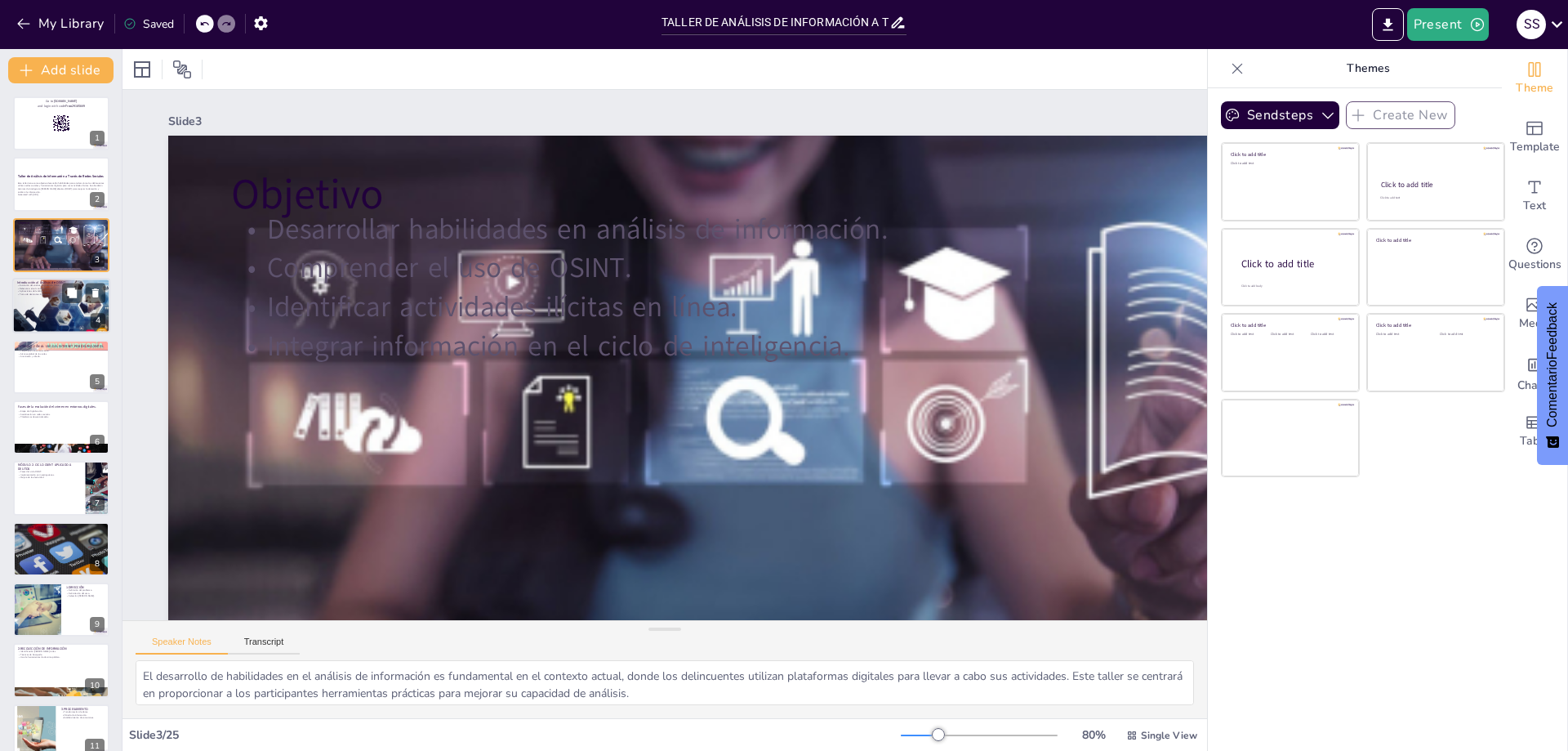
click at [23, 298] on div at bounding box center [61, 306] width 98 height 70
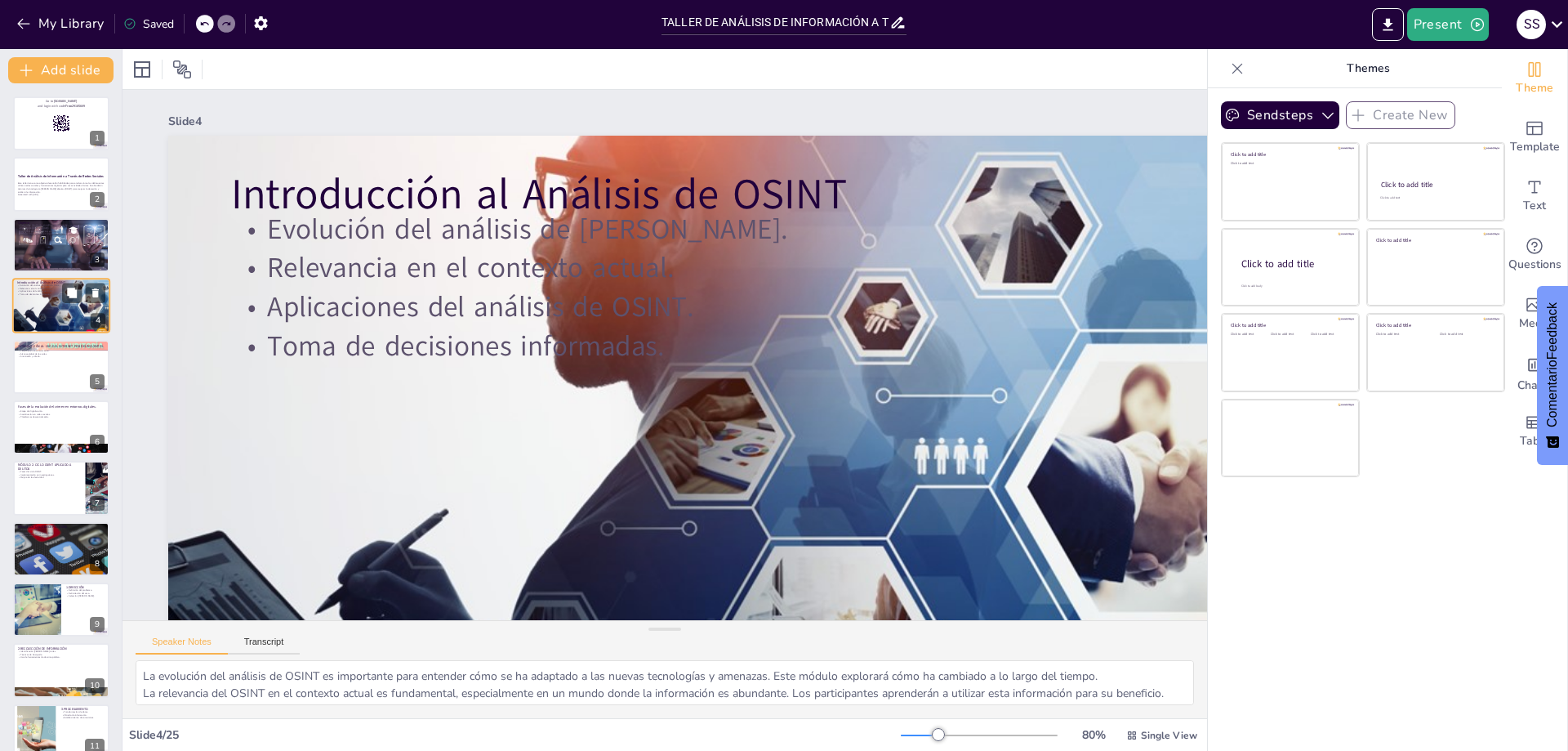
scroll to position [134, 0]
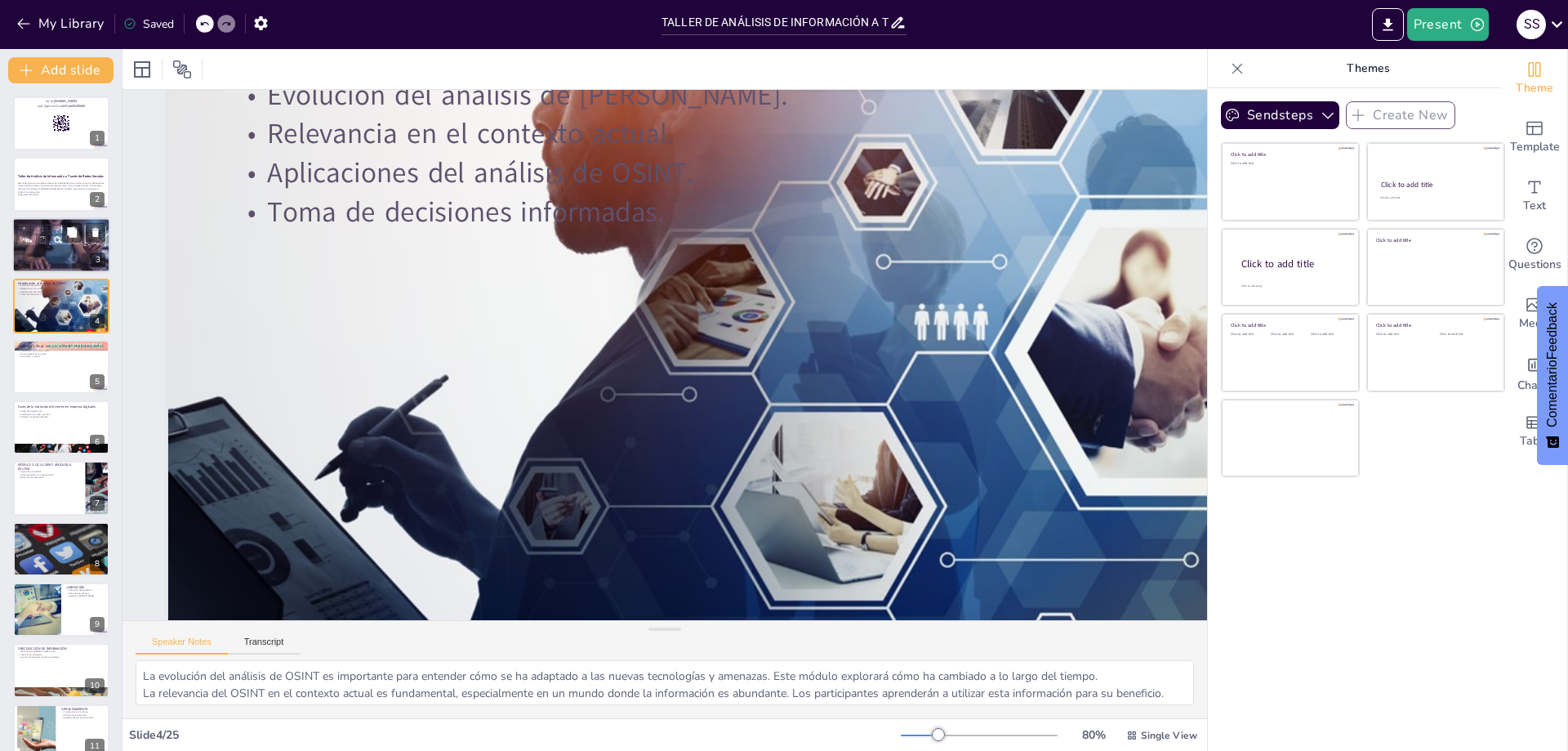
click at [25, 249] on div at bounding box center [61, 245] width 105 height 56
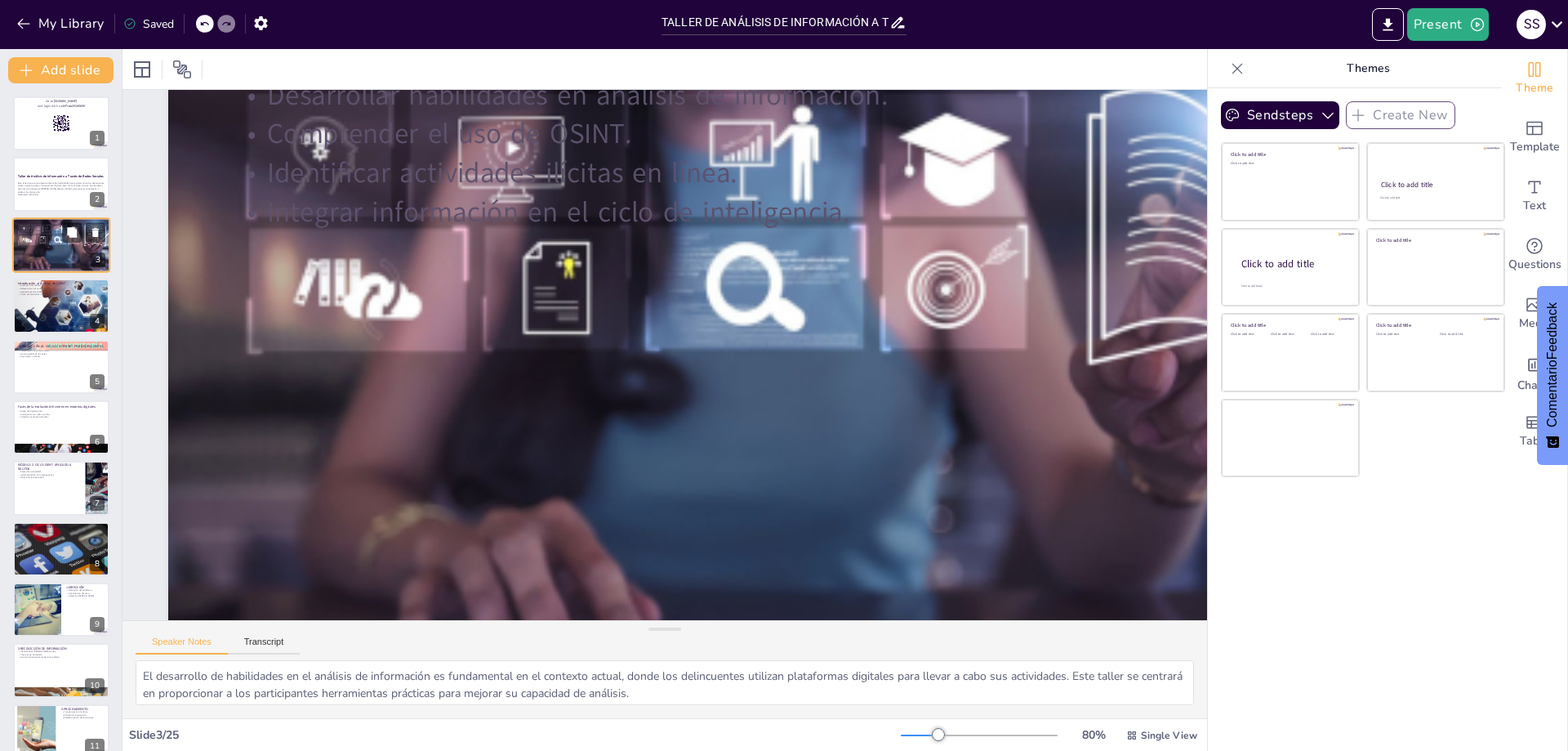
scroll to position [0, 0]
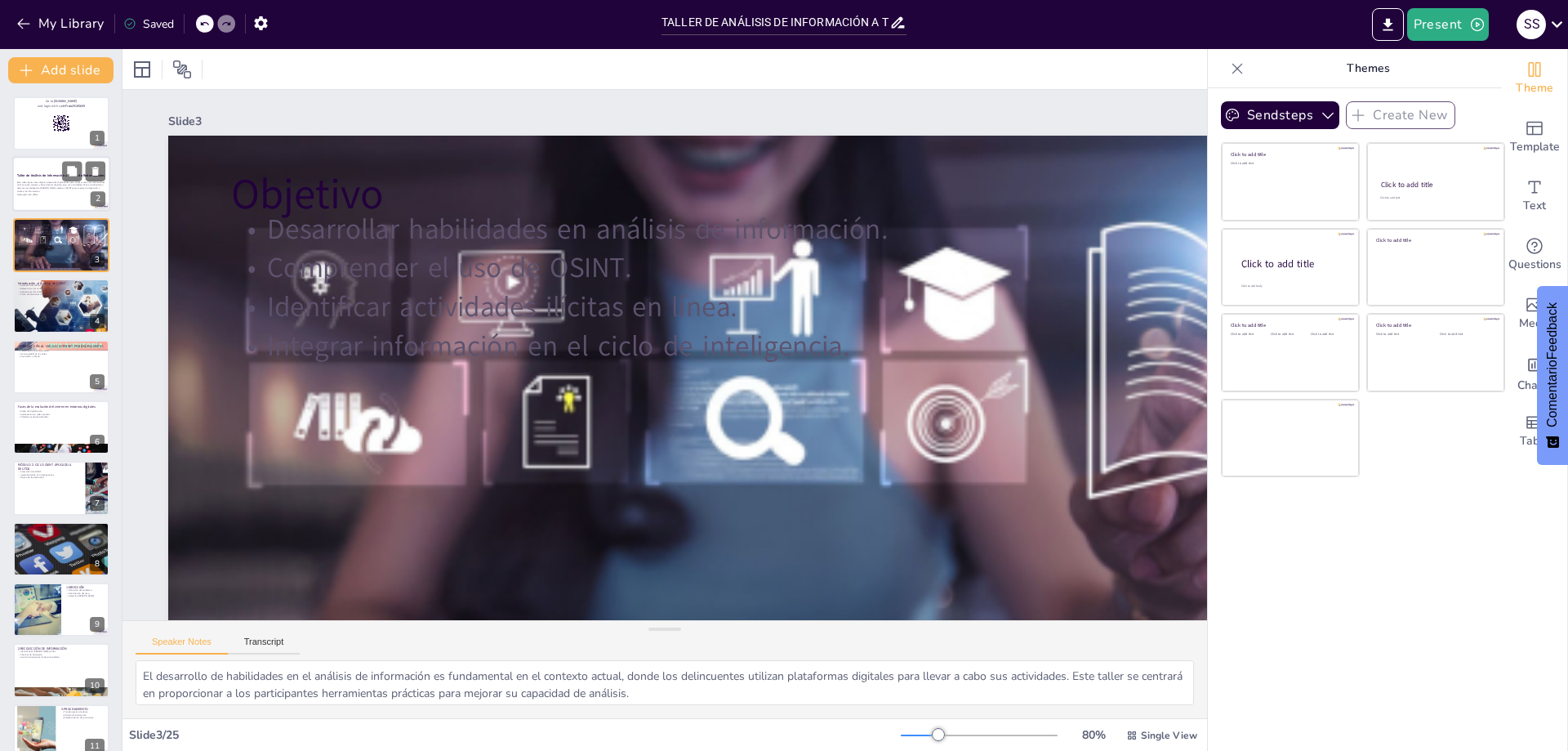
click at [42, 196] on div "Este taller tiene como objetivo desarrollar habilidades para analizar cómo los …" at bounding box center [61, 188] width 88 height 17
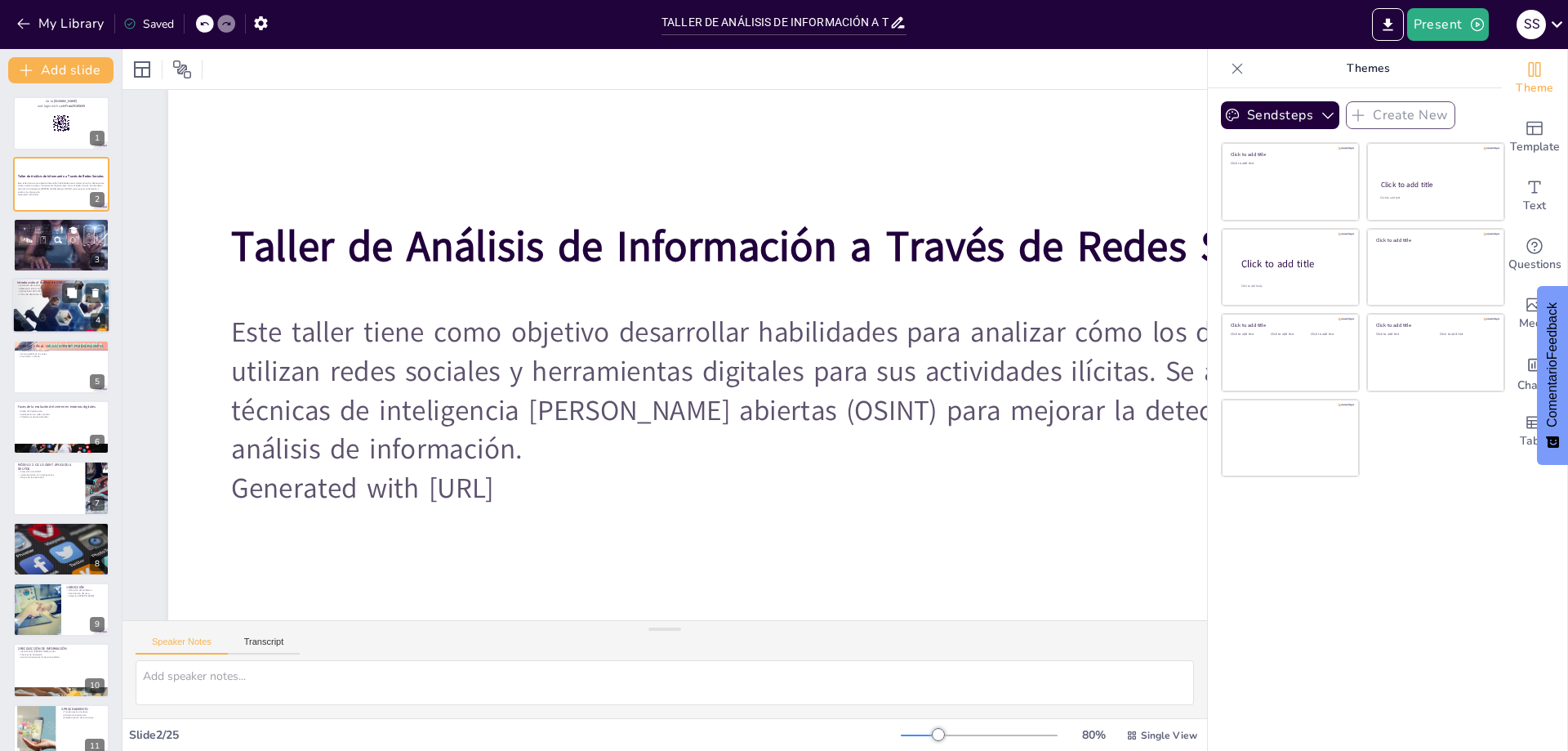
click at [28, 314] on div at bounding box center [61, 306] width 98 height 70
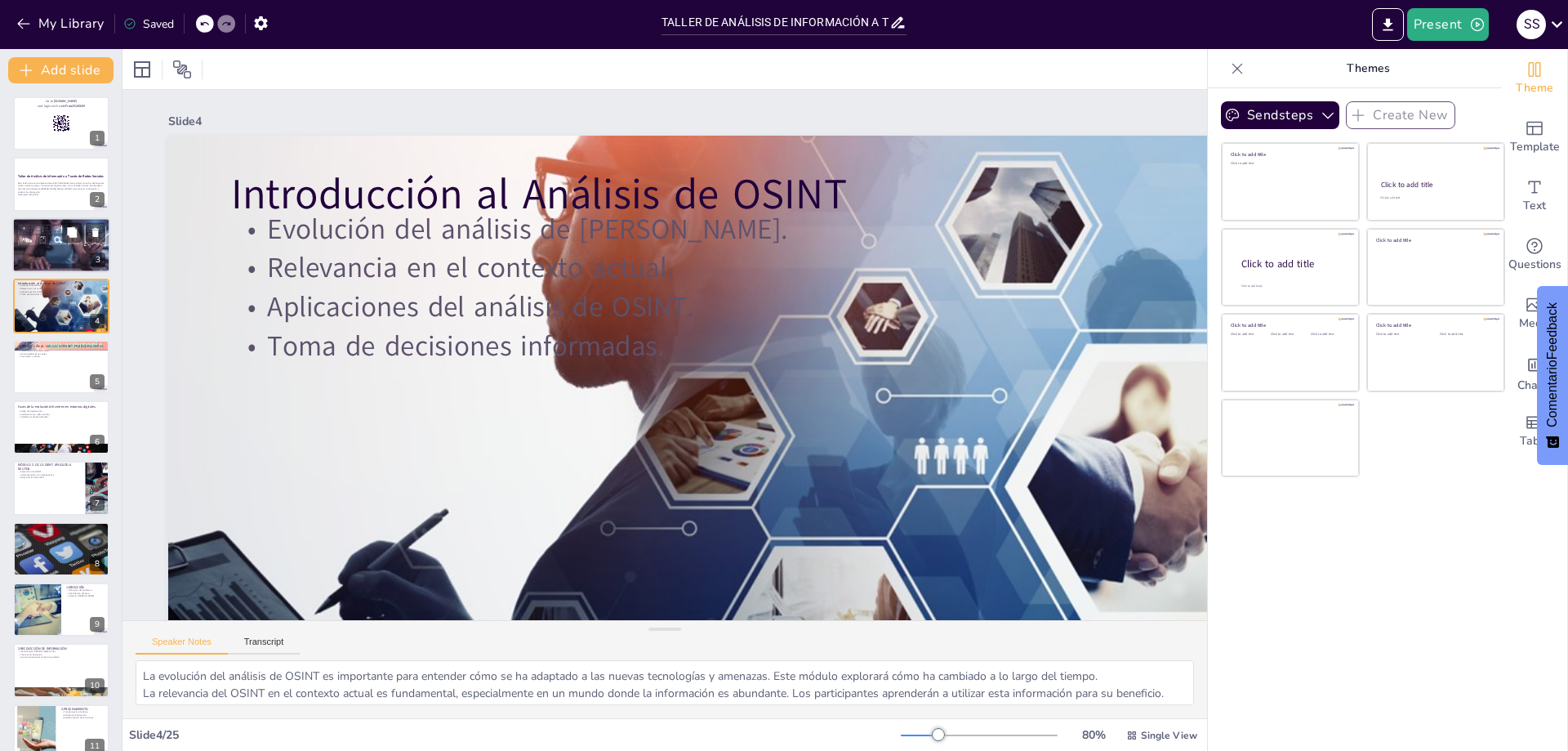
click at [37, 256] on div at bounding box center [61, 245] width 105 height 56
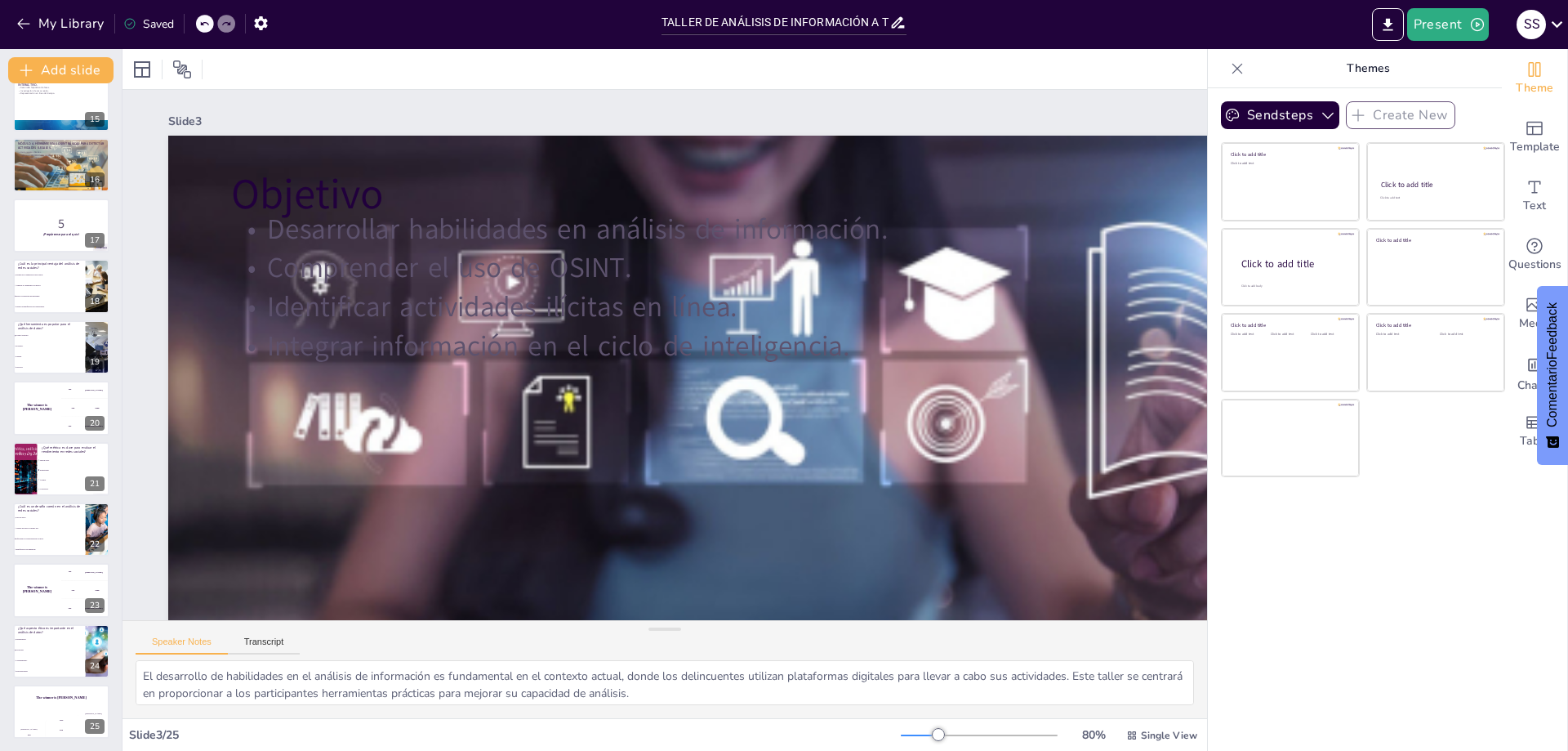
scroll to position [870, 0]
click at [41, 471] on li "Engagement." at bounding box center [74, 468] width 74 height 9
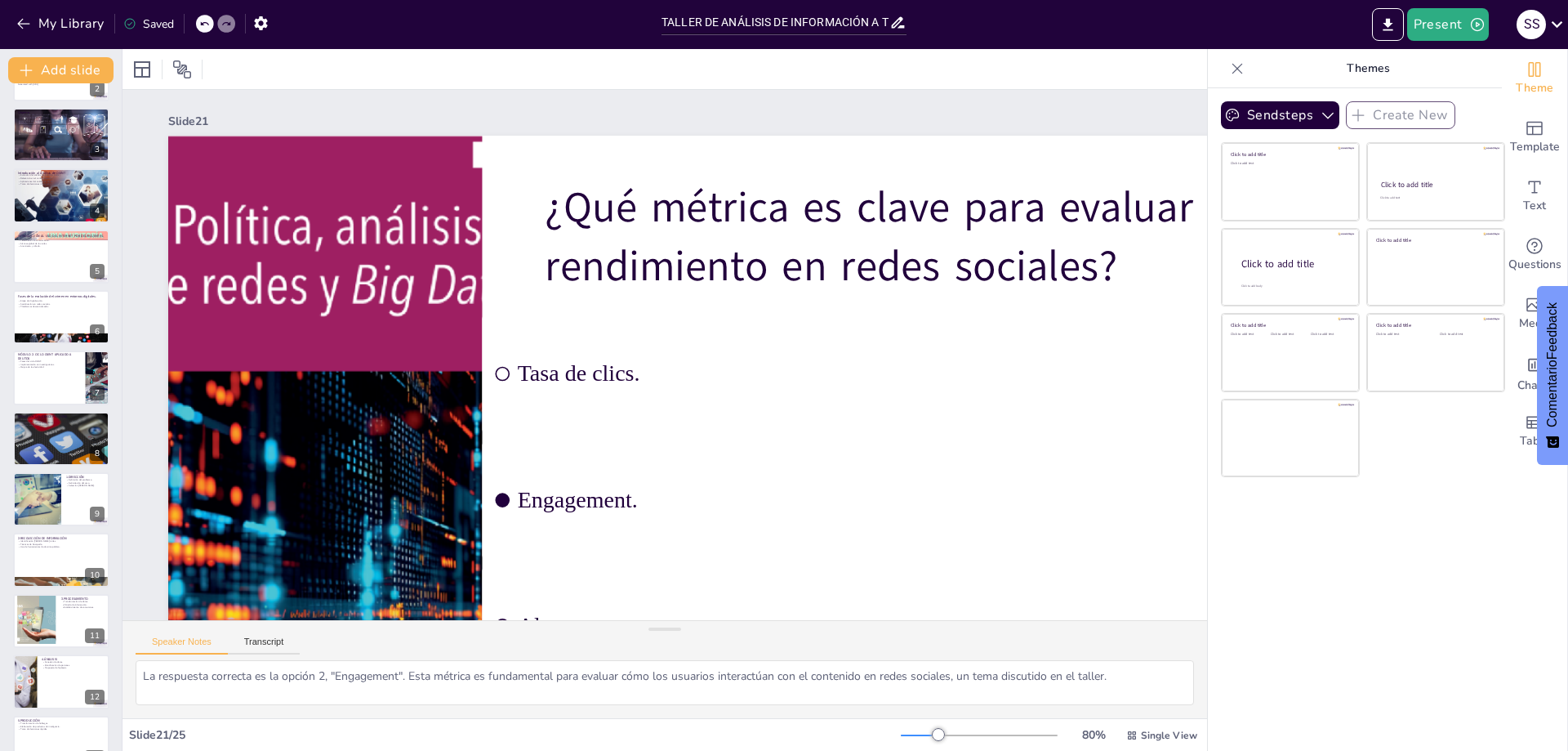
scroll to position [0, 0]
